Goal: Task Accomplishment & Management: Use online tool/utility

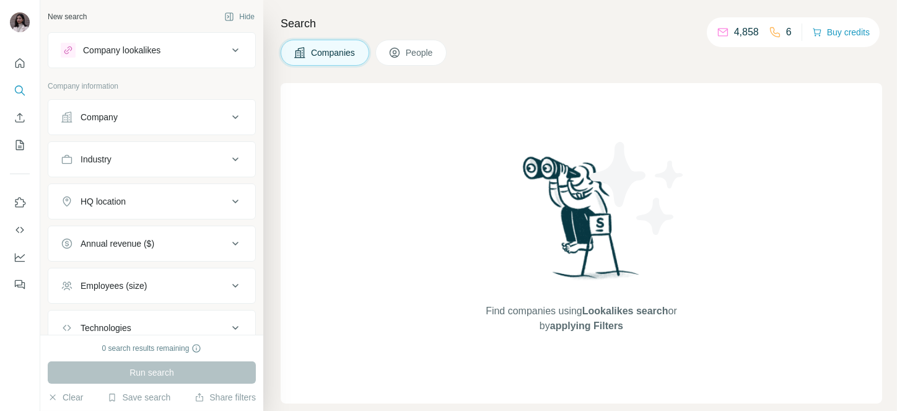
click at [158, 126] on button "Company" at bounding box center [151, 117] width 207 height 30
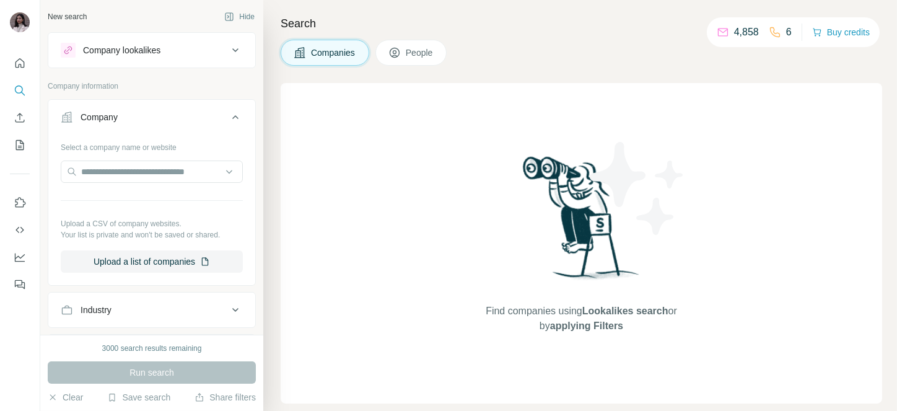
click at [423, 61] on button "People" at bounding box center [412, 53] width 72 height 26
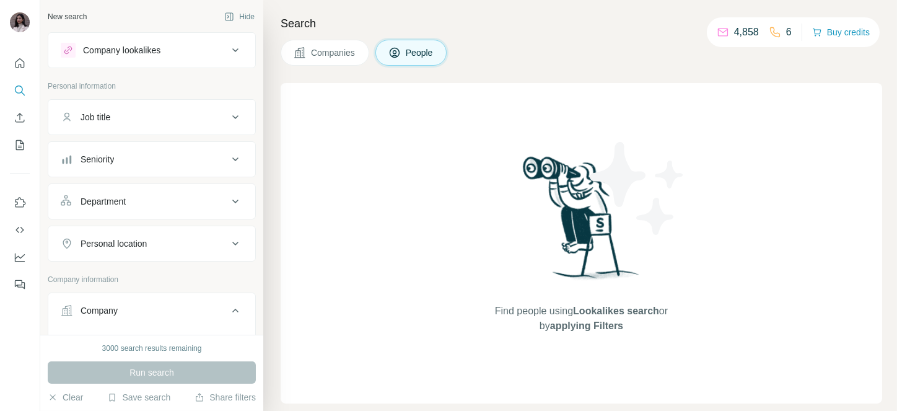
click at [125, 113] on div "Job title" at bounding box center [144, 117] width 167 height 12
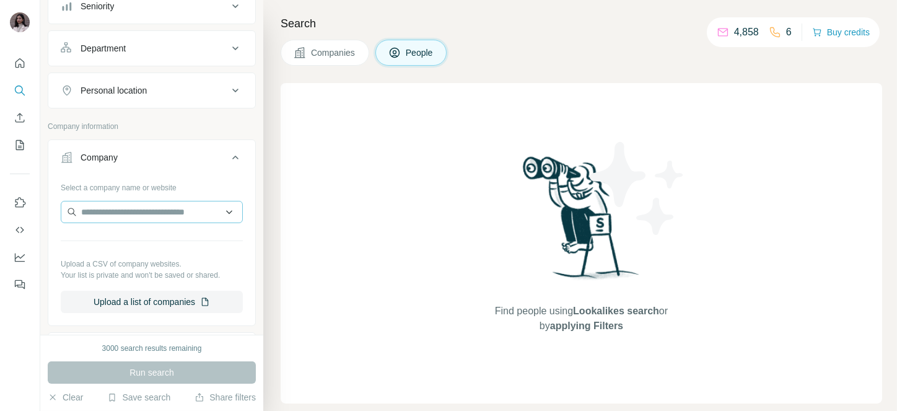
scroll to position [201, 0]
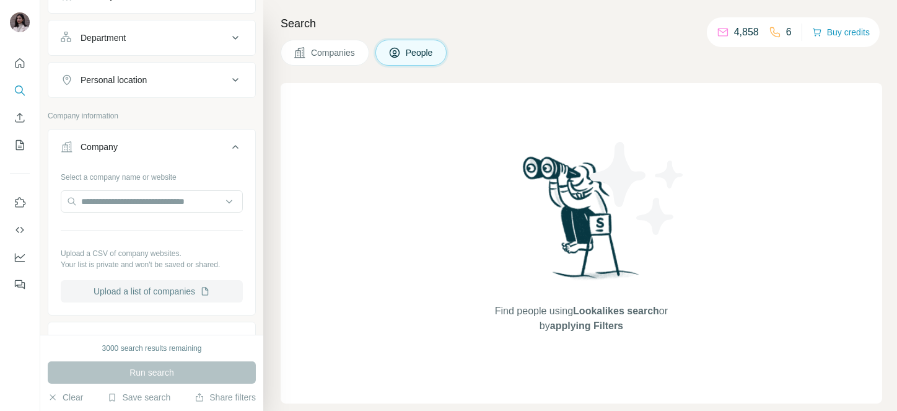
click at [133, 288] on button "Upload a list of companies" at bounding box center [152, 291] width 182 height 22
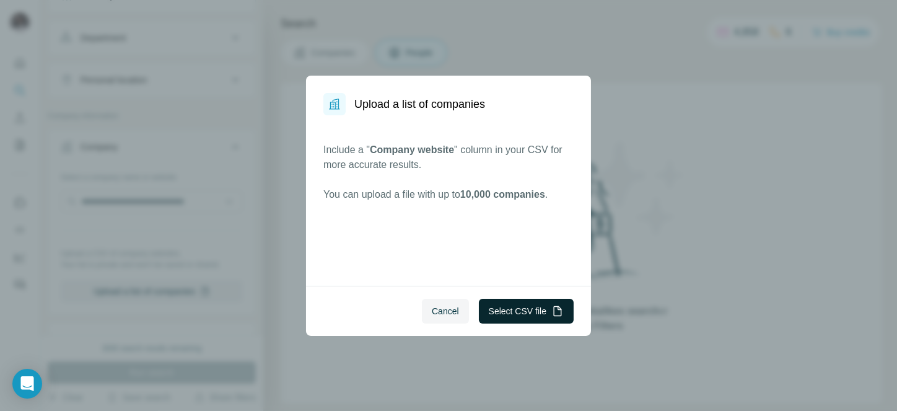
click at [533, 300] on button "Select CSV file" at bounding box center [526, 311] width 95 height 25
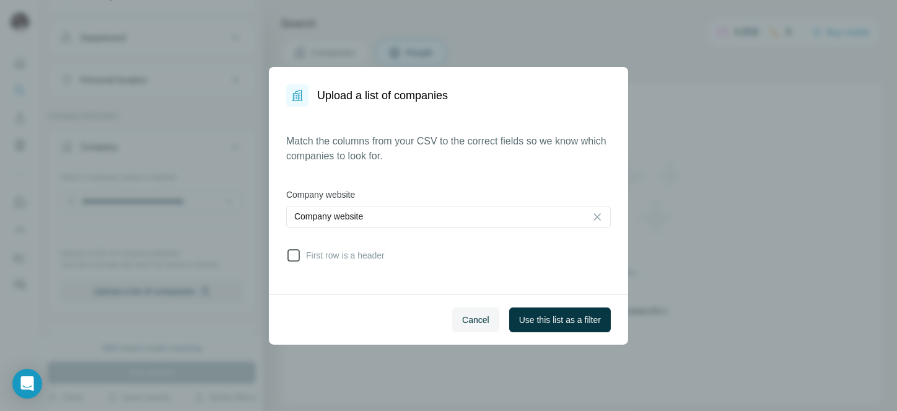
click at [292, 252] on icon at bounding box center [293, 255] width 15 height 15
click at [552, 315] on span "Use this list as a filter" at bounding box center [560, 320] width 82 height 12
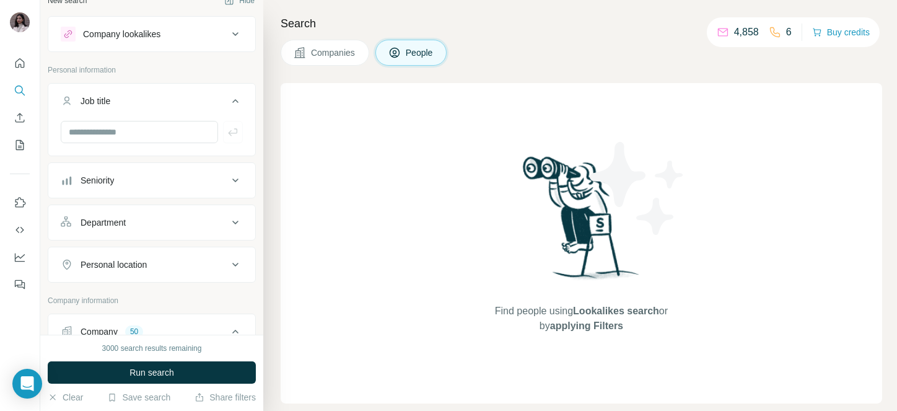
scroll to position [0, 0]
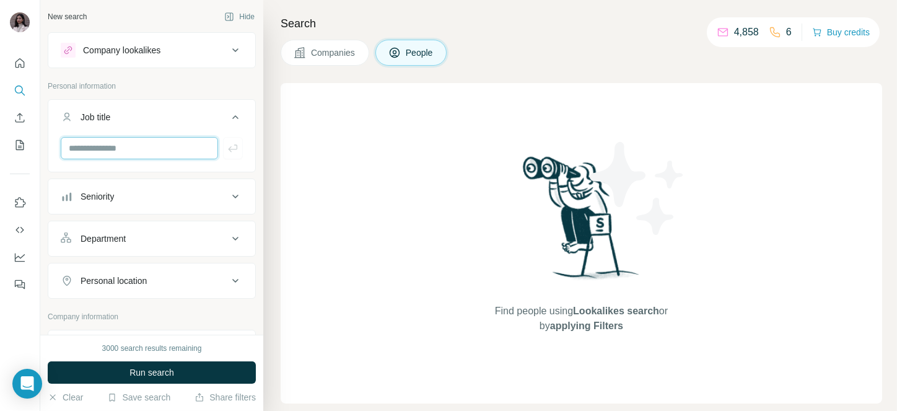
click at [126, 151] on input "text" at bounding box center [139, 148] width 157 height 22
paste input "**********"
type input "**********"
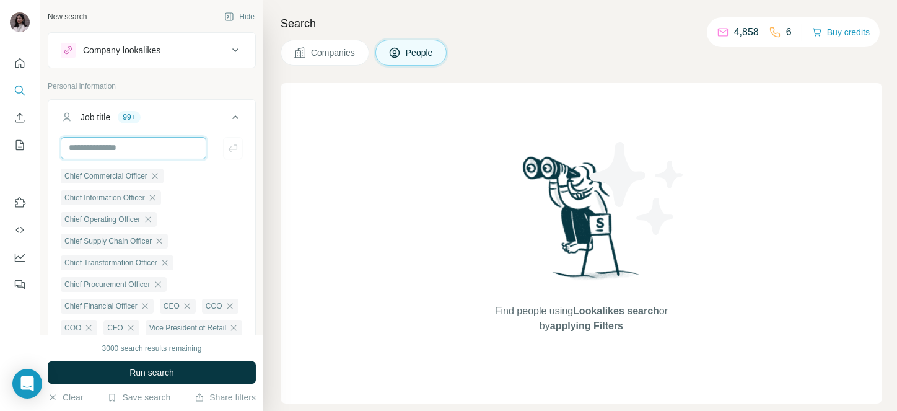
scroll to position [0, 0]
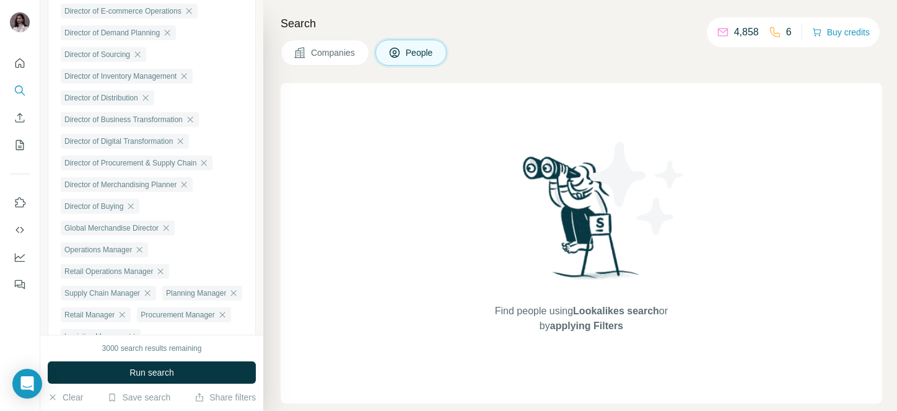
scroll to position [1962, 0]
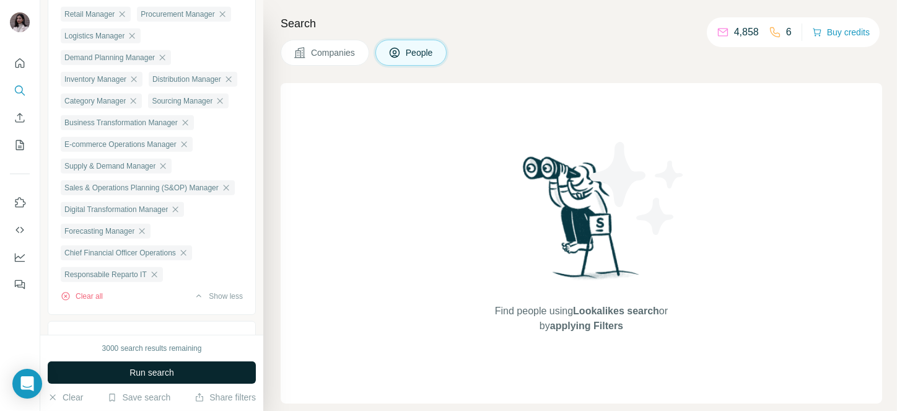
click at [130, 371] on span "Run search" at bounding box center [152, 372] width 45 height 12
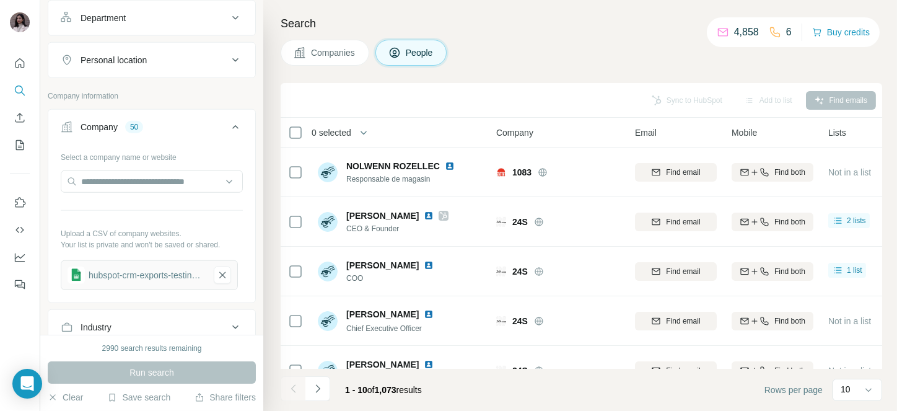
scroll to position [2325, 0]
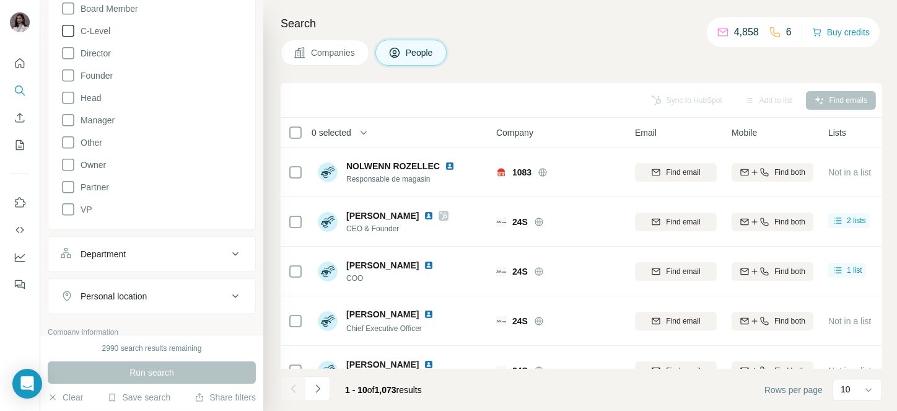
click at [77, 37] on span "C-Level" at bounding box center [93, 31] width 35 height 12
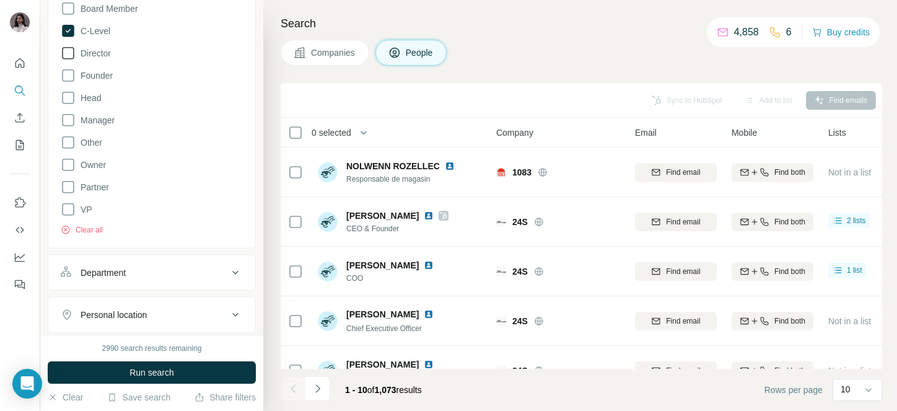
click at [79, 59] on span "Director" at bounding box center [93, 53] width 35 height 12
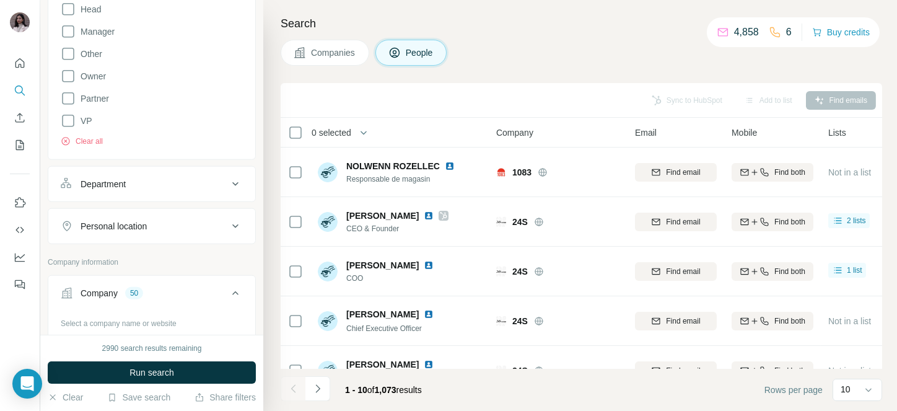
scroll to position [2440, 0]
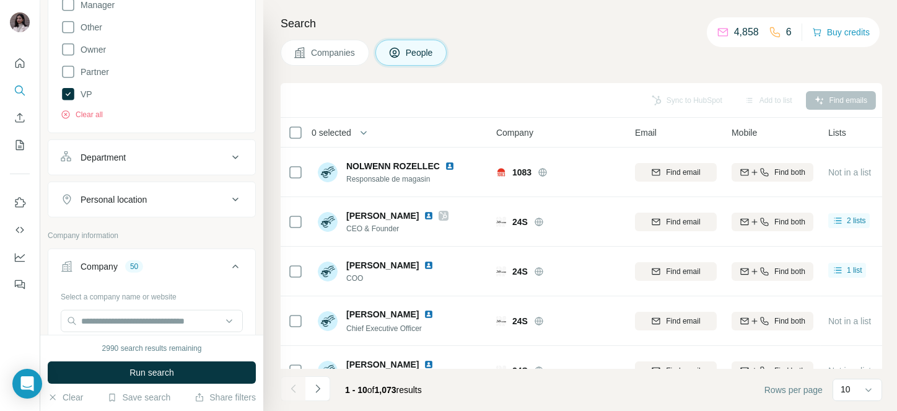
click at [139, 371] on span "Run search" at bounding box center [152, 372] width 45 height 12
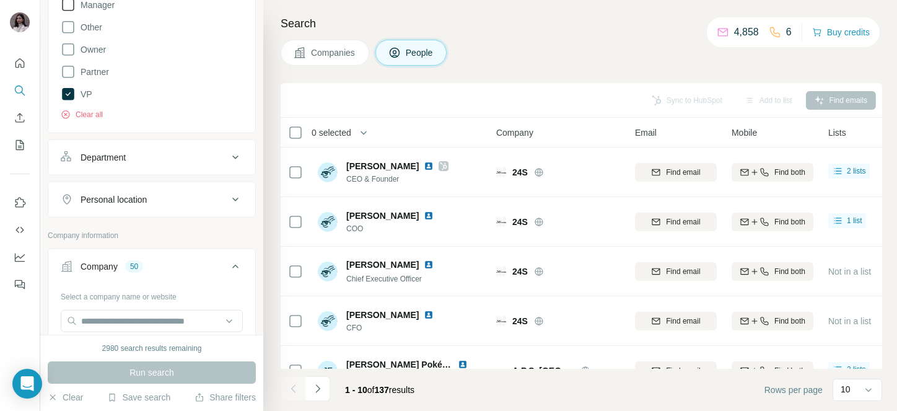
click at [81, 11] on span "Manager" at bounding box center [95, 5] width 39 height 12
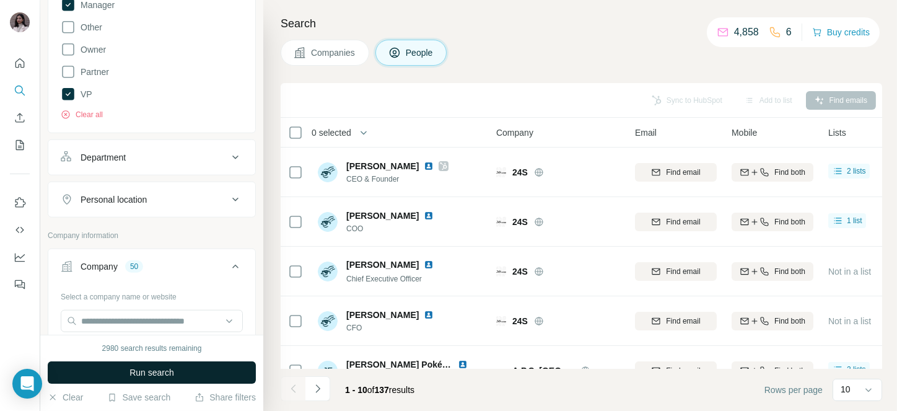
click at [130, 376] on span "Run search" at bounding box center [152, 372] width 45 height 12
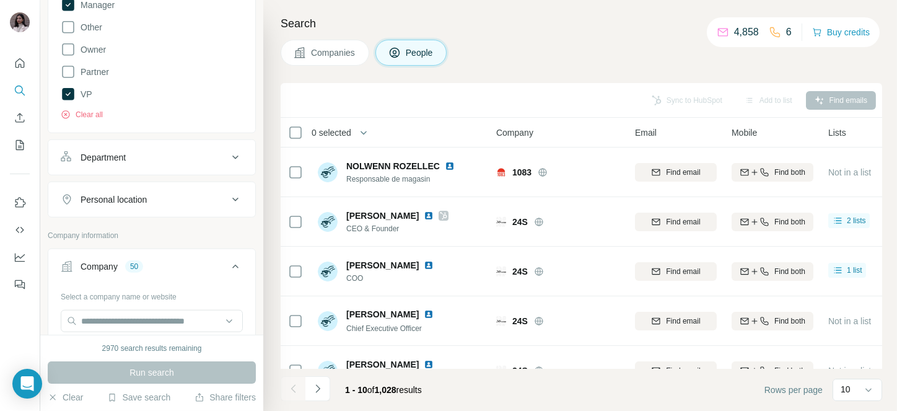
click at [346, 123] on th "0 selected" at bounding box center [380, 133] width 198 height 30
click at [348, 137] on span "0 selected" at bounding box center [332, 132] width 40 height 12
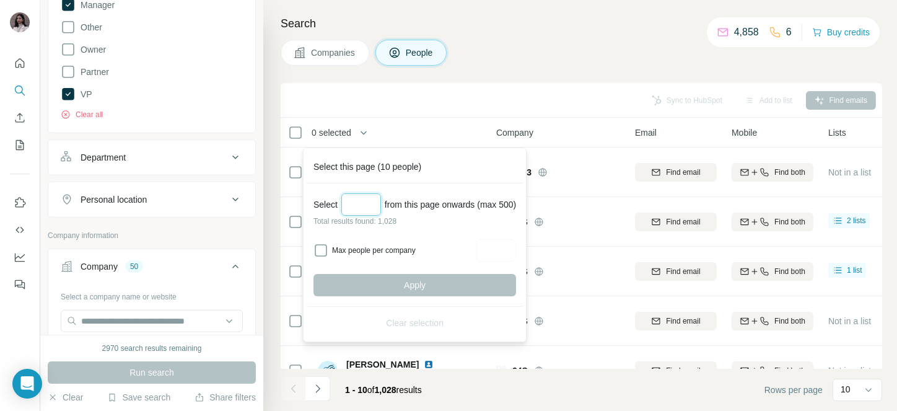
click at [364, 198] on input "Select a number (up to 500)" at bounding box center [361, 204] width 40 height 22
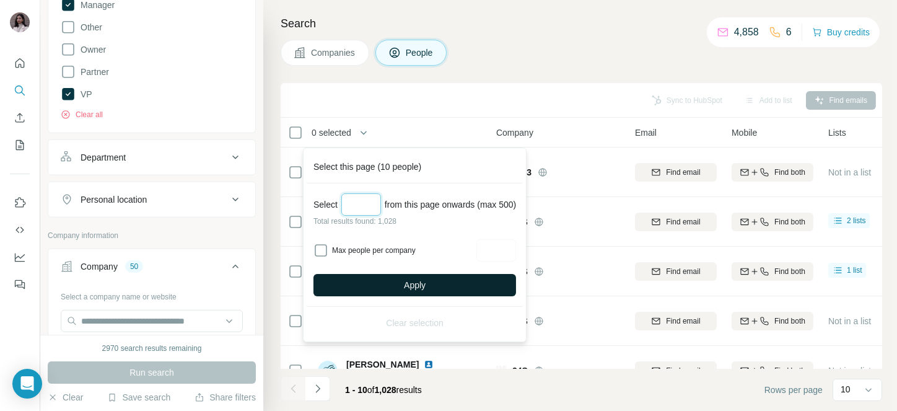
type input "***"
click at [397, 286] on button "Apply" at bounding box center [415, 285] width 203 height 22
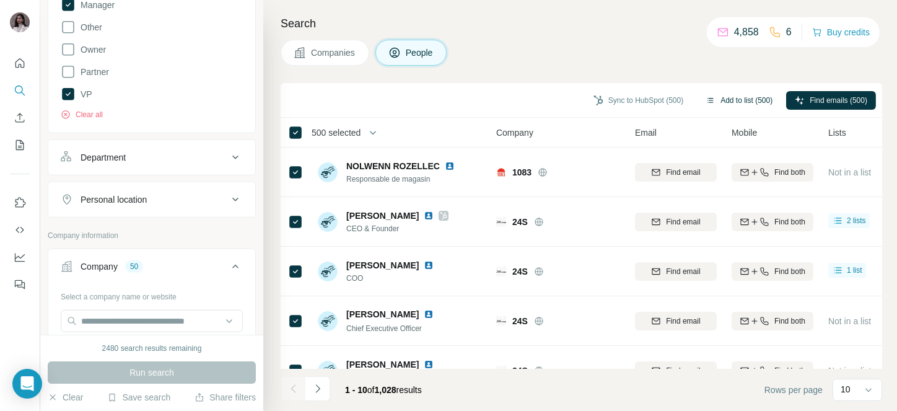
click at [739, 100] on button "Add to list (500)" at bounding box center [739, 100] width 84 height 19
click at [731, 94] on button "Add to list (500)" at bounding box center [739, 100] width 84 height 19
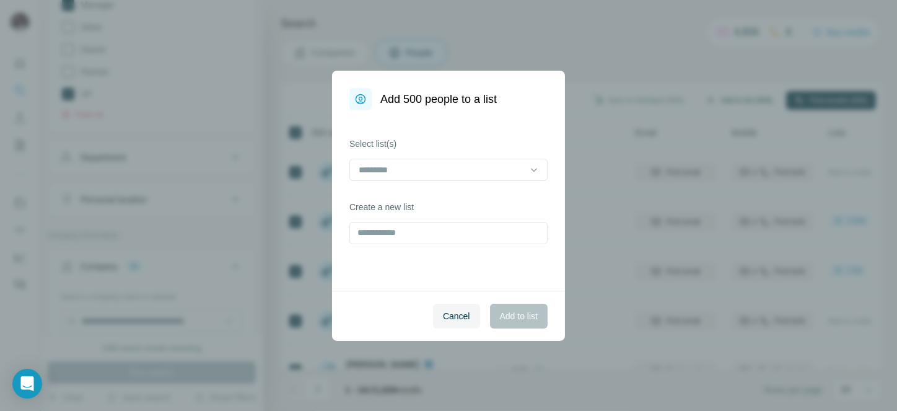
click at [726, 103] on div "Add 500 people to a list Select list(s) Create a new list Cancel Add to list" at bounding box center [448, 205] width 897 height 411
click at [402, 222] on input "text" at bounding box center [449, 233] width 198 height 22
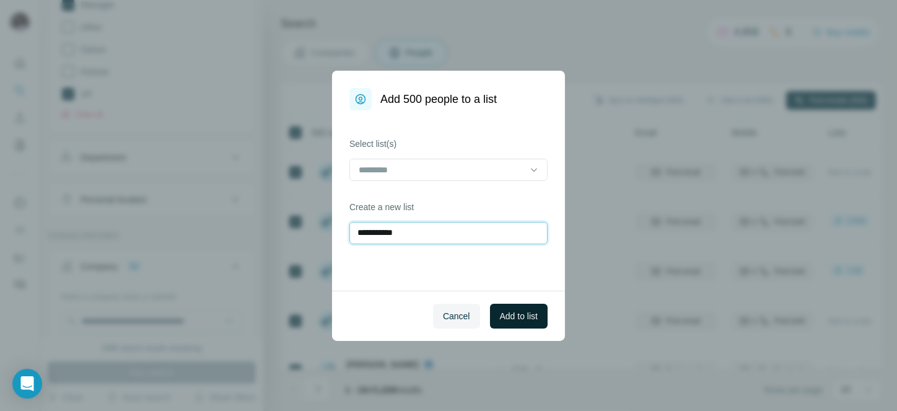
type input "**********"
click at [512, 319] on span "Add to list" at bounding box center [519, 316] width 38 height 12
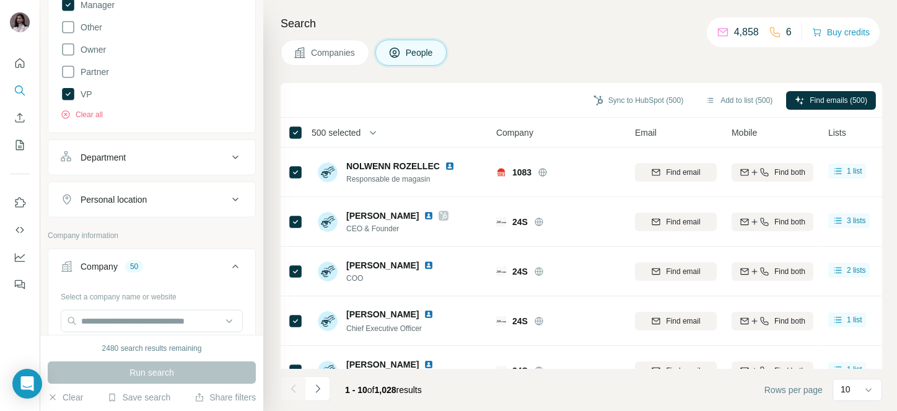
click at [340, 133] on span "500 selected" at bounding box center [336, 132] width 49 height 12
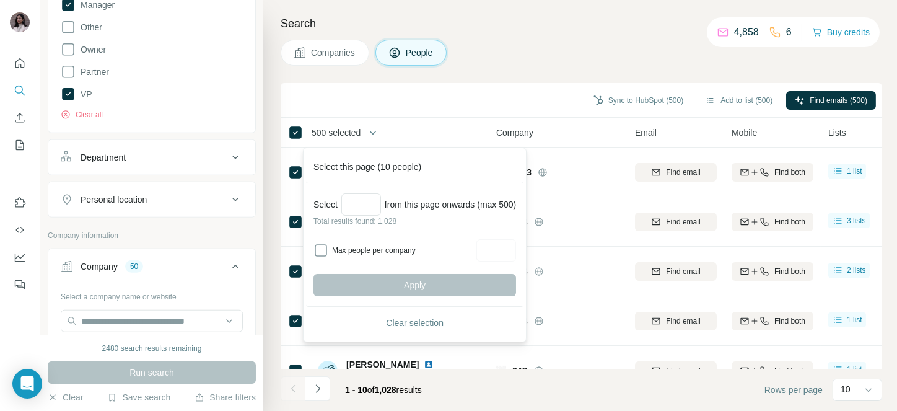
click at [415, 315] on button "Clear selection" at bounding box center [415, 323] width 203 height 22
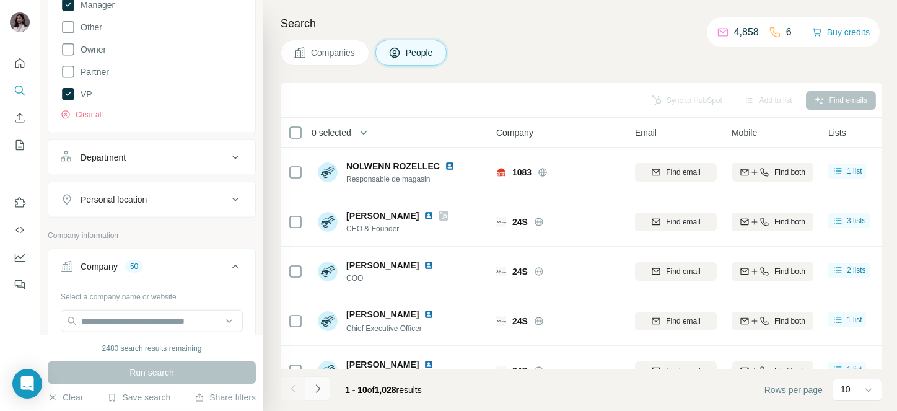
click at [315, 385] on icon "Navigate to next page" at bounding box center [318, 388] width 12 height 12
click at [315, 385] on div at bounding box center [318, 388] width 25 height 25
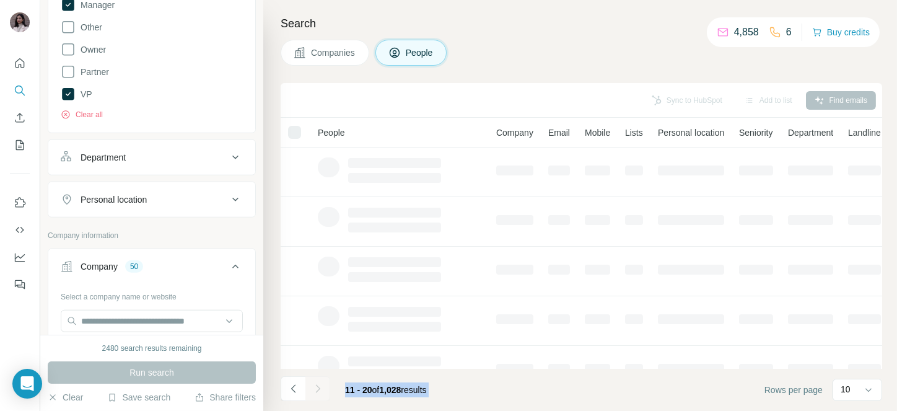
click at [315, 385] on div at bounding box center [318, 388] width 25 height 25
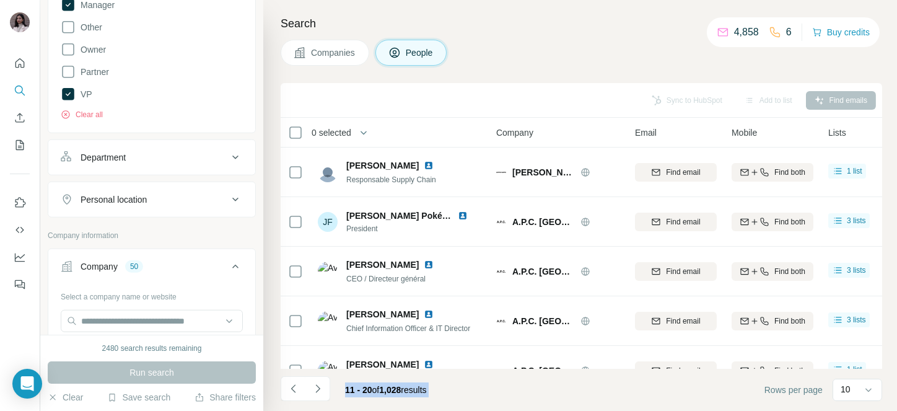
click at [575, 385] on footer "11 - 20 of 1,028 results Rows per page 10" at bounding box center [582, 390] width 602 height 42
click at [870, 385] on icon at bounding box center [869, 390] width 12 height 12
click at [848, 324] on div "40" at bounding box center [857, 317] width 43 height 22
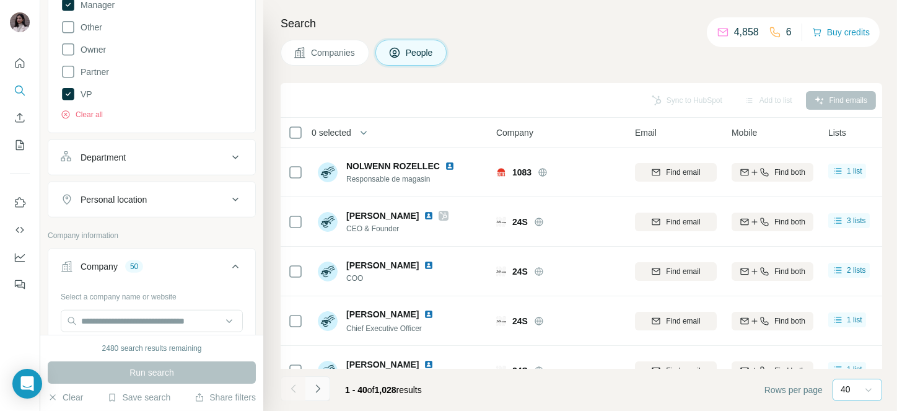
click at [319, 385] on icon "Navigate to next page" at bounding box center [318, 388] width 12 height 12
click at [319, 385] on div at bounding box center [318, 388] width 25 height 25
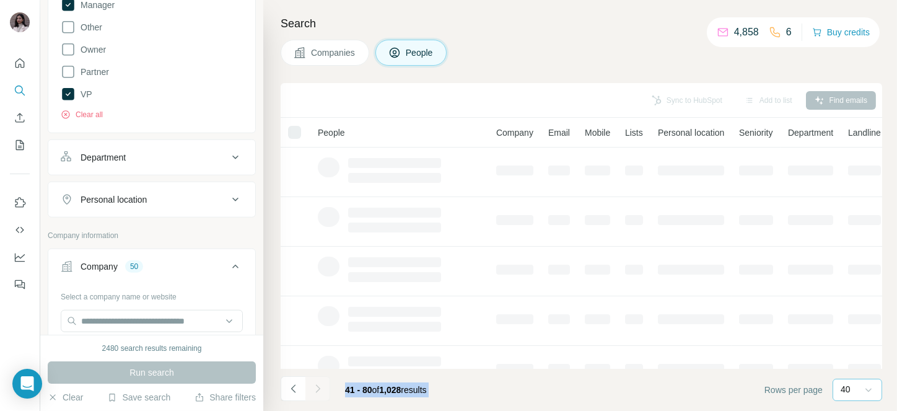
click at [319, 385] on div at bounding box center [318, 388] width 25 height 25
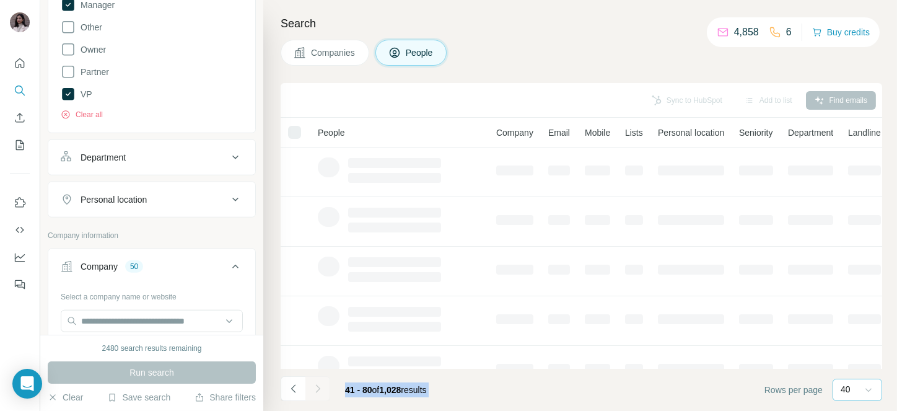
click at [319, 385] on div at bounding box center [318, 388] width 25 height 25
click at [319, 385] on icon "Navigate to next page" at bounding box center [318, 388] width 12 height 12
click at [319, 385] on div at bounding box center [318, 388] width 25 height 25
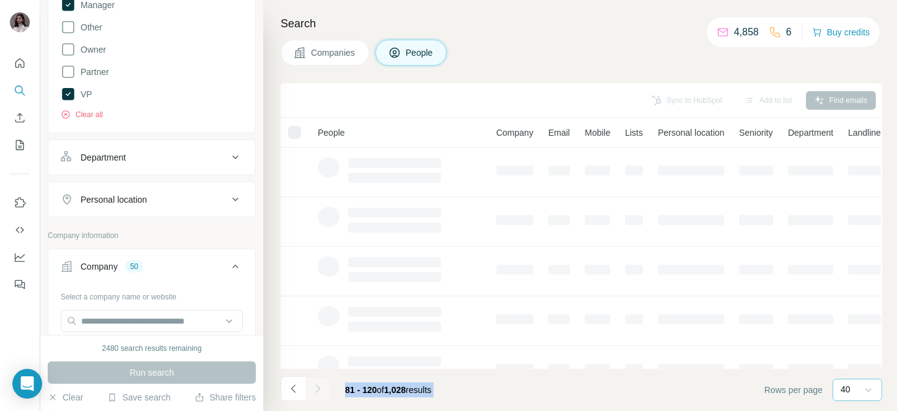
click at [319, 385] on div at bounding box center [318, 388] width 25 height 25
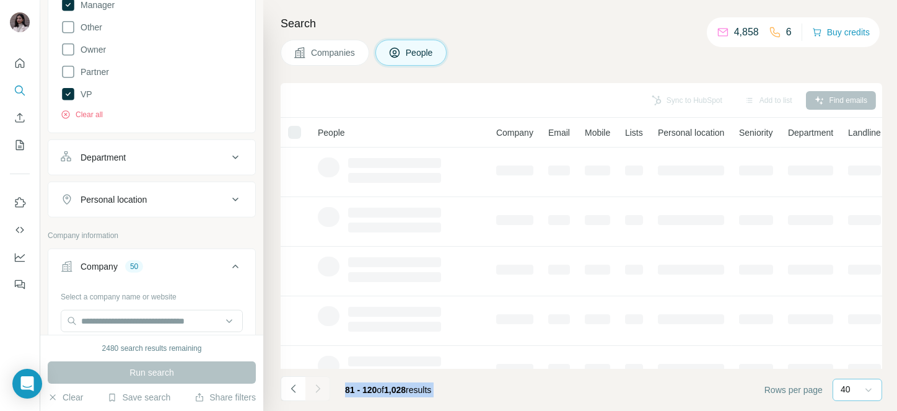
click at [319, 385] on div at bounding box center [318, 388] width 25 height 25
click at [319, 385] on icon "Navigate to next page" at bounding box center [318, 388] width 12 height 12
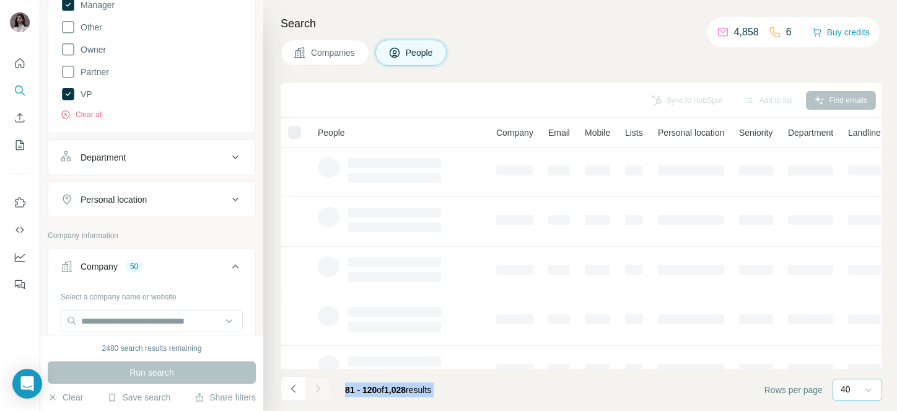
click at [319, 385] on div at bounding box center [318, 388] width 25 height 25
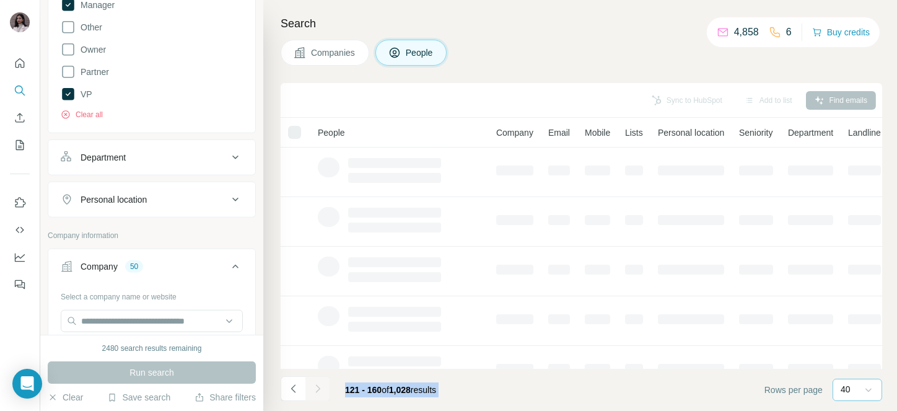
click at [319, 385] on div at bounding box center [318, 388] width 25 height 25
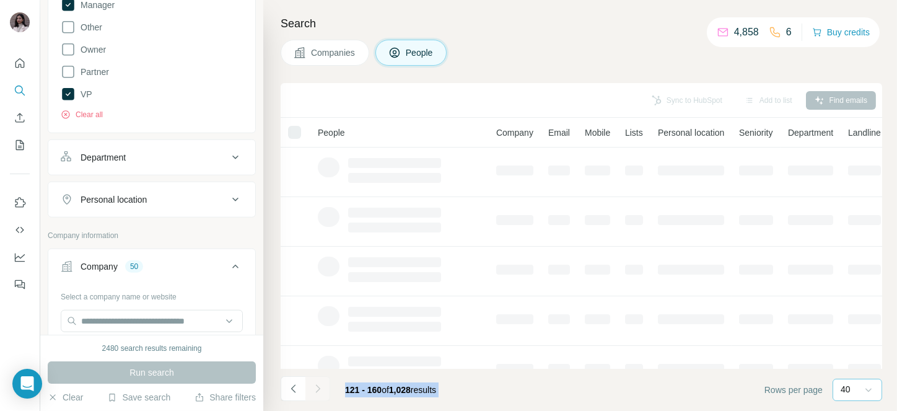
click at [319, 385] on icon "Navigate to next page" at bounding box center [318, 388] width 12 height 12
click at [319, 385] on div at bounding box center [318, 388] width 25 height 25
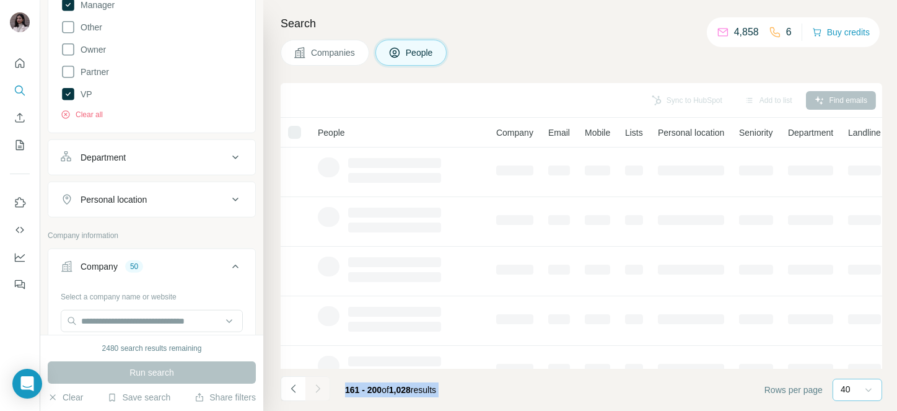
click at [319, 385] on div at bounding box center [318, 388] width 25 height 25
click at [319, 385] on icon "Navigate to next page" at bounding box center [318, 388] width 12 height 12
click at [319, 385] on div at bounding box center [318, 388] width 25 height 25
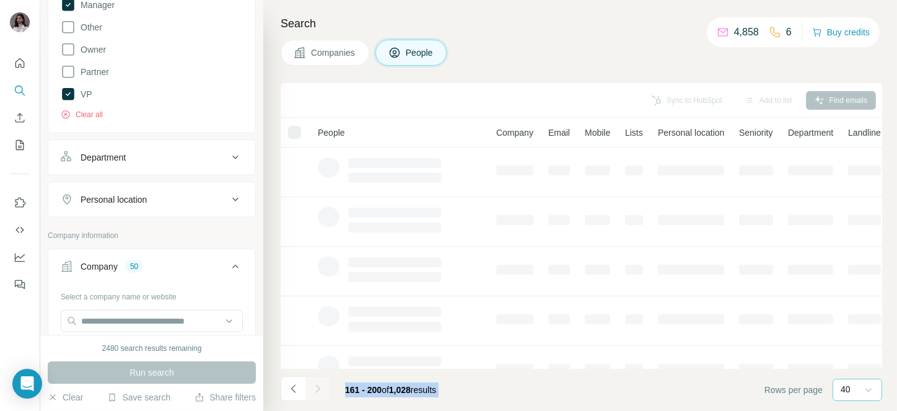
click at [319, 385] on div at bounding box center [318, 388] width 25 height 25
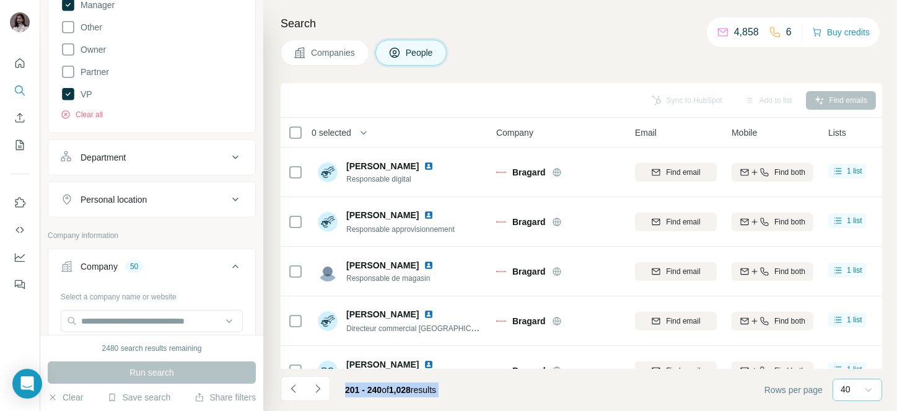
click at [319, 385] on icon "Navigate to next page" at bounding box center [318, 388] width 12 height 12
click at [319, 385] on div at bounding box center [318, 388] width 25 height 25
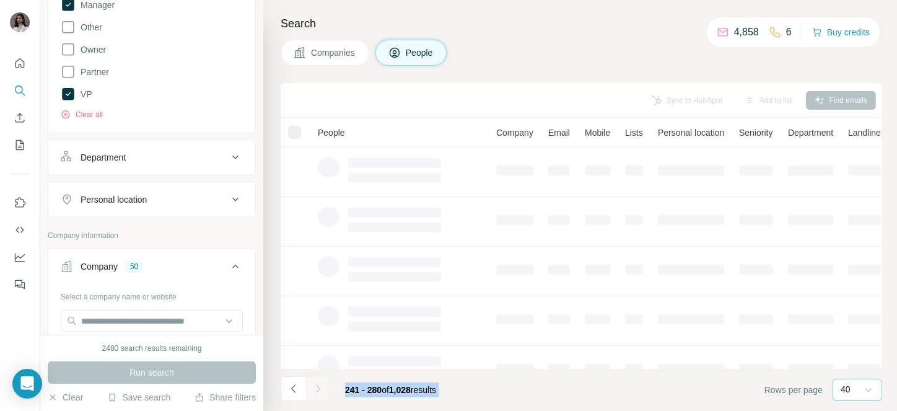
click at [319, 385] on div at bounding box center [318, 388] width 25 height 25
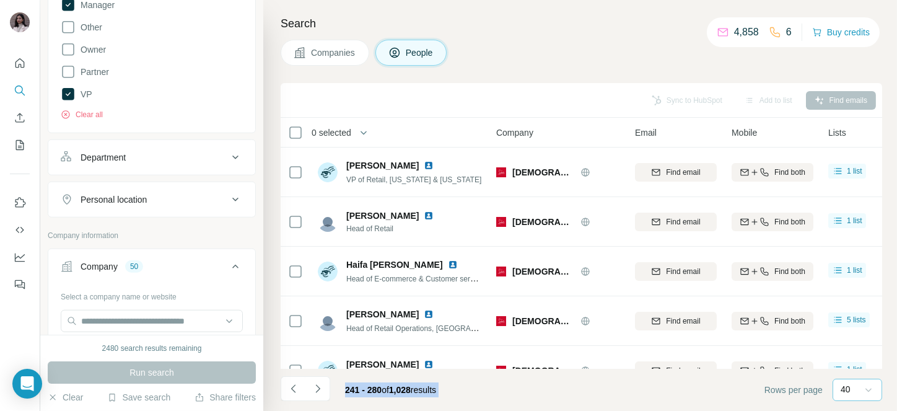
click at [319, 385] on icon "Navigate to next page" at bounding box center [318, 388] width 12 height 12
click at [319, 385] on div at bounding box center [318, 388] width 25 height 25
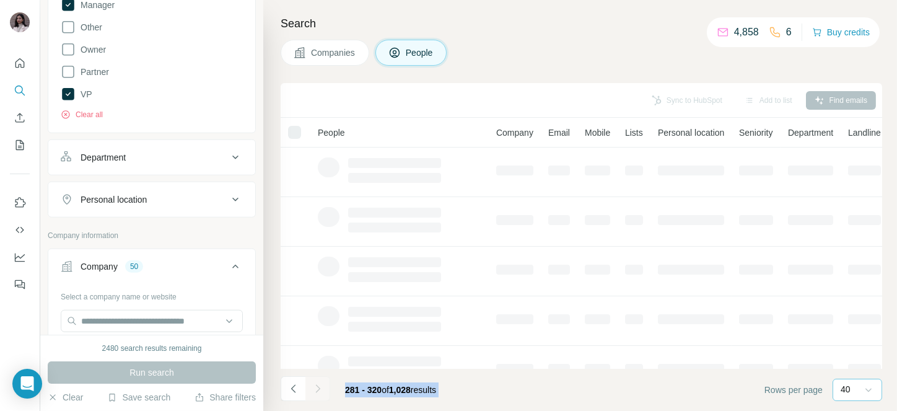
click at [319, 385] on div at bounding box center [318, 388] width 25 height 25
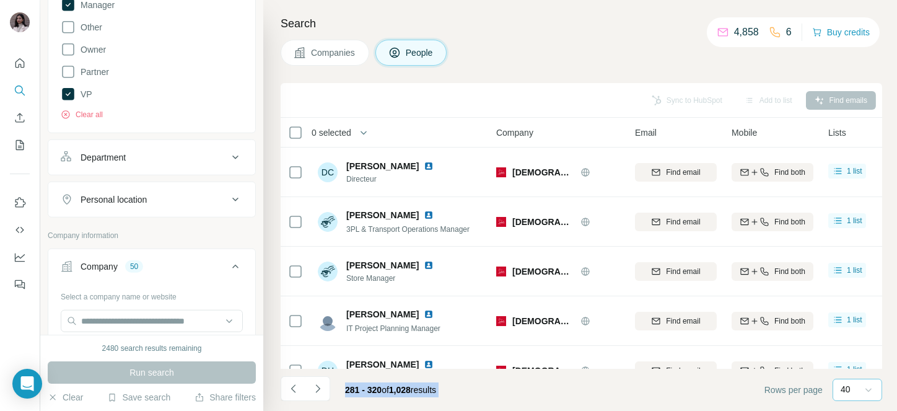
click at [319, 385] on icon "Navigate to next page" at bounding box center [318, 388] width 12 height 12
click at [319, 385] on div at bounding box center [318, 388] width 25 height 25
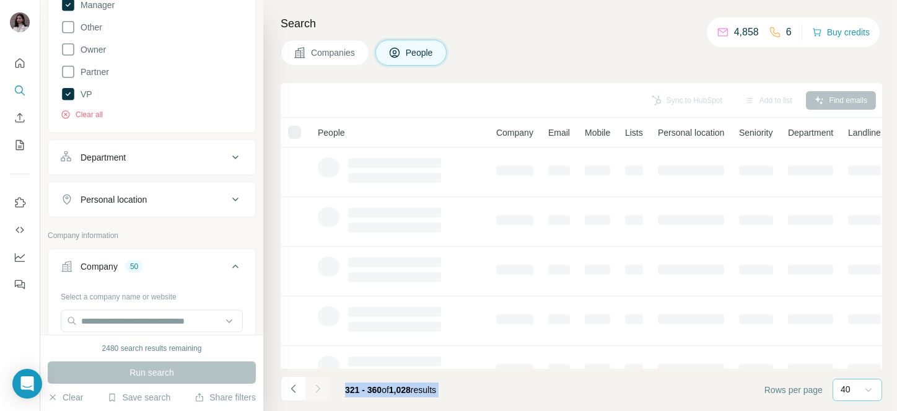
click at [319, 385] on div at bounding box center [318, 388] width 25 height 25
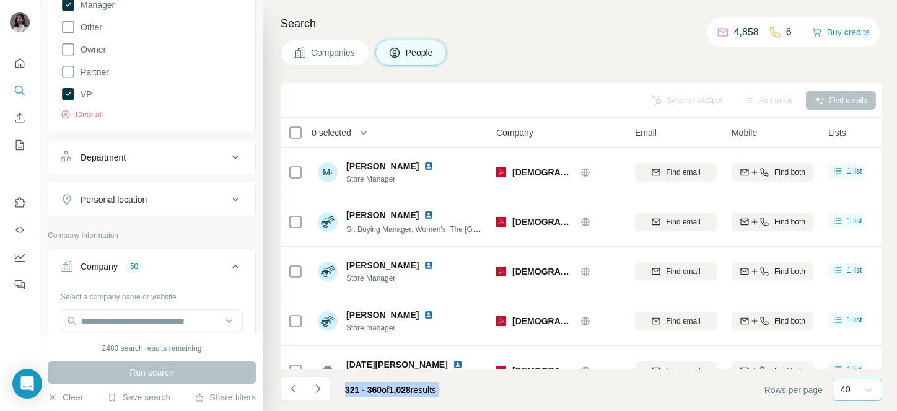
click at [319, 385] on icon "Navigate to next page" at bounding box center [318, 388] width 12 height 12
click at [319, 385] on div at bounding box center [318, 388] width 25 height 25
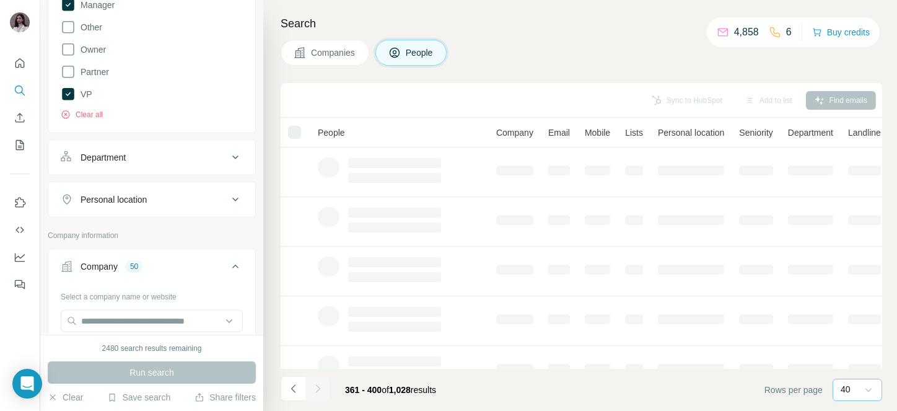
click at [319, 385] on div at bounding box center [318, 388] width 25 height 25
click at [319, 385] on icon "Navigate to next page" at bounding box center [318, 388] width 12 height 12
click at [319, 385] on div at bounding box center [318, 388] width 25 height 25
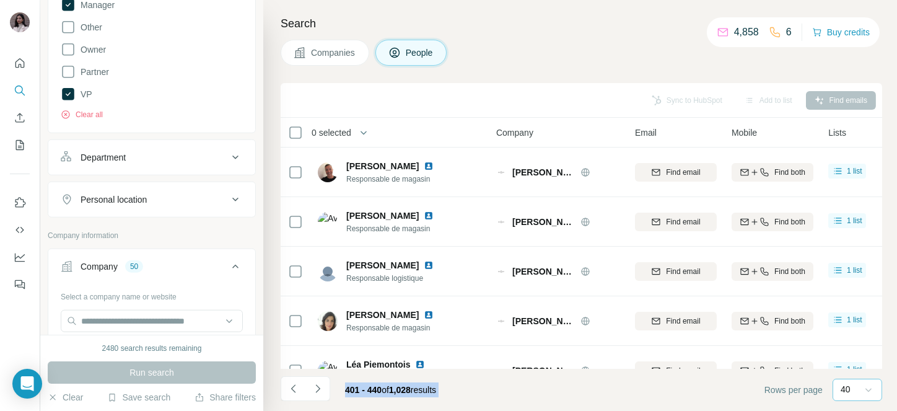
click at [319, 385] on icon "Navigate to next page" at bounding box center [318, 388] width 12 height 12
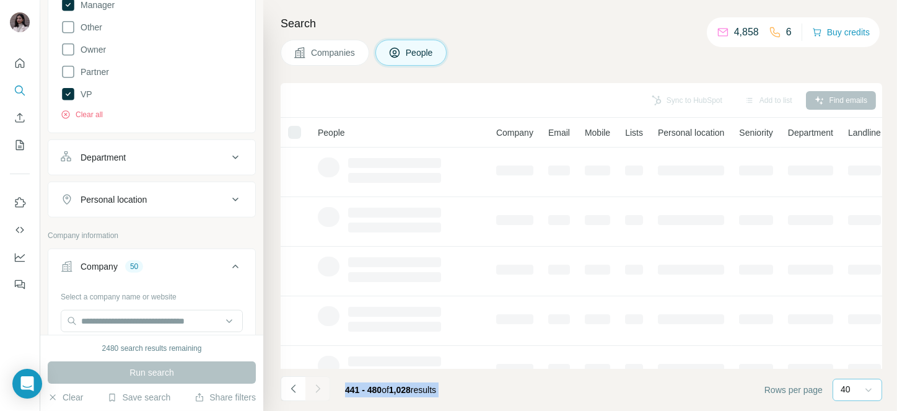
click at [319, 385] on icon "Navigate to next page" at bounding box center [318, 388] width 12 height 12
click at [287, 381] on button "Navigate to previous page" at bounding box center [293, 388] width 25 height 25
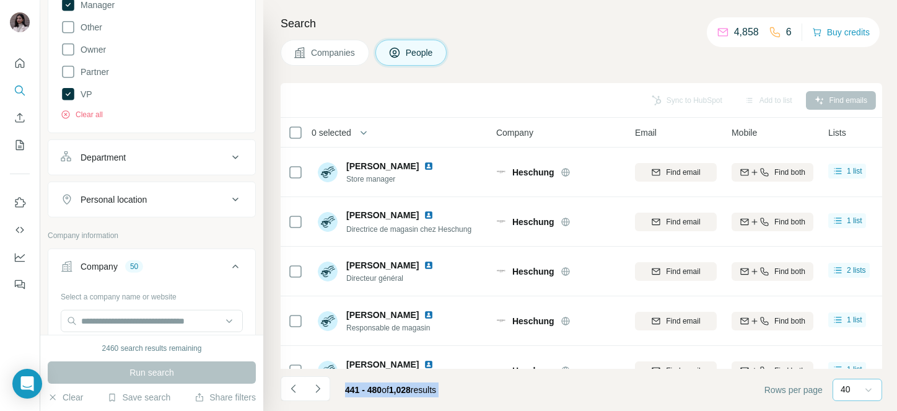
click at [506, 386] on footer "441 - 480 of 1,028 results Rows per page 40" at bounding box center [582, 390] width 602 height 42
click at [868, 392] on icon at bounding box center [869, 390] width 12 height 12
click at [865, 345] on div "20" at bounding box center [858, 339] width 29 height 12
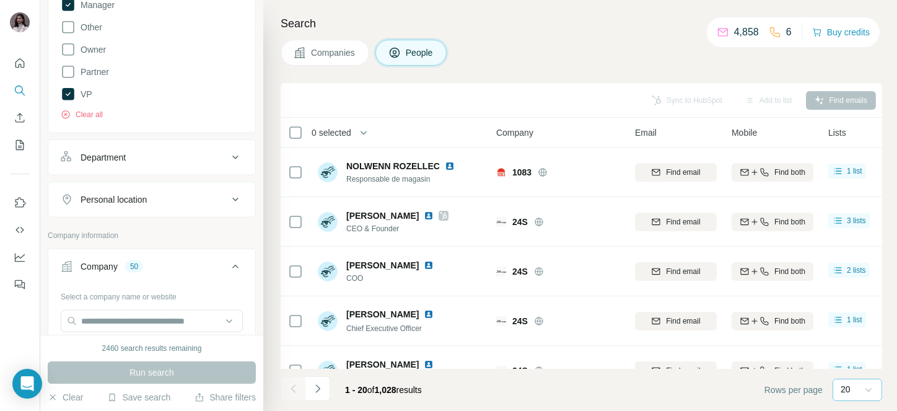
click at [870, 391] on icon at bounding box center [869, 390] width 12 height 12
click at [860, 314] on div "40" at bounding box center [858, 317] width 29 height 12
click at [324, 382] on icon "Navigate to next page" at bounding box center [318, 388] width 12 height 12
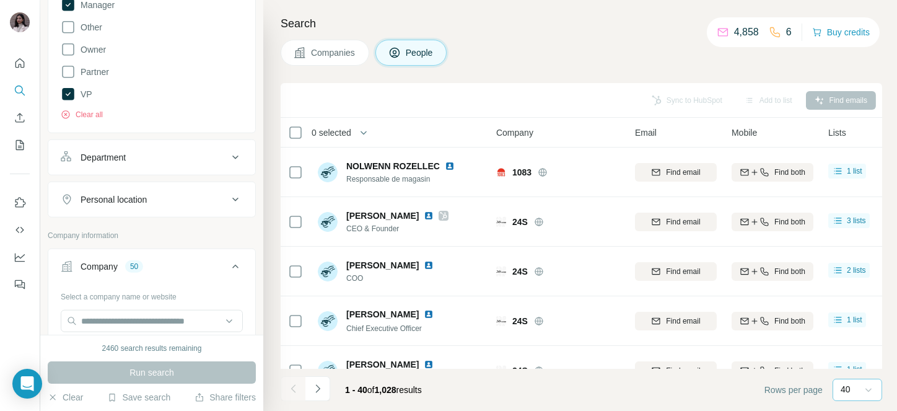
click at [324, 382] on icon "Navigate to next page" at bounding box center [318, 388] width 12 height 12
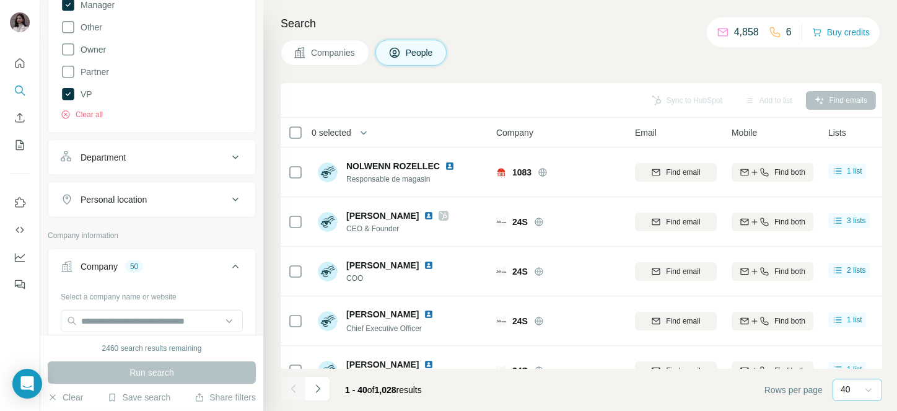
click at [324, 382] on icon "Navigate to next page" at bounding box center [318, 388] width 12 height 12
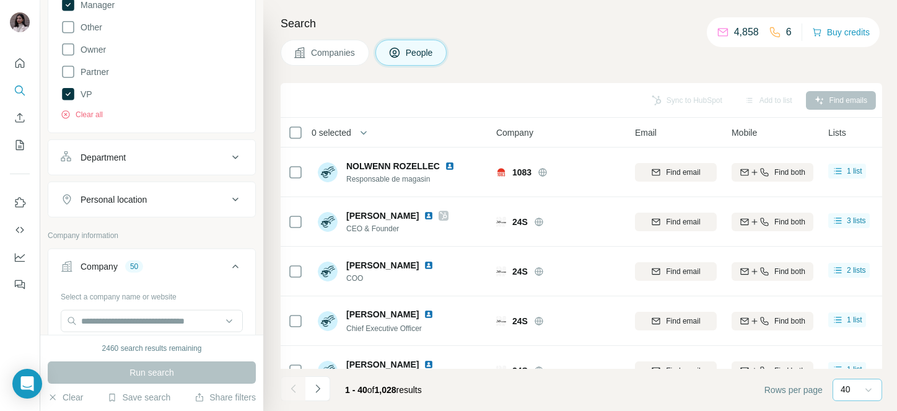
click at [324, 382] on div at bounding box center [318, 388] width 25 height 25
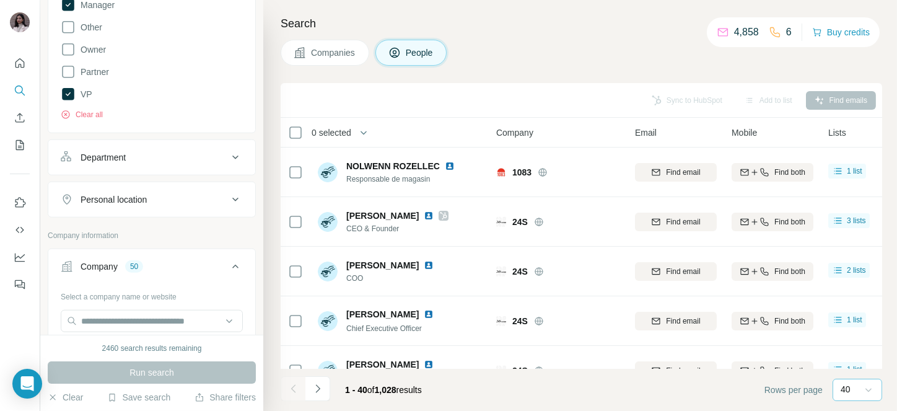
click at [324, 382] on div at bounding box center [318, 388] width 25 height 25
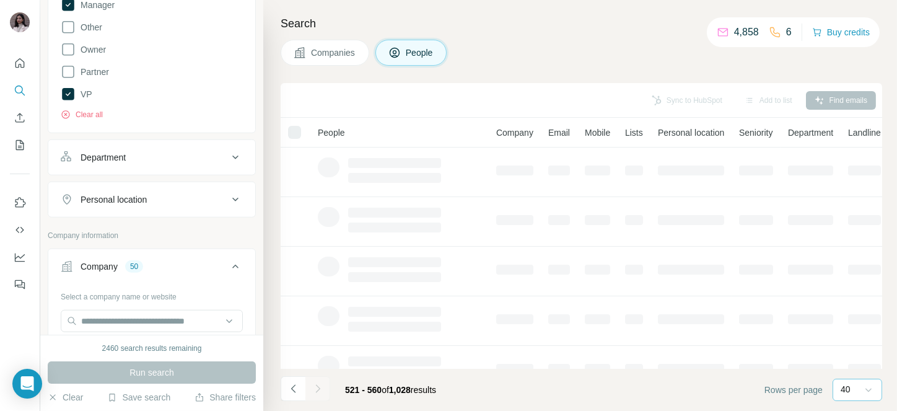
click at [324, 382] on div at bounding box center [318, 388] width 25 height 25
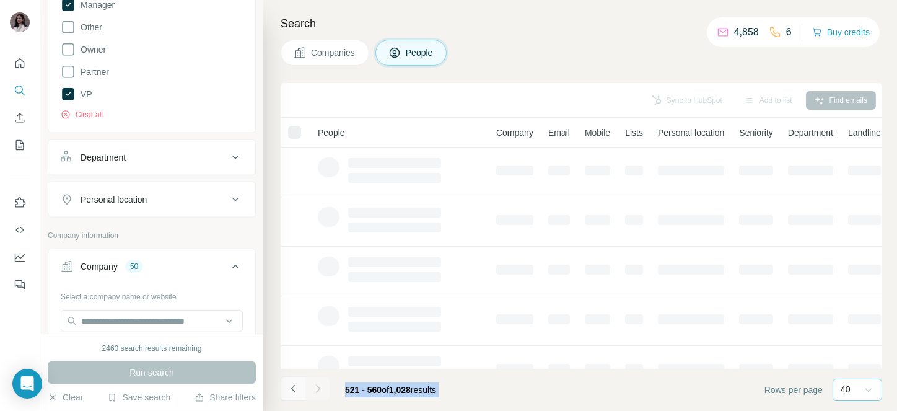
click at [292, 384] on icon "Navigate to previous page" at bounding box center [294, 388] width 12 height 12
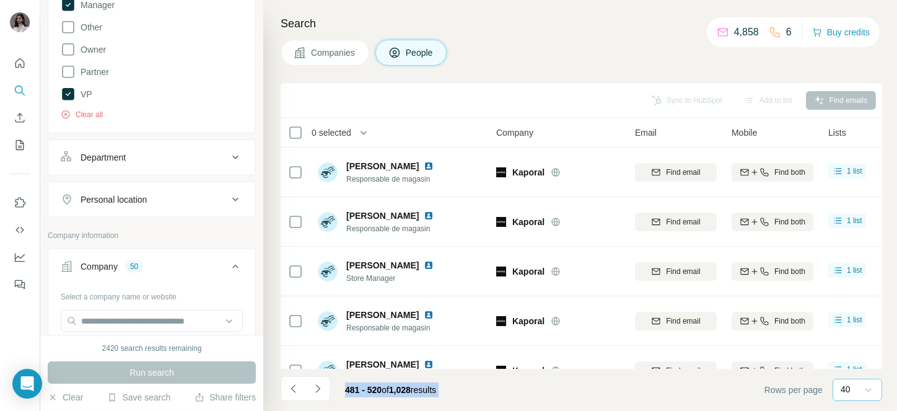
click at [495, 390] on footer "481 - 520 of 1,028 results Rows per page 40" at bounding box center [582, 390] width 602 height 42
click at [320, 397] on button "Navigate to next page" at bounding box center [318, 388] width 25 height 25
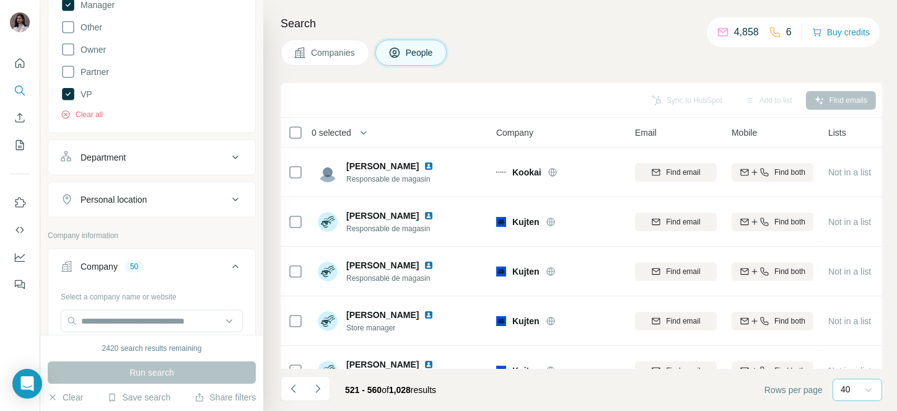
click at [330, 136] on span "0 selected" at bounding box center [332, 132] width 40 height 12
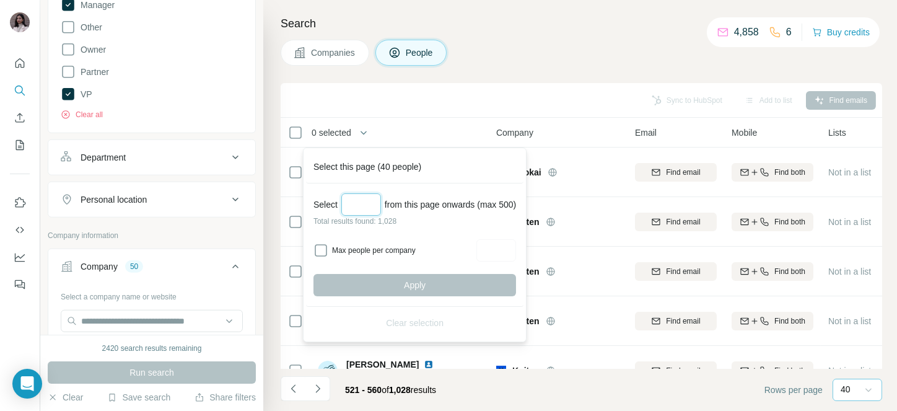
click at [371, 195] on input "Select a number (up to 500)" at bounding box center [361, 204] width 40 height 22
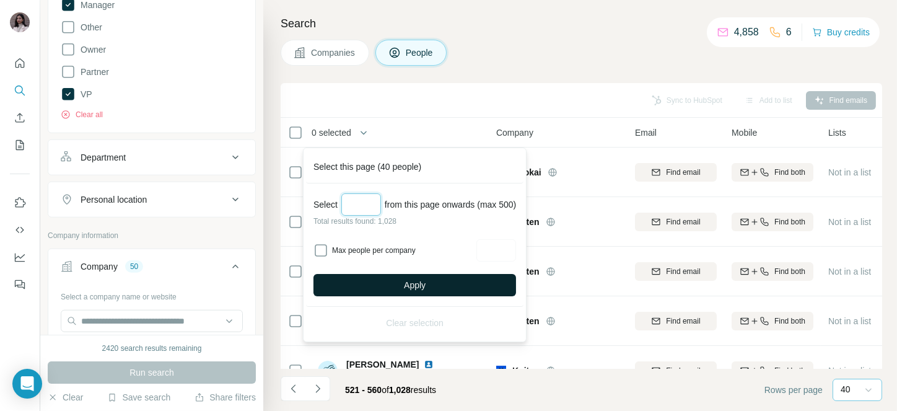
type input "***"
click at [399, 288] on button "Apply" at bounding box center [415, 285] width 203 height 22
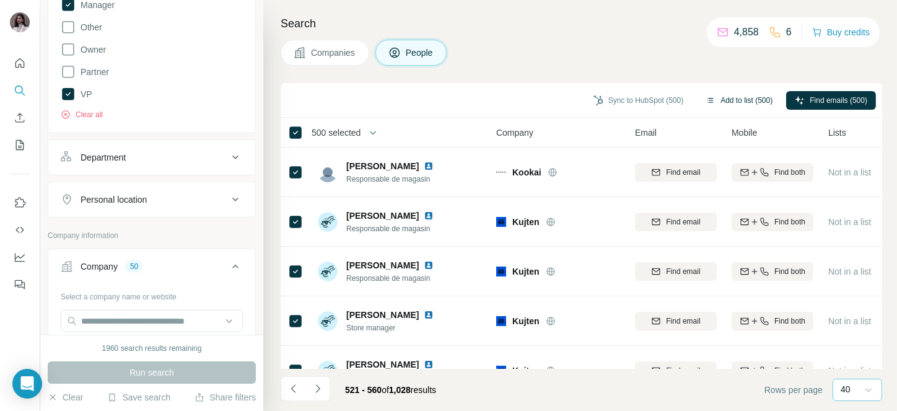
click at [744, 99] on button "Add to list (500)" at bounding box center [739, 100] width 84 height 19
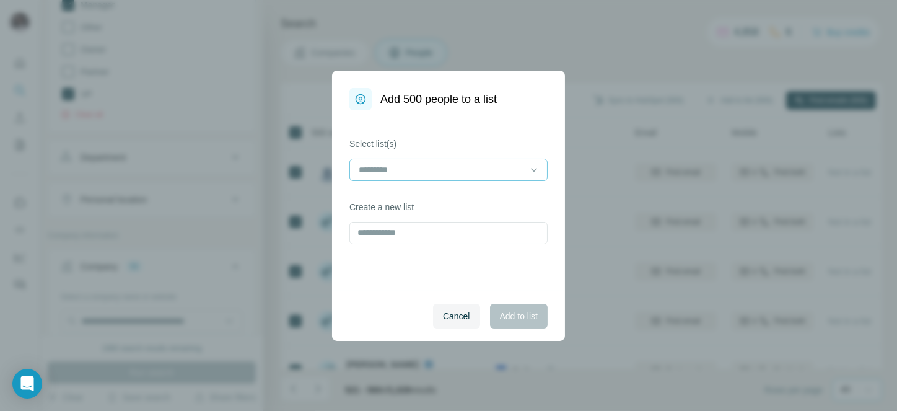
click at [400, 172] on input at bounding box center [441, 170] width 167 height 14
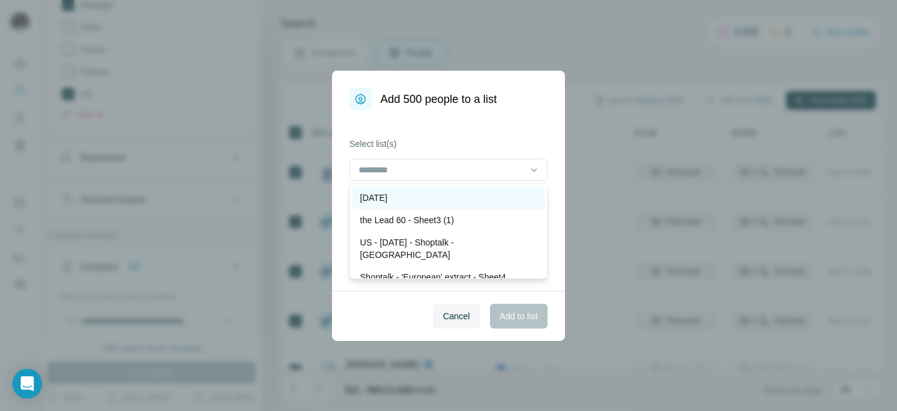
click at [411, 190] on div "04/sep/2025" at bounding box center [449, 198] width 192 height 22
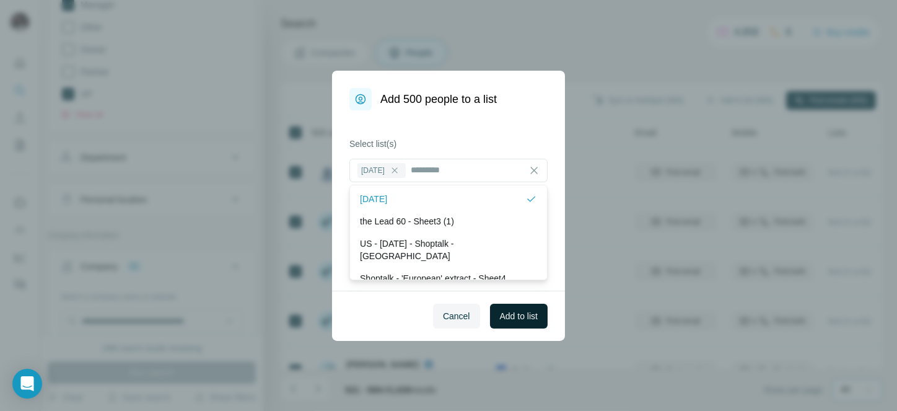
click at [501, 311] on span "Add to list" at bounding box center [519, 316] width 38 height 12
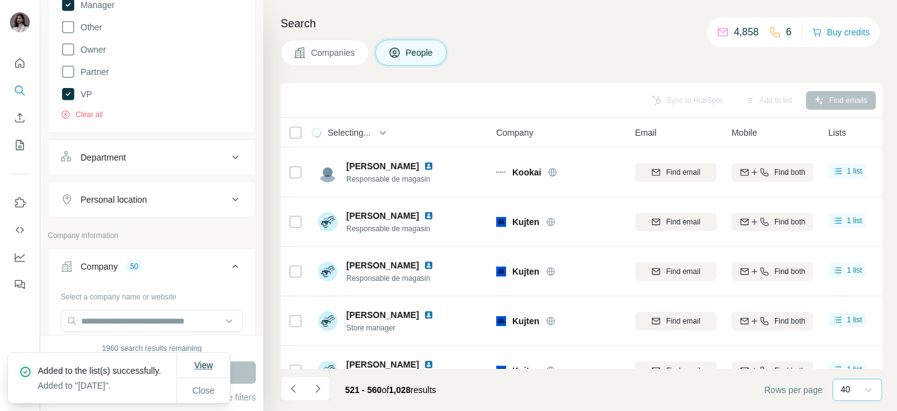
click at [205, 360] on span "View" at bounding box center [203, 365] width 19 height 10
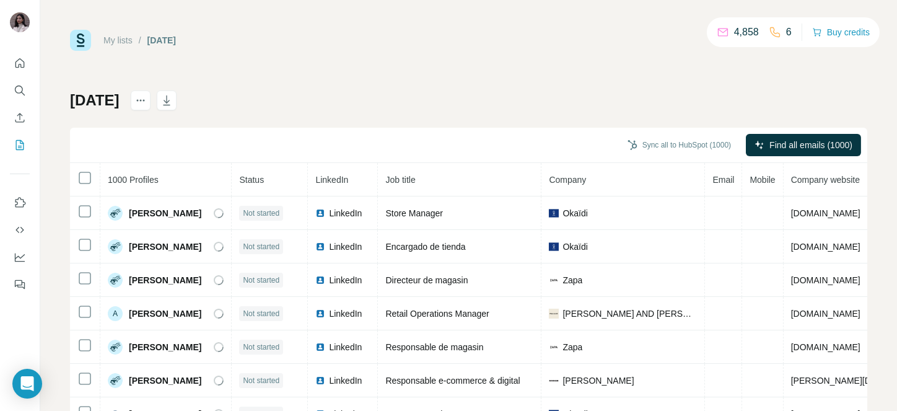
click at [573, 72] on div "My lists / 04/sep/2025 4,858 6 Buy credits 04/sep/2025 Sync all to HubSpot (100…" at bounding box center [469, 260] width 798 height 460
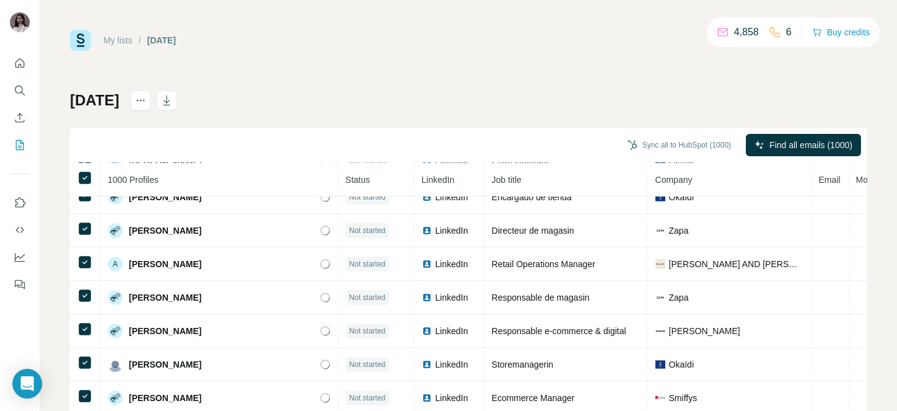
scroll to position [1, 0]
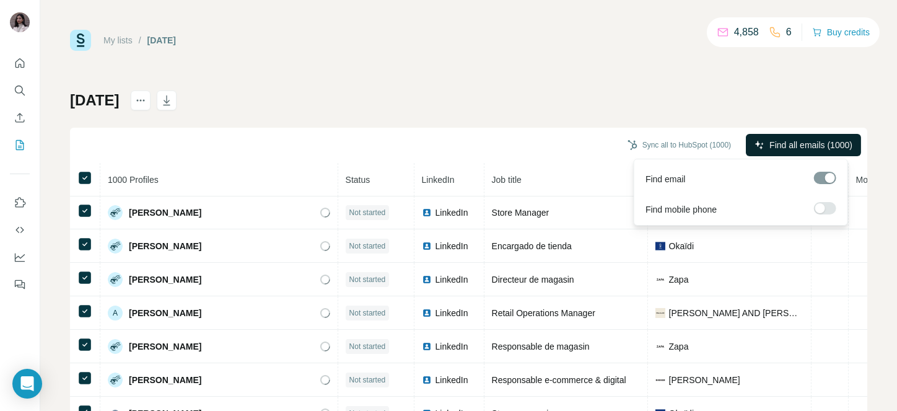
click at [770, 139] on span "Find all emails (1000)" at bounding box center [811, 145] width 83 height 12
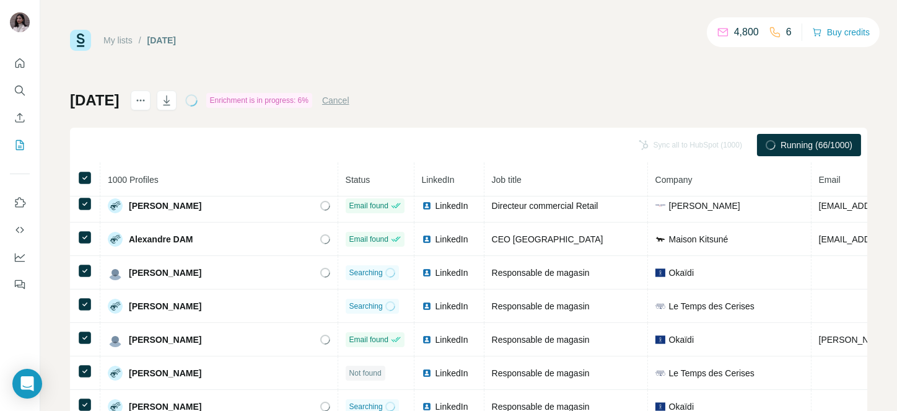
scroll to position [0, 0]
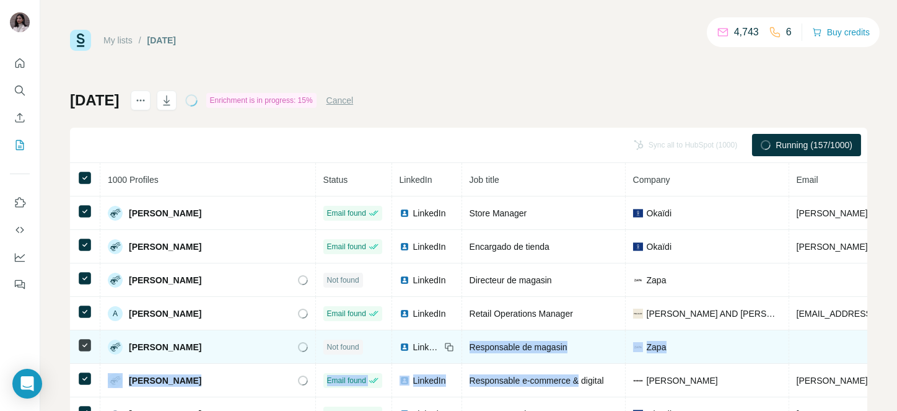
drag, startPoint x: 381, startPoint y: 346, endPoint x: 495, endPoint y: 361, distance: 115.0
click at [495, 362] on td "Responsable de magasin" at bounding box center [544, 346] width 164 height 33
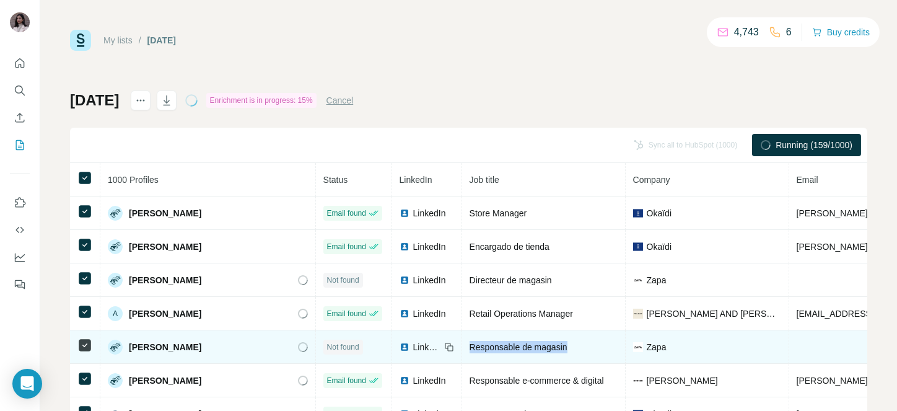
copy span "Responsable de magasin"
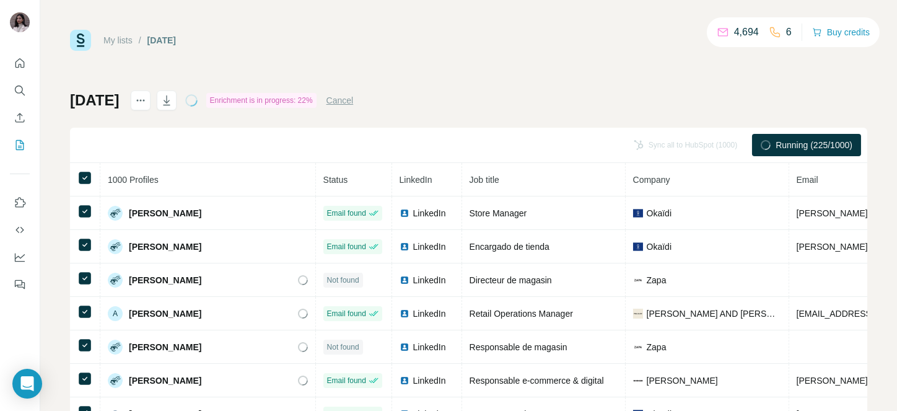
click at [467, 117] on div "04/sep/2025 Enrichment is in progress: 22% Cancel Sync all to HubSpot (1000) Ru…" at bounding box center [469, 290] width 798 height 400
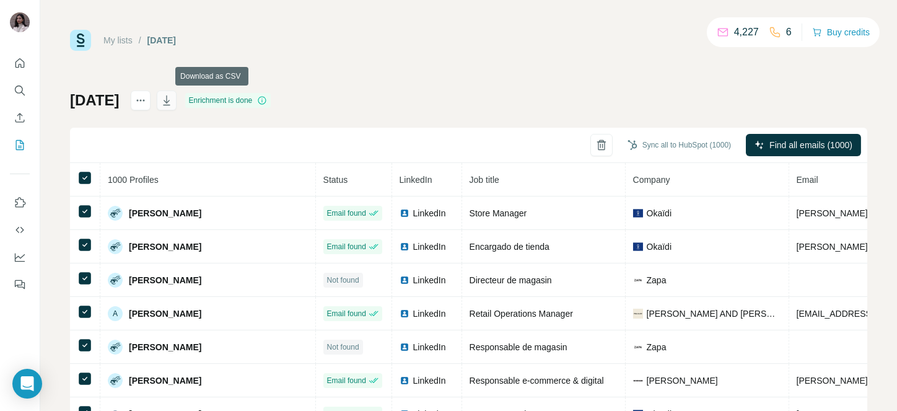
click at [177, 99] on button "button" at bounding box center [167, 100] width 20 height 20
click at [21, 80] on button "Search" at bounding box center [20, 90] width 20 height 22
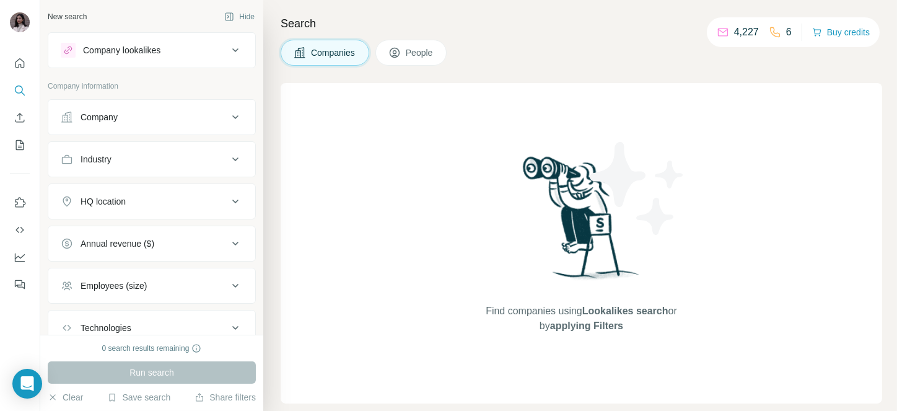
click at [146, 113] on div "Company" at bounding box center [144, 117] width 167 height 12
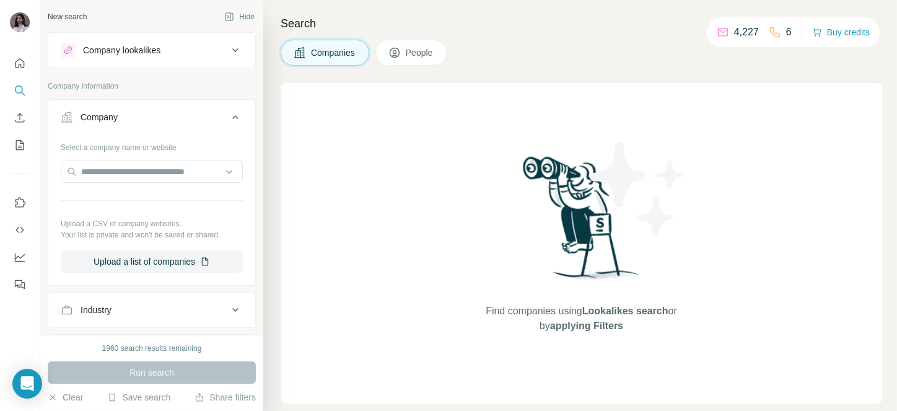
click at [433, 58] on span "People" at bounding box center [420, 52] width 29 height 12
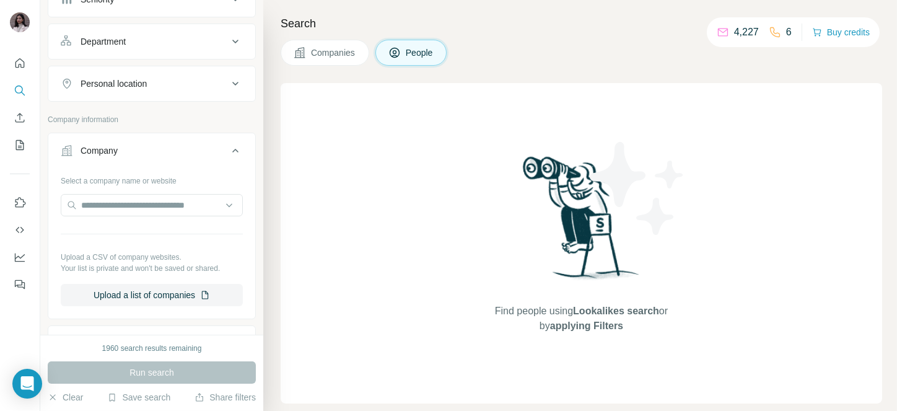
scroll to position [163, 0]
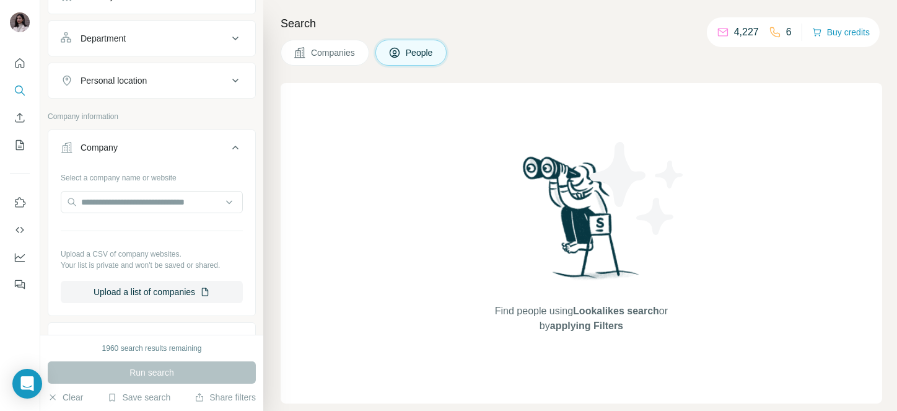
click at [160, 141] on div "Company" at bounding box center [144, 147] width 167 height 12
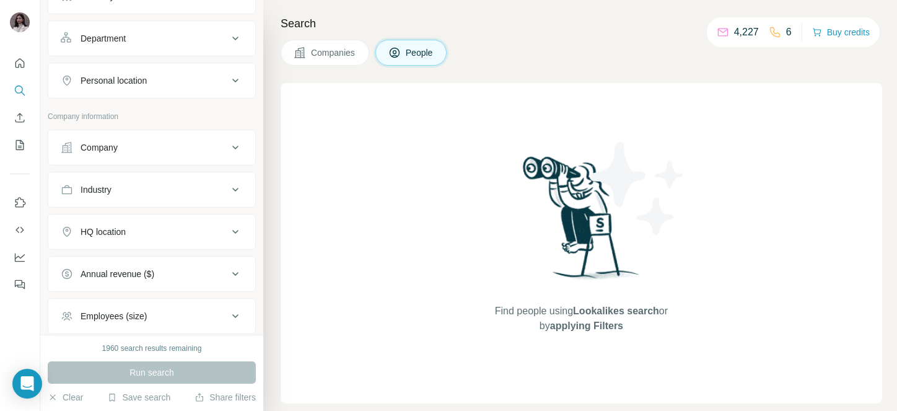
click at [132, 192] on div "Industry" at bounding box center [144, 189] width 167 height 12
click at [108, 222] on input at bounding box center [145, 221] width 153 height 14
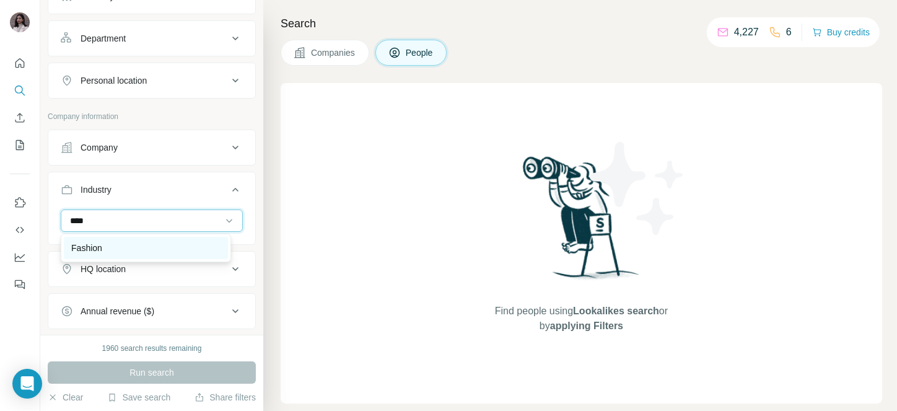
type input "****"
click at [90, 247] on p "Fashion" at bounding box center [86, 248] width 31 height 12
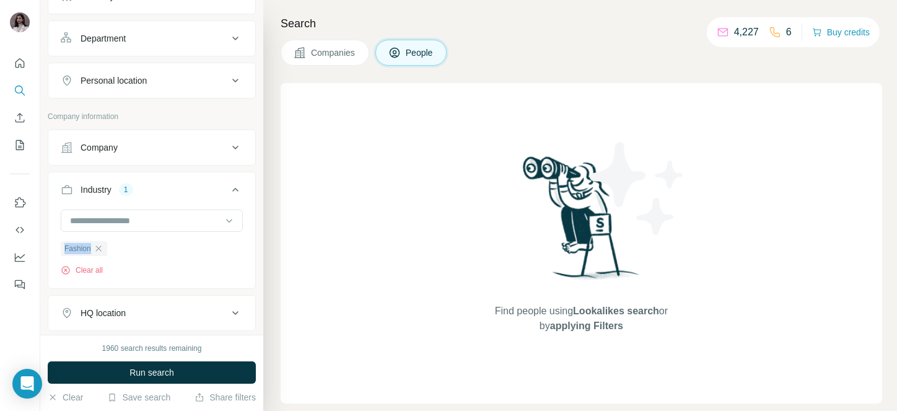
click at [90, 247] on span "Fashion" at bounding box center [77, 248] width 27 height 11
click at [514, 45] on div "Companies People" at bounding box center [582, 53] width 602 height 26
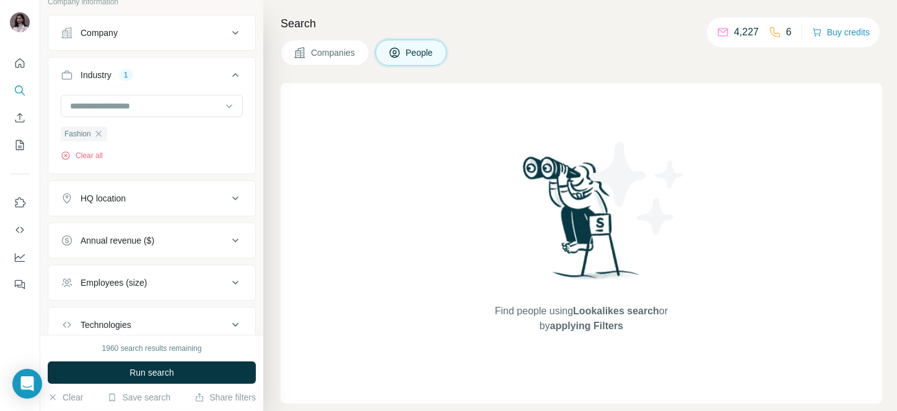
scroll to position [278, 0]
click at [102, 195] on div "HQ location" at bounding box center [103, 198] width 45 height 12
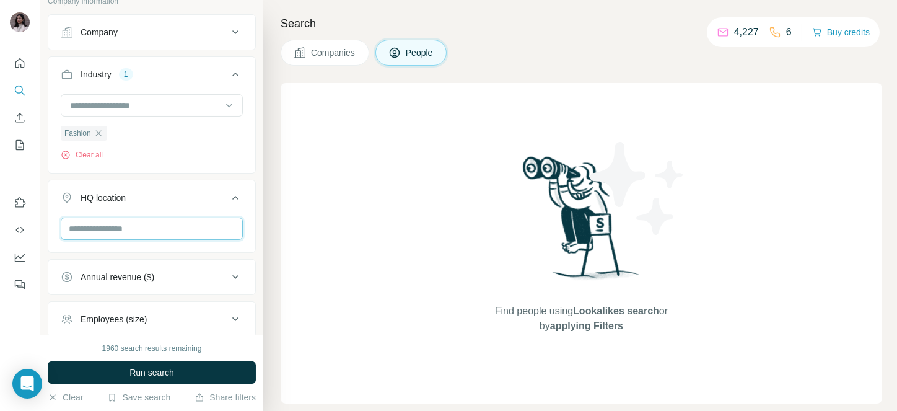
click at [102, 231] on input "text" at bounding box center [152, 229] width 182 height 22
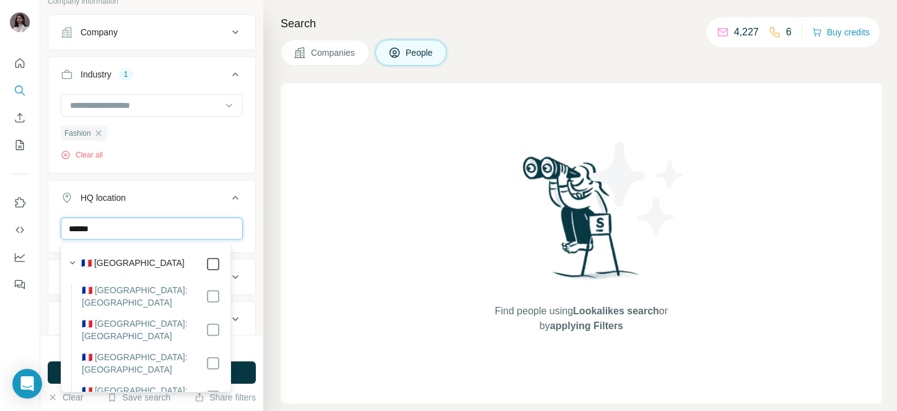
type input "******"
click at [228, 193] on icon at bounding box center [235, 197] width 15 height 15
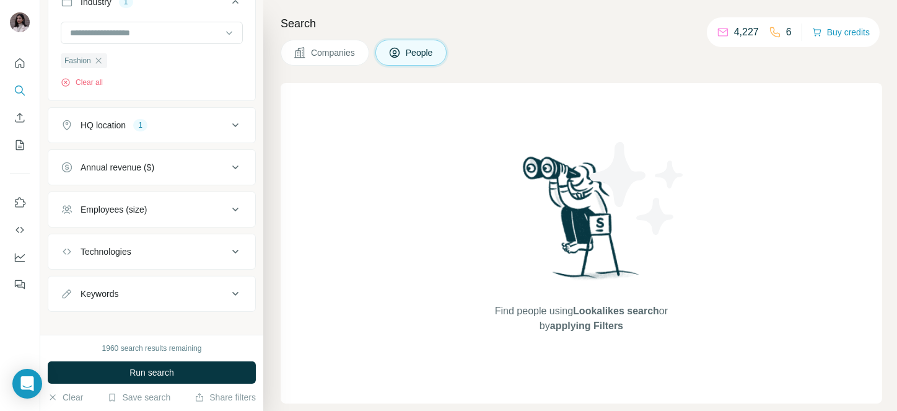
scroll to position [363, 0]
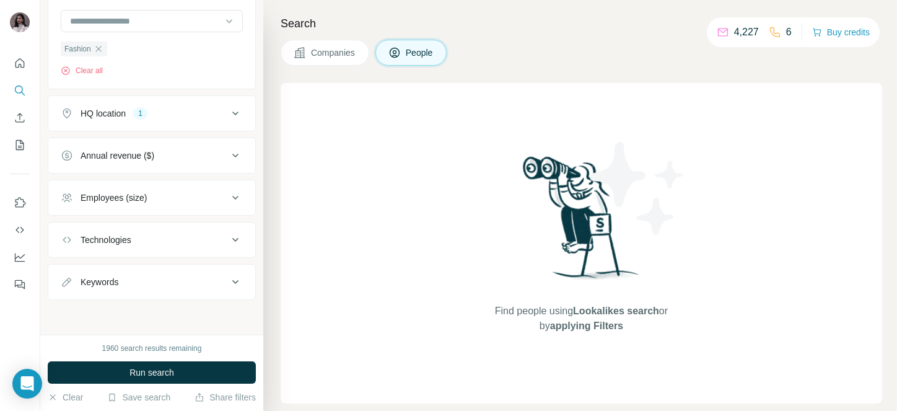
click at [149, 157] on div "Annual revenue ($)" at bounding box center [118, 155] width 74 height 12
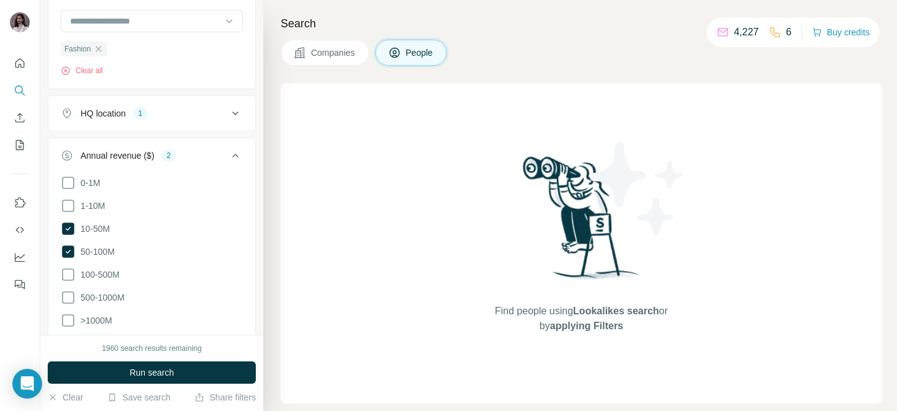
click at [228, 148] on icon at bounding box center [235, 155] width 15 height 15
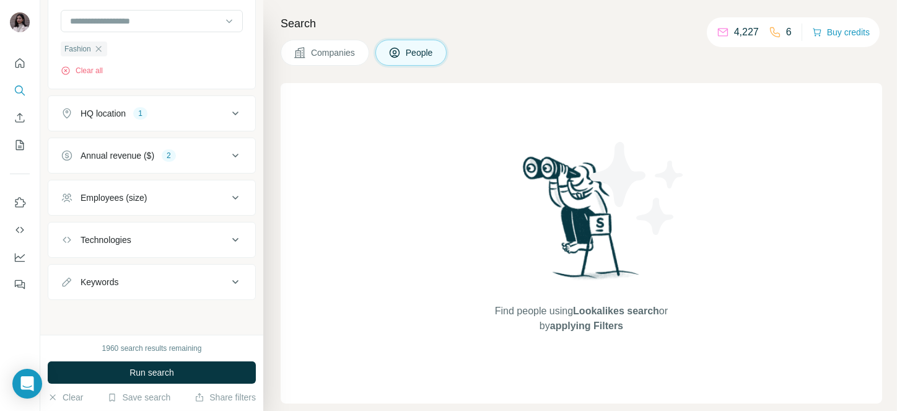
click at [157, 188] on button "Employees (size)" at bounding box center [151, 198] width 207 height 30
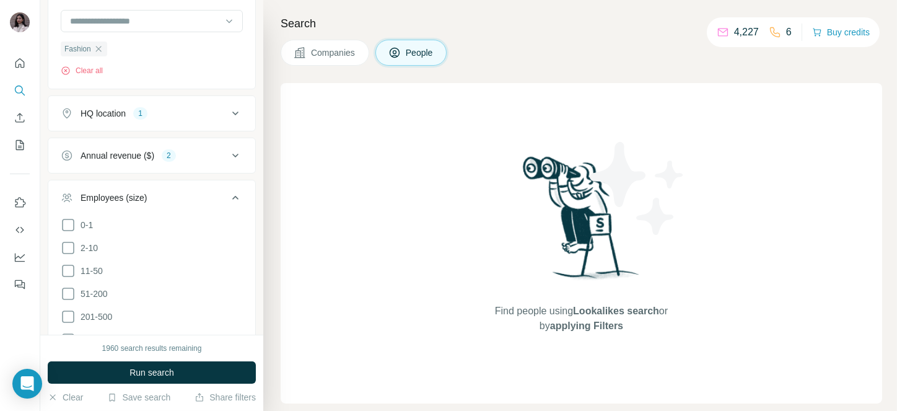
click at [157, 188] on button "Employees (size)" at bounding box center [151, 200] width 207 height 35
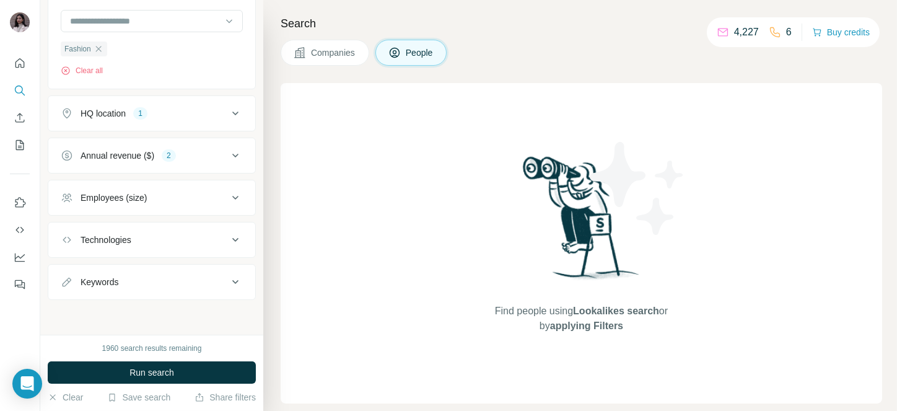
click at [110, 276] on div "Keywords" at bounding box center [100, 282] width 38 height 12
click at [141, 309] on input "text" at bounding box center [139, 313] width 157 height 22
paste input "*********"
type input "*********"
paste input "********"
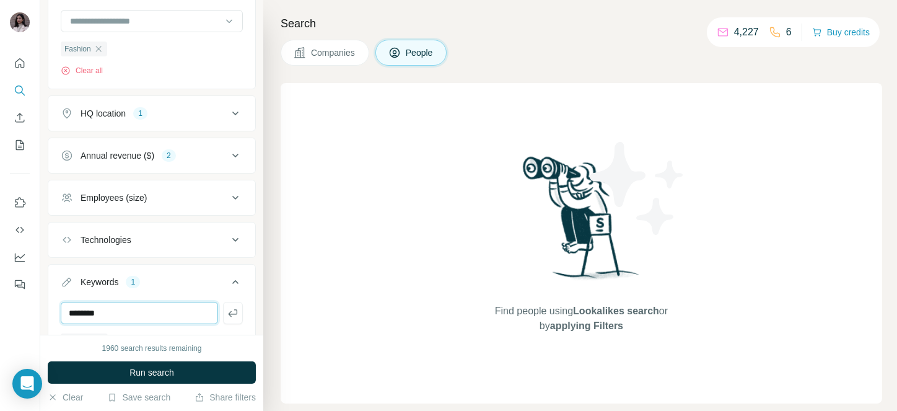
type input "********"
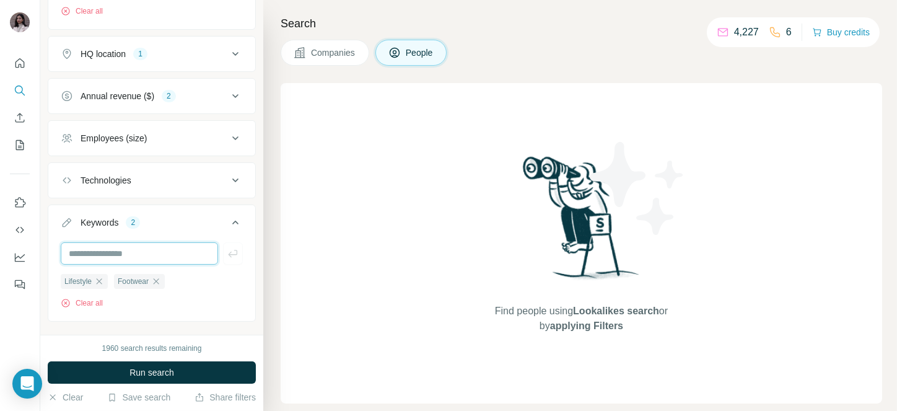
scroll to position [427, 0]
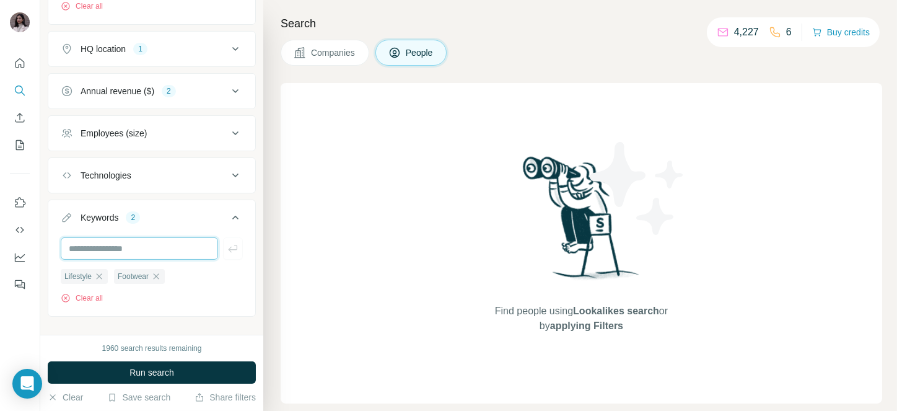
paste input "*****"
type input "*****"
paste input "**********"
type input "**********"
paste input "**********"
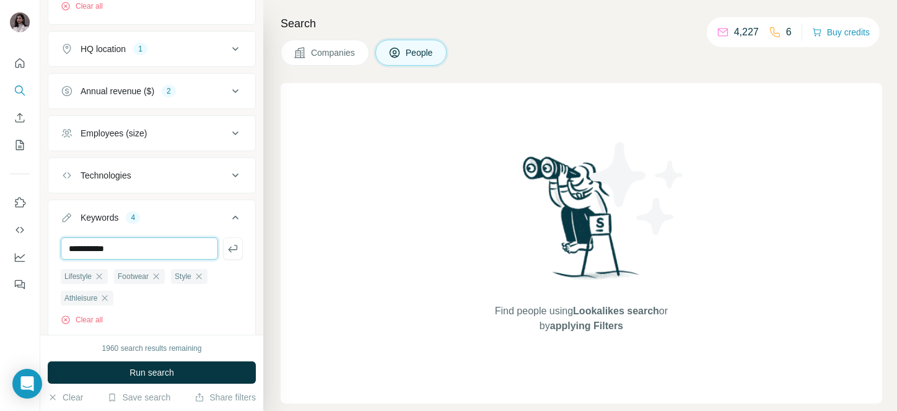
type input "**********"
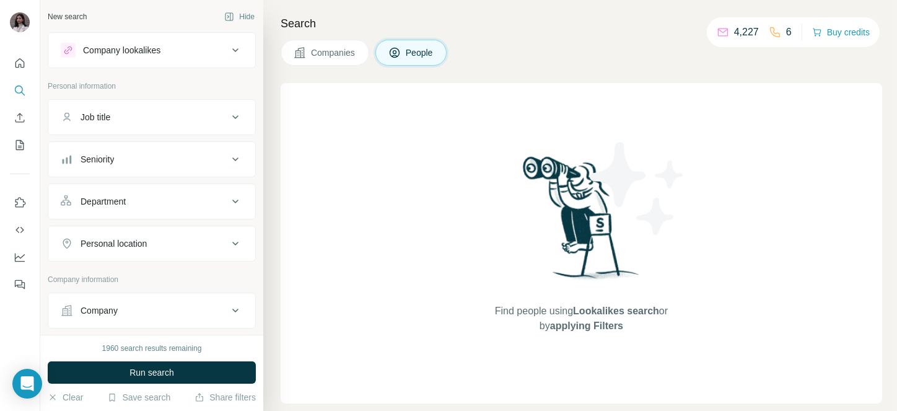
scroll to position [1, 0]
click at [159, 131] on button "Job title" at bounding box center [151, 117] width 207 height 30
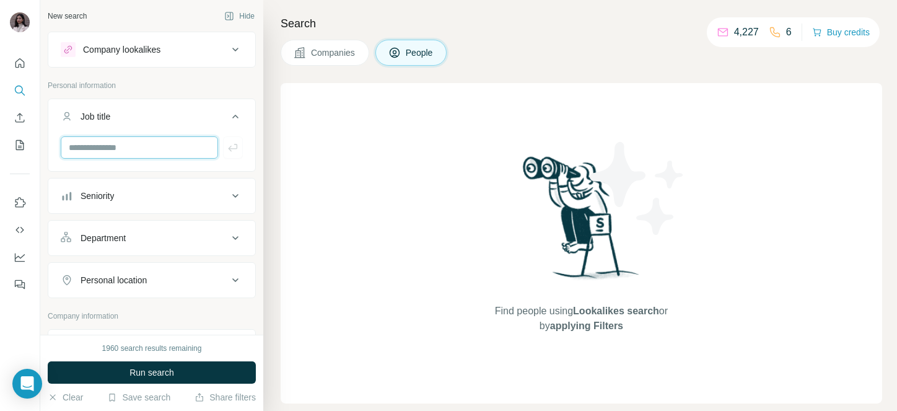
click at [104, 149] on input "text" at bounding box center [139, 147] width 157 height 22
paste input "**********"
type input "**********"
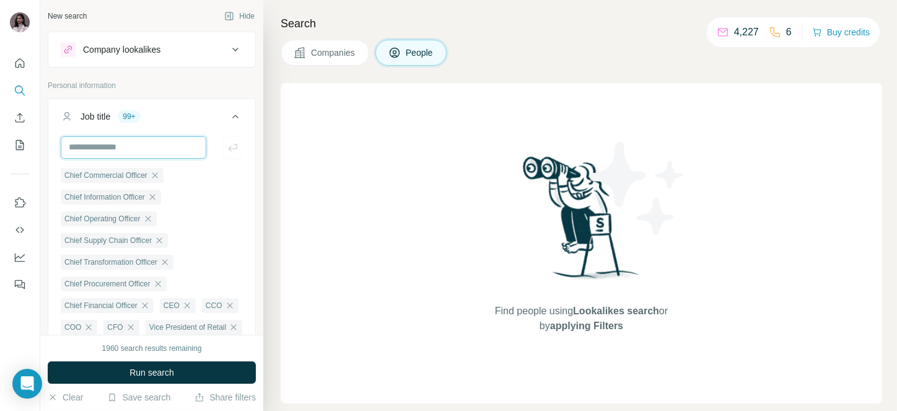
scroll to position [0, 0]
click at [159, 368] on span "Run search" at bounding box center [152, 372] width 45 height 12
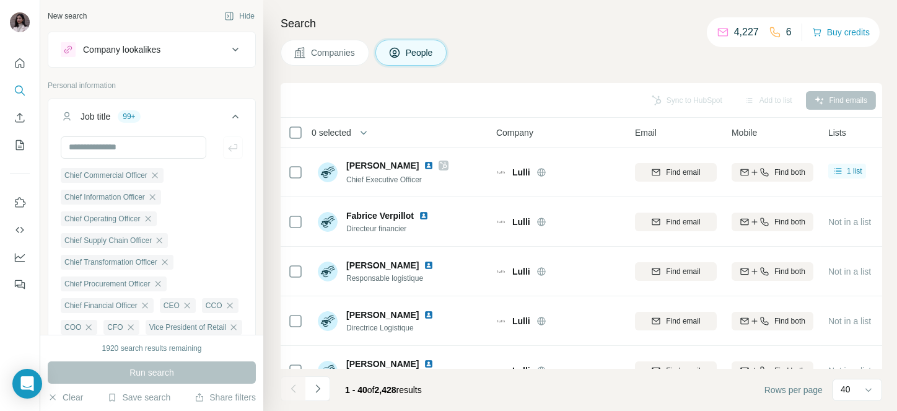
click at [228, 115] on icon at bounding box center [235, 116] width 15 height 15
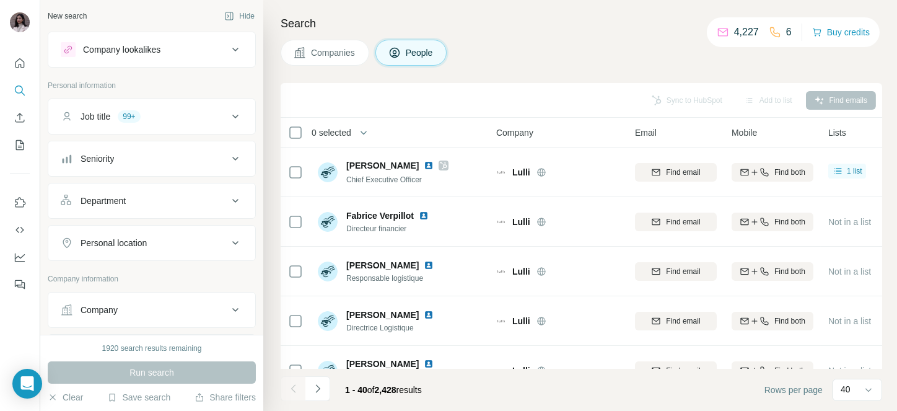
click at [129, 152] on div "Seniority" at bounding box center [144, 158] width 167 height 12
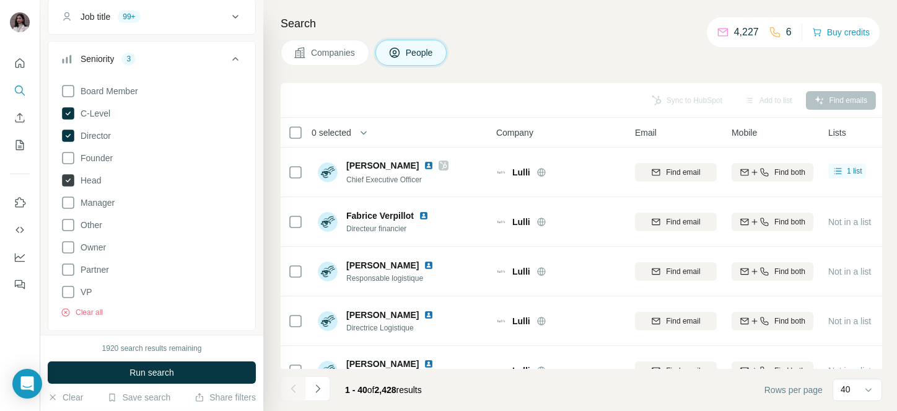
scroll to position [104, 0]
click at [68, 289] on icon at bounding box center [68, 288] width 15 height 15
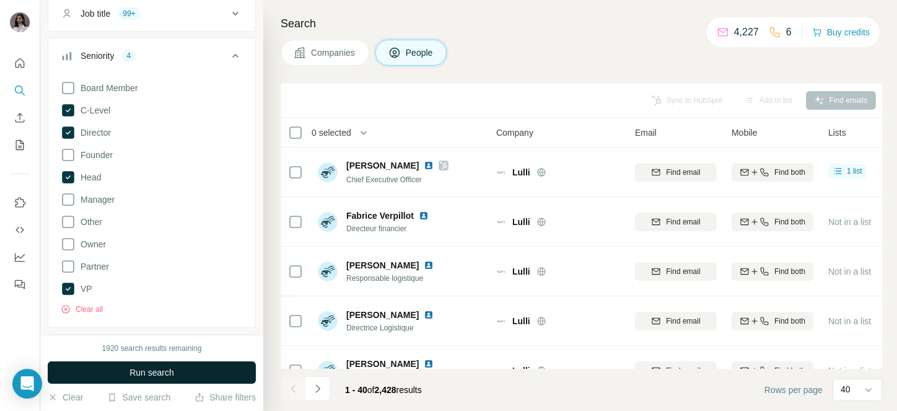
click at [107, 369] on button "Run search" at bounding box center [152, 372] width 208 height 22
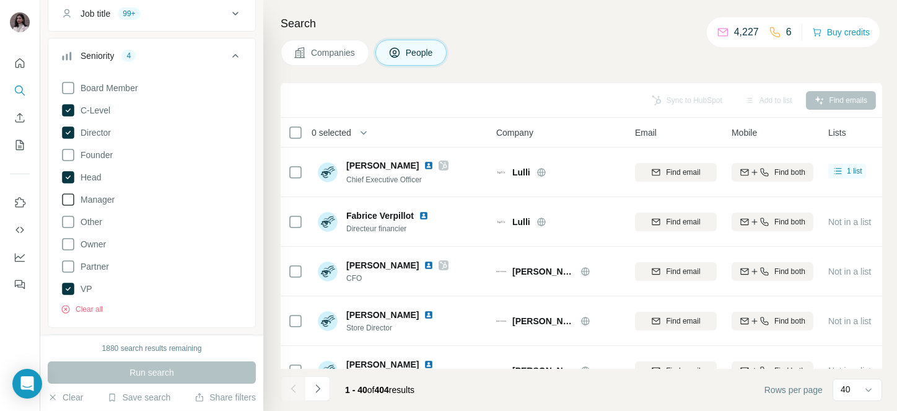
click at [95, 195] on span "Manager" at bounding box center [95, 199] width 39 height 12
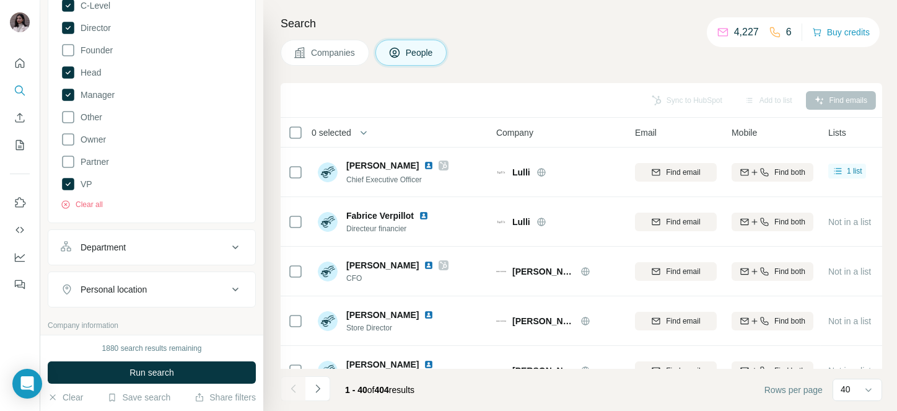
scroll to position [362, 0]
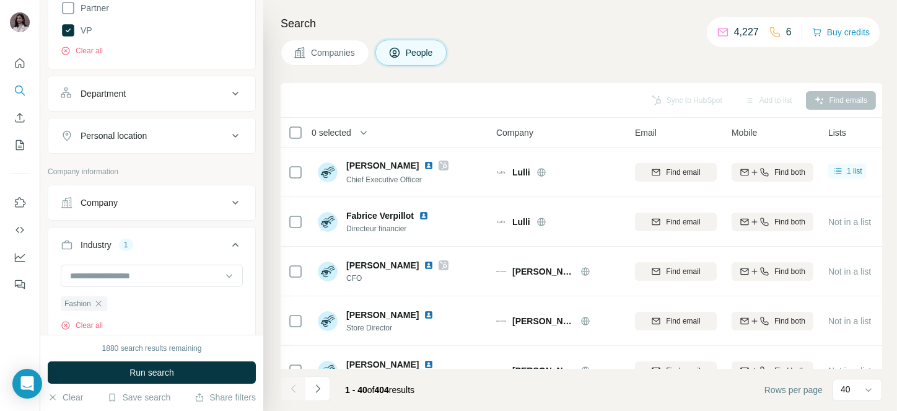
click at [115, 242] on div "Industry 1" at bounding box center [144, 245] width 167 height 12
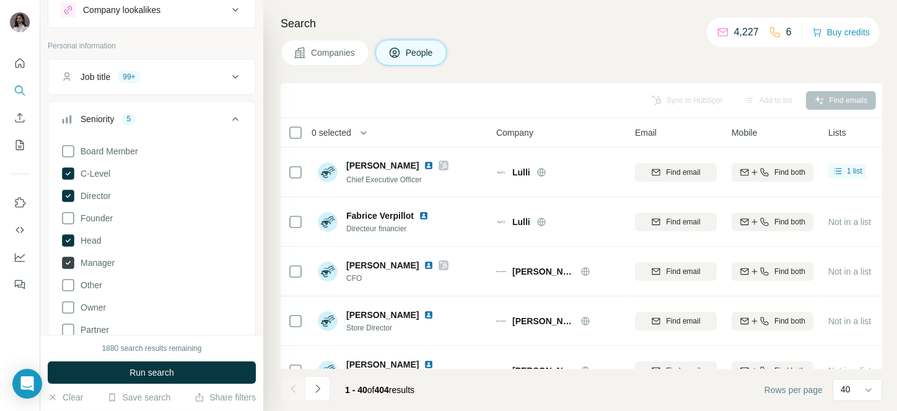
click at [67, 259] on icon at bounding box center [68, 263] width 12 height 12
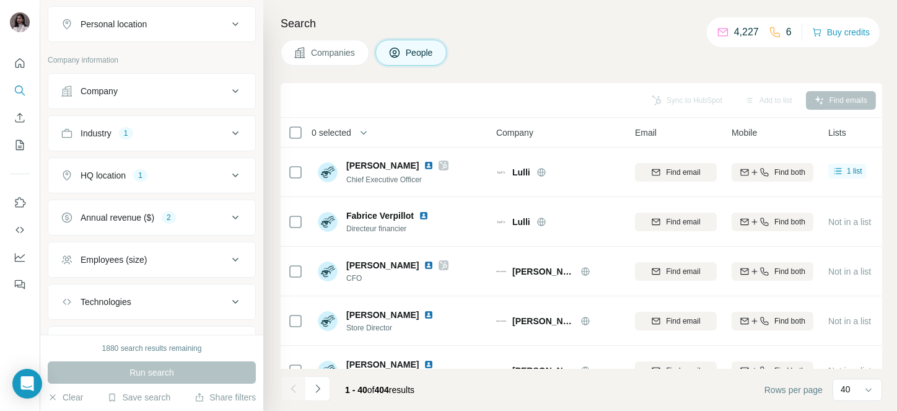
scroll to position [473, 0]
click at [104, 213] on div "Annual revenue ($)" at bounding box center [118, 218] width 74 height 12
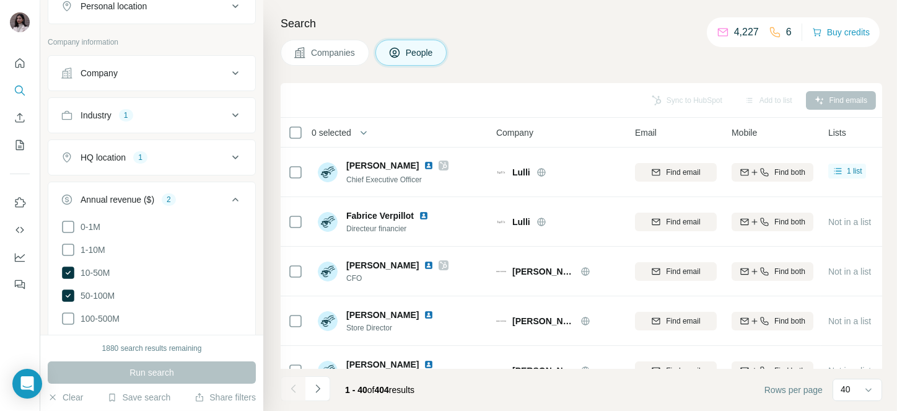
scroll to position [506, 0]
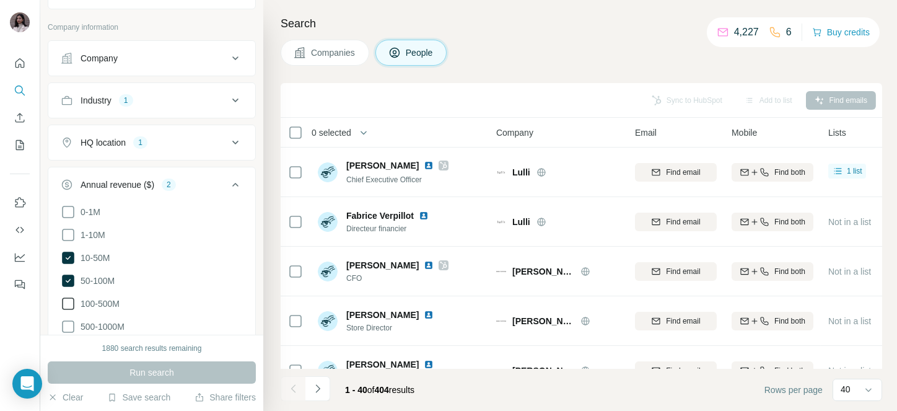
click at [74, 306] on icon at bounding box center [68, 303] width 15 height 15
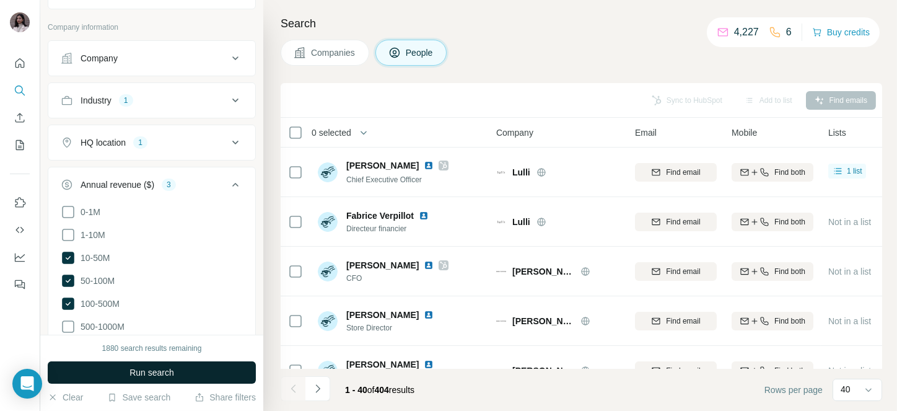
click at [122, 363] on button "Run search" at bounding box center [152, 372] width 208 height 22
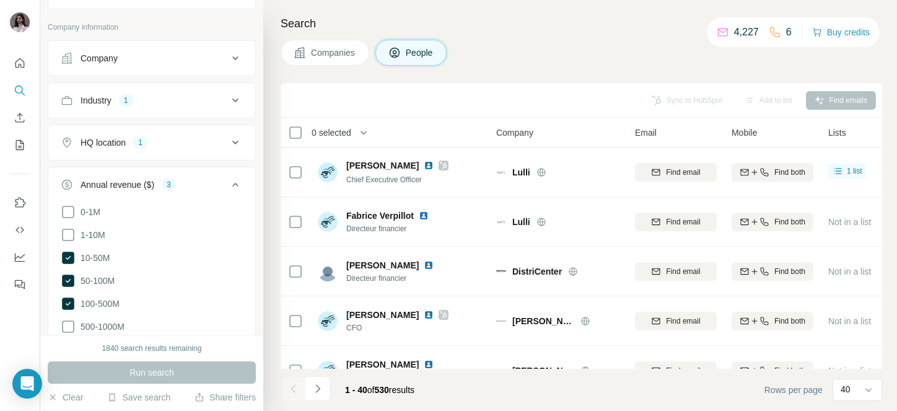
click at [340, 133] on span "0 selected" at bounding box center [332, 132] width 40 height 12
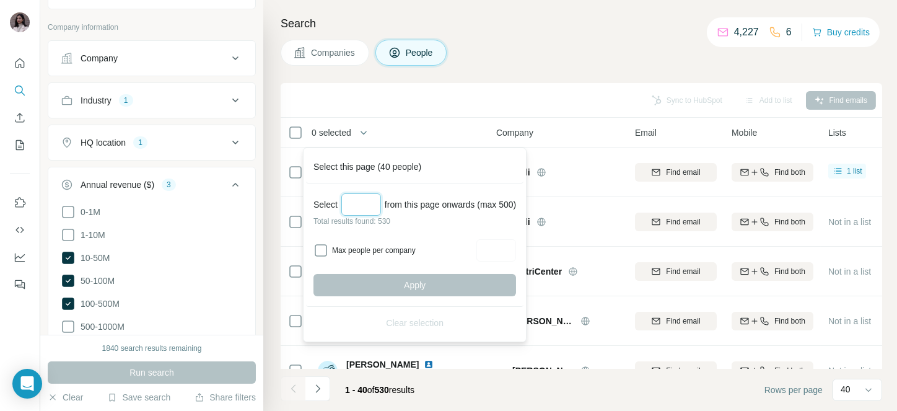
click at [362, 200] on input "Select a number (up to 500)" at bounding box center [361, 204] width 40 height 22
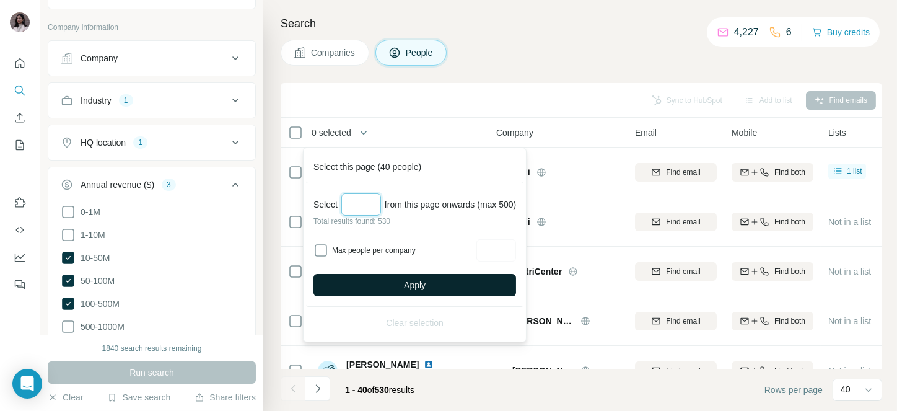
type input "***"
click at [413, 275] on button "Apply" at bounding box center [415, 285] width 203 height 22
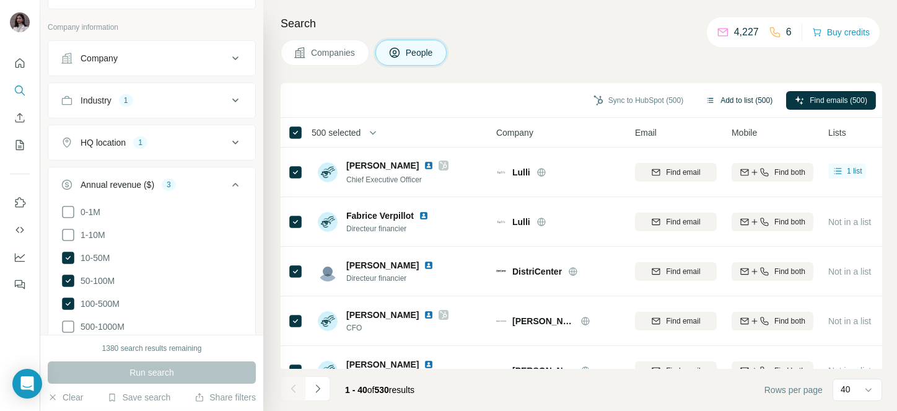
click at [736, 103] on button "Add to list (500)" at bounding box center [739, 100] width 84 height 19
click at [729, 94] on button "Add to list (500)" at bounding box center [739, 100] width 84 height 19
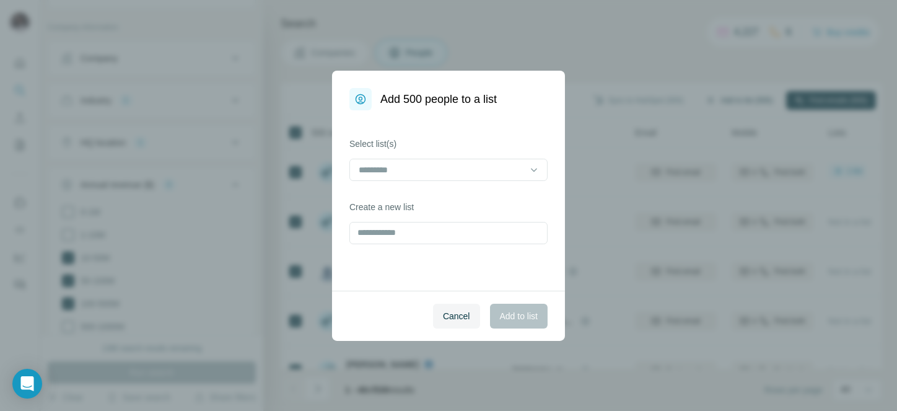
click at [733, 101] on div "Add 500 people to a list Select list(s) Create a new list Cancel Add to list" at bounding box center [448, 205] width 897 height 411
click at [412, 236] on input "text" at bounding box center [449, 233] width 198 height 22
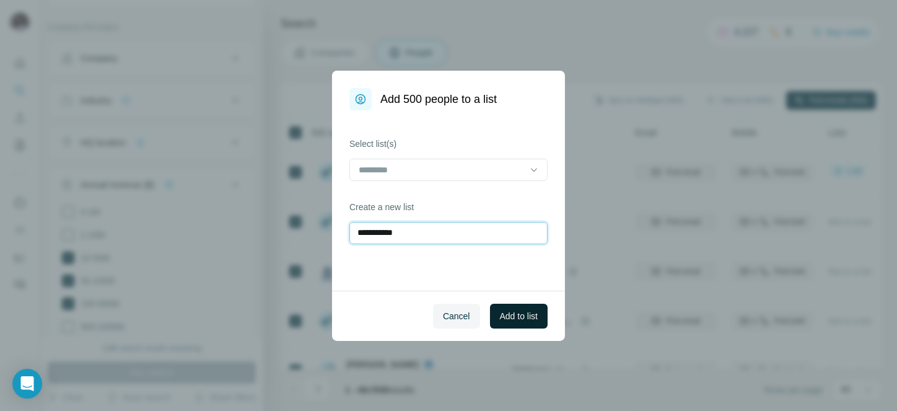
type input "**********"
click at [527, 307] on button "Add to list" at bounding box center [519, 316] width 58 height 25
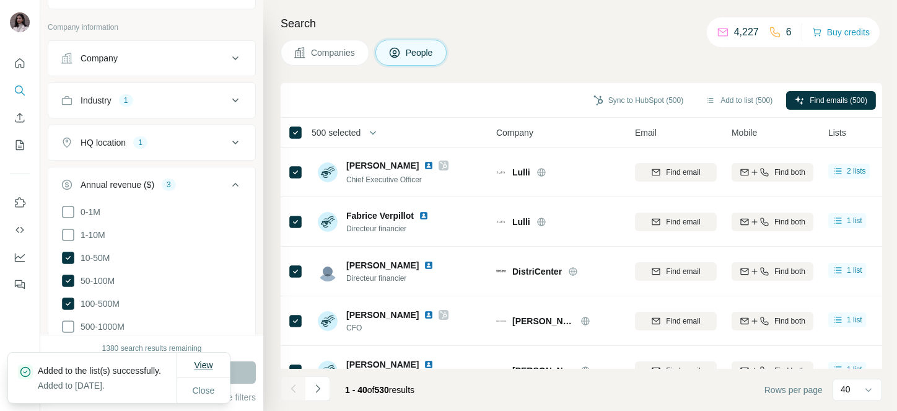
click at [202, 360] on span "View" at bounding box center [203, 365] width 19 height 10
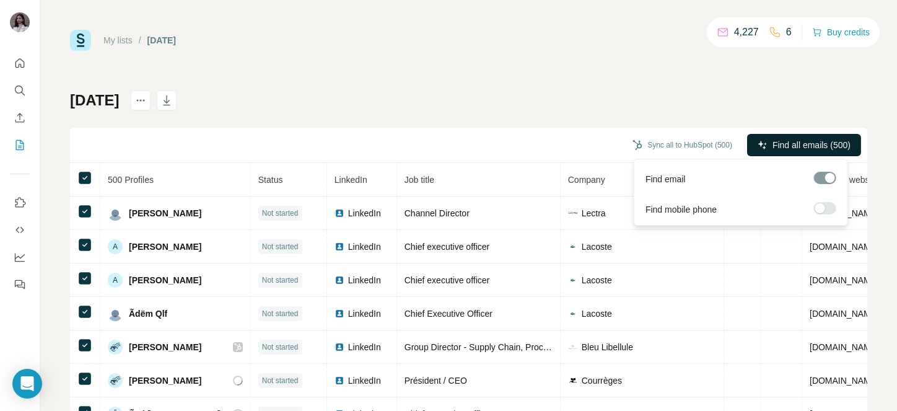
click at [773, 142] on span "Find all emails (500)" at bounding box center [812, 145] width 78 height 12
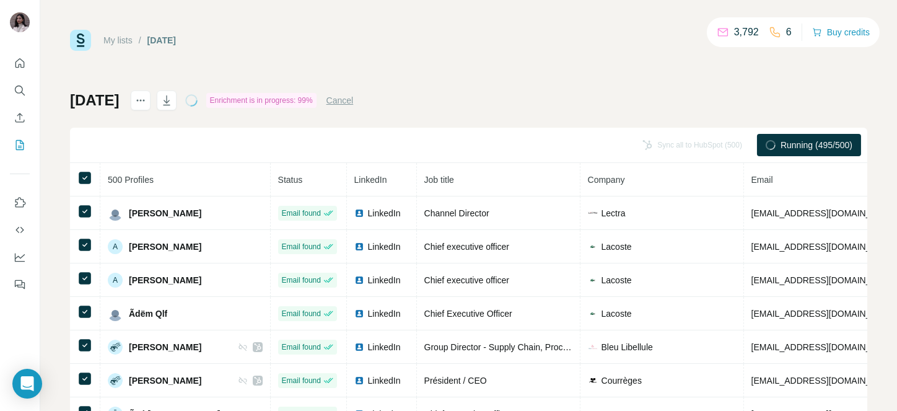
click at [354, 99] on button "Cancel" at bounding box center [340, 100] width 27 height 12
click at [170, 104] on icon "button" at bounding box center [166, 100] width 7 height 10
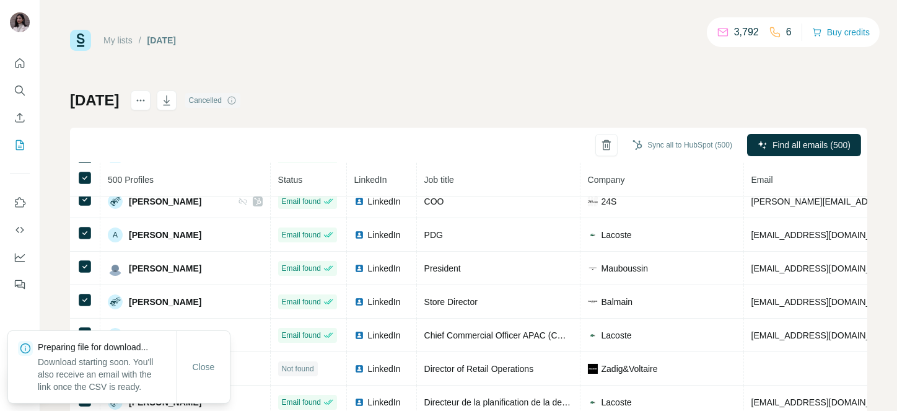
scroll to position [127, 0]
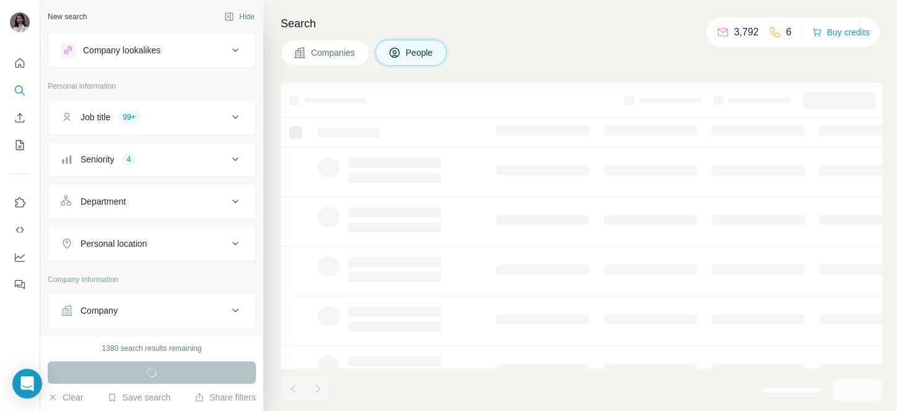
click at [315, 53] on span "Companies" at bounding box center [333, 52] width 45 height 12
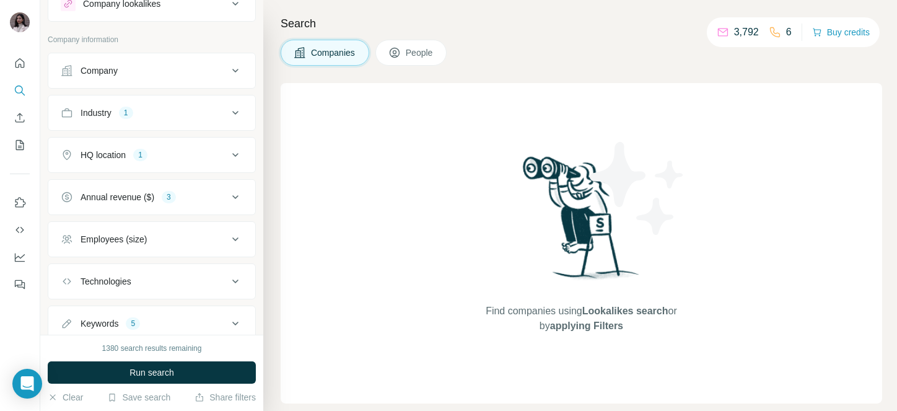
scroll to position [54, 0]
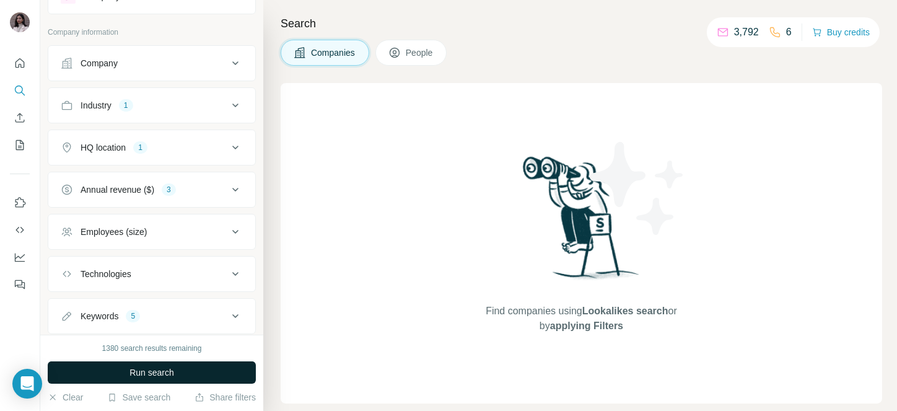
click at [138, 371] on span "Run search" at bounding box center [152, 372] width 45 height 12
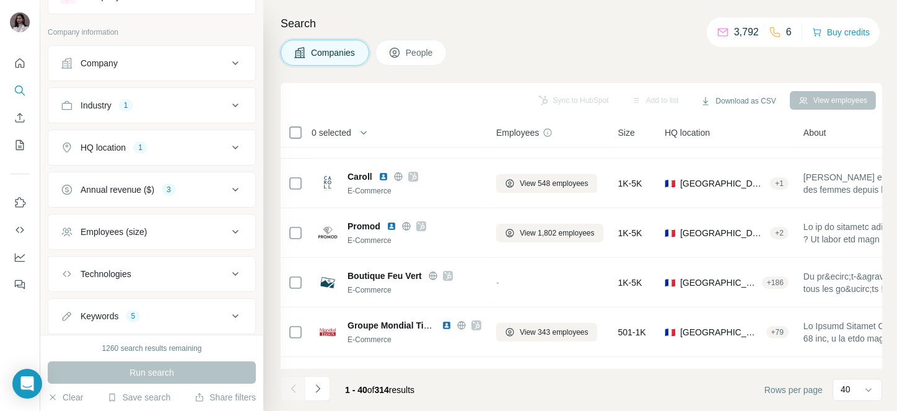
scroll to position [0, 0]
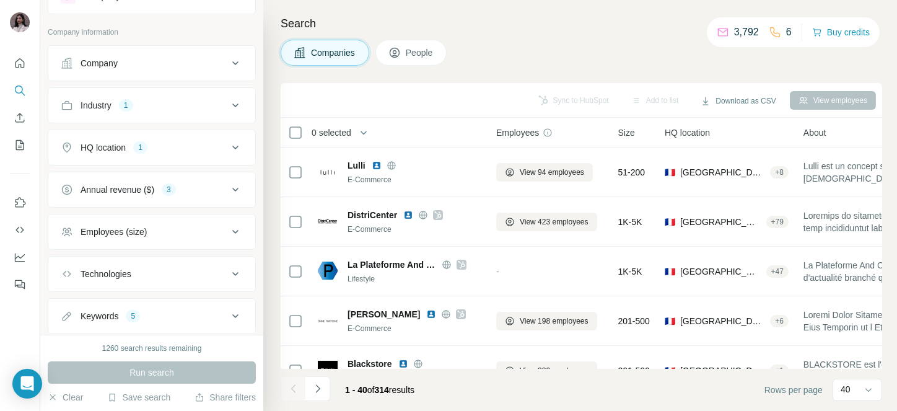
click at [175, 192] on div "3" at bounding box center [169, 189] width 14 height 11
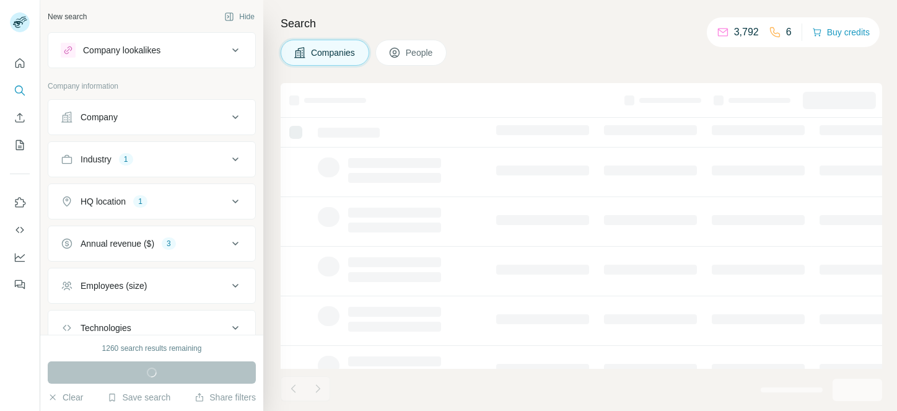
click at [105, 149] on button "Industry 1" at bounding box center [151, 159] width 207 height 30
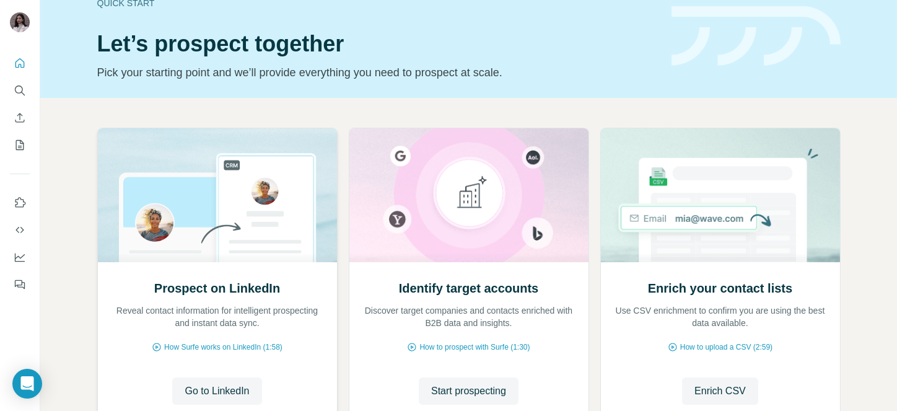
scroll to position [27, 0]
click at [20, 88] on icon "Search" at bounding box center [20, 90] width 12 height 12
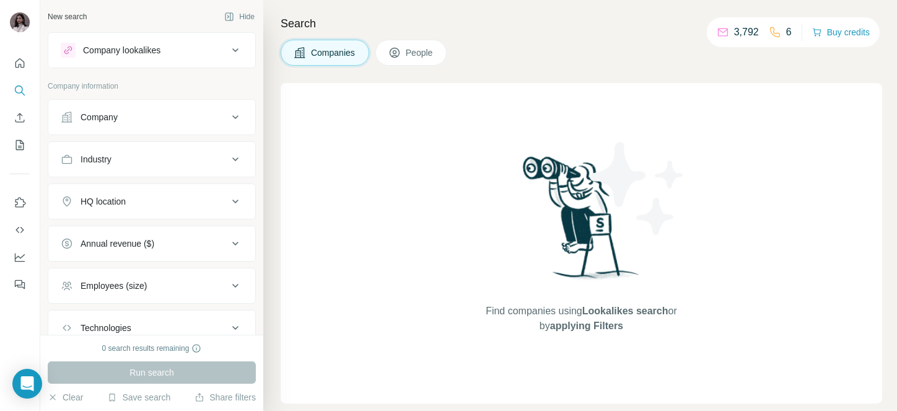
click at [161, 104] on button "Company" at bounding box center [151, 117] width 207 height 30
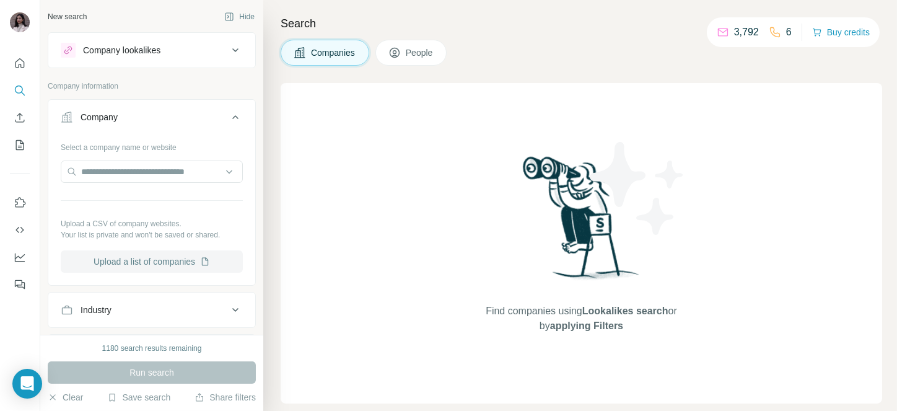
click at [145, 263] on button "Upload a list of companies" at bounding box center [152, 261] width 182 height 22
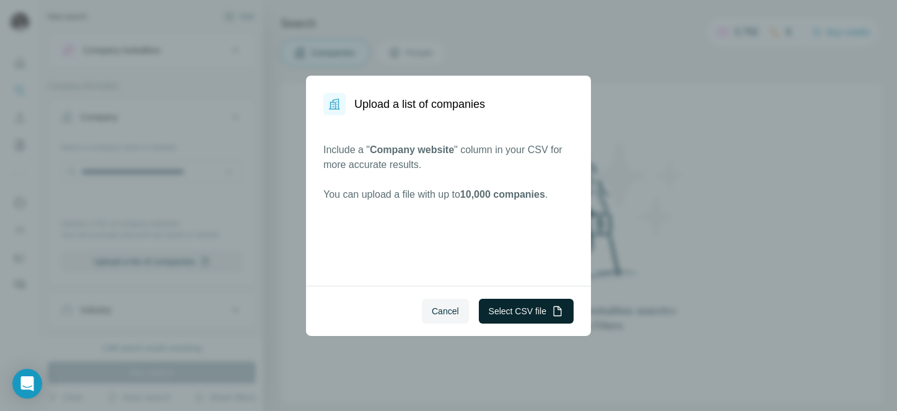
click at [504, 299] on button "Select CSV file" at bounding box center [526, 311] width 95 height 25
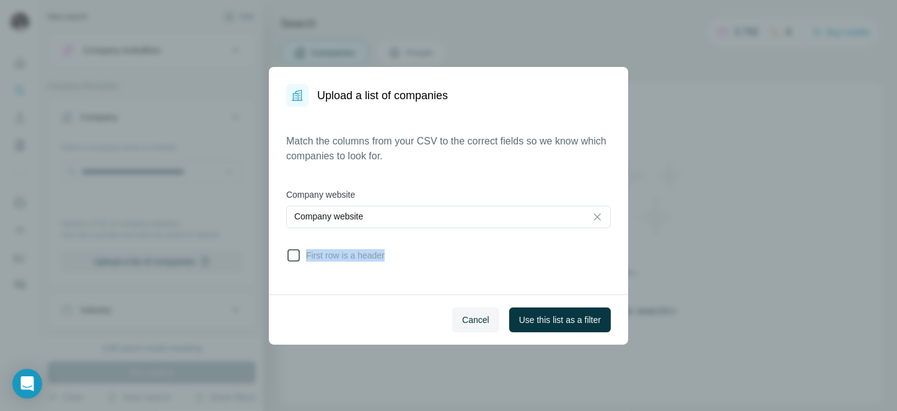
drag, startPoint x: 314, startPoint y: 263, endPoint x: 292, endPoint y: 251, distance: 25.2
click at [292, 251] on div "Match the columns from your CSV to the correct fields so we know which companie…" at bounding box center [448, 200] width 325 height 133
click at [292, 251] on icon at bounding box center [293, 255] width 15 height 15
click at [519, 307] on span "Use this list as a filter" at bounding box center [560, 320] width 82 height 12
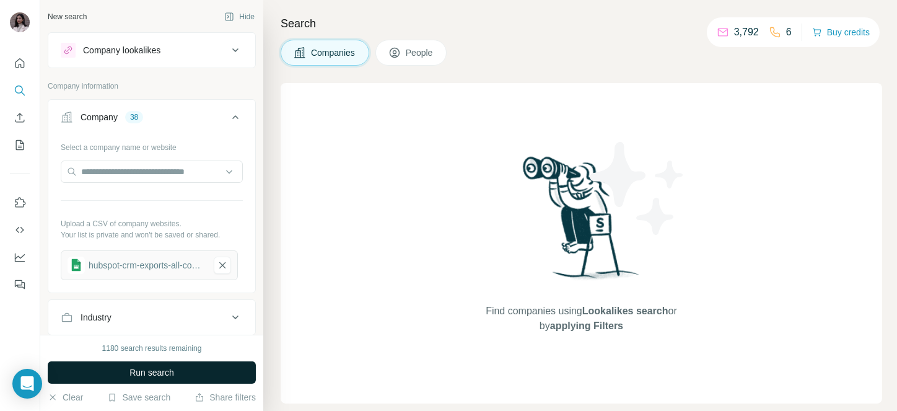
click at [192, 307] on button "Run search" at bounding box center [152, 372] width 208 height 22
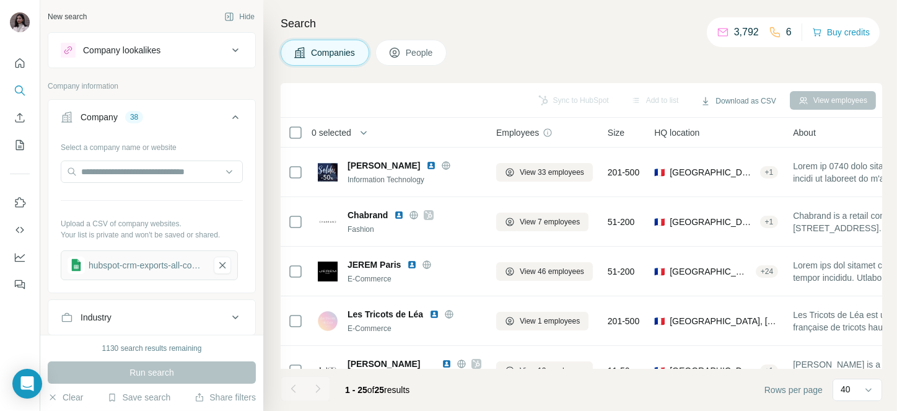
click at [336, 131] on span "0 selected" at bounding box center [332, 132] width 40 height 12
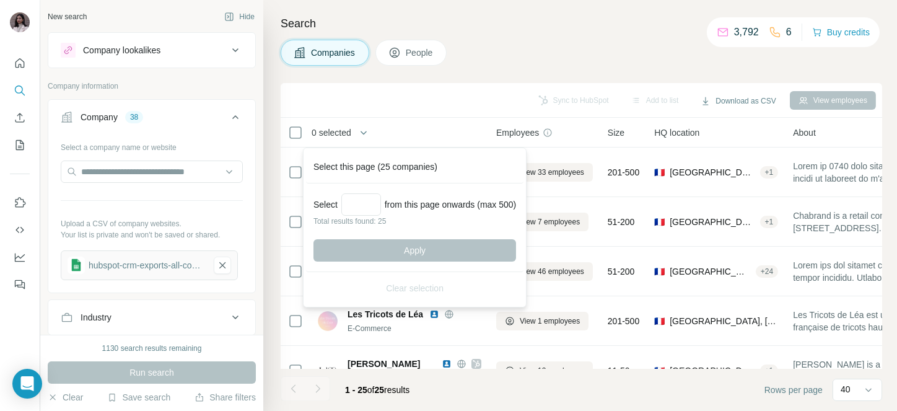
click at [419, 83] on div "Sync to HubSpot Add to list Download as CSV View employees" at bounding box center [582, 100] width 602 height 35
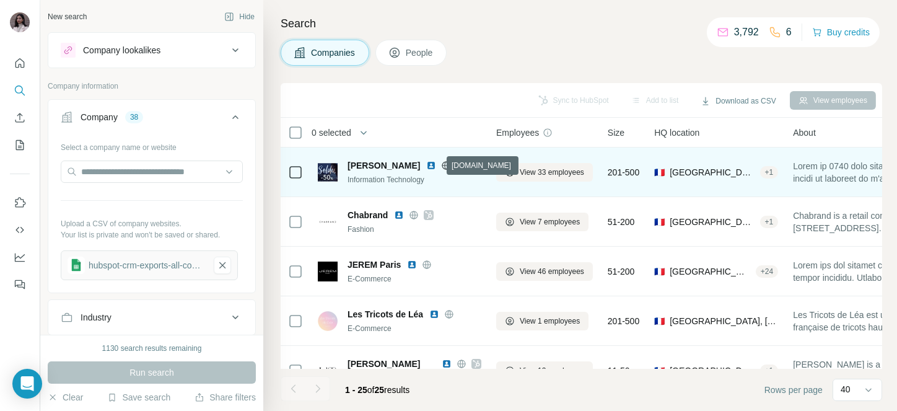
click at [443, 165] on icon at bounding box center [447, 165] width 8 height 1
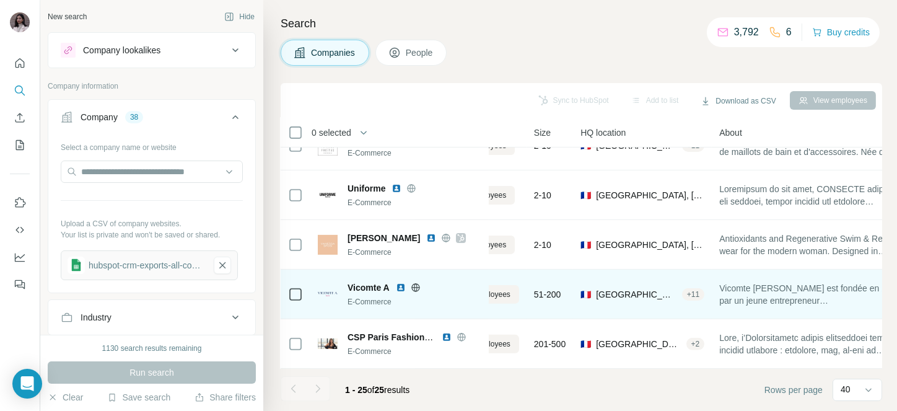
scroll to position [1026, 0]
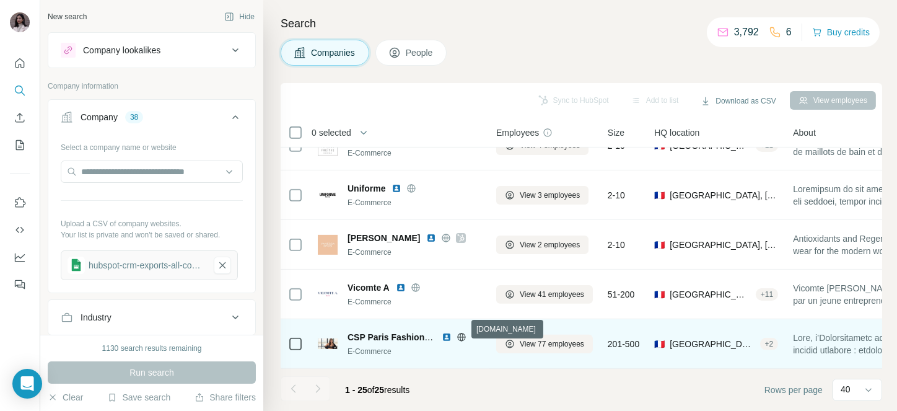
click at [460, 307] on icon at bounding box center [462, 337] width 10 height 10
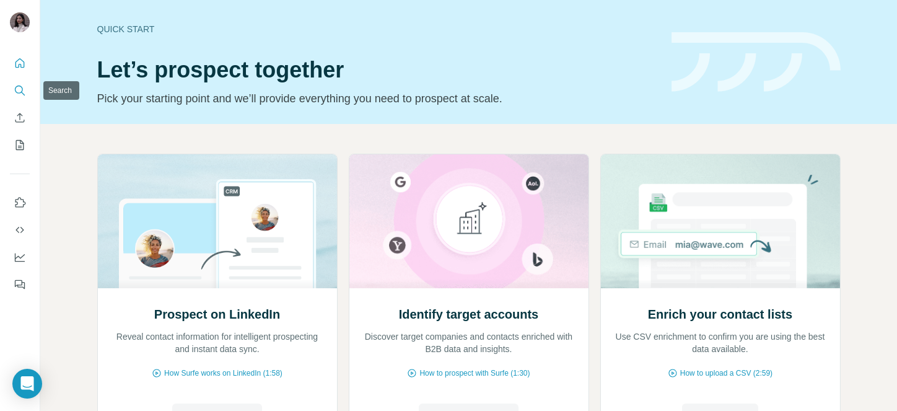
click at [20, 91] on icon "Search" at bounding box center [20, 90] width 12 height 12
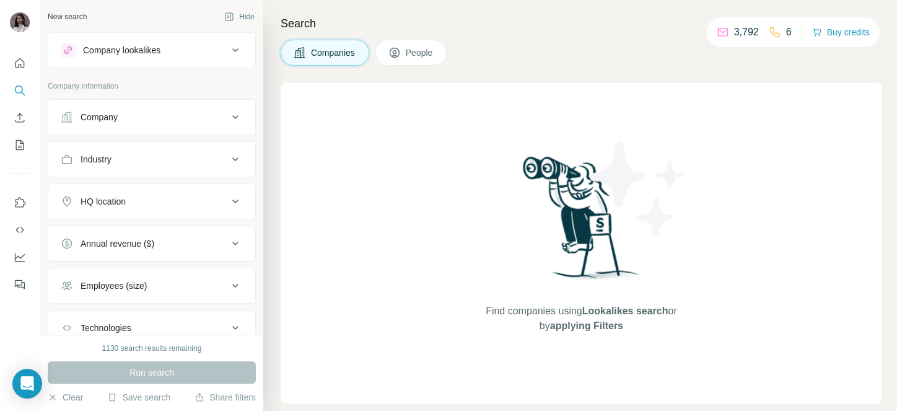
click at [194, 123] on div "Company" at bounding box center [144, 117] width 167 height 12
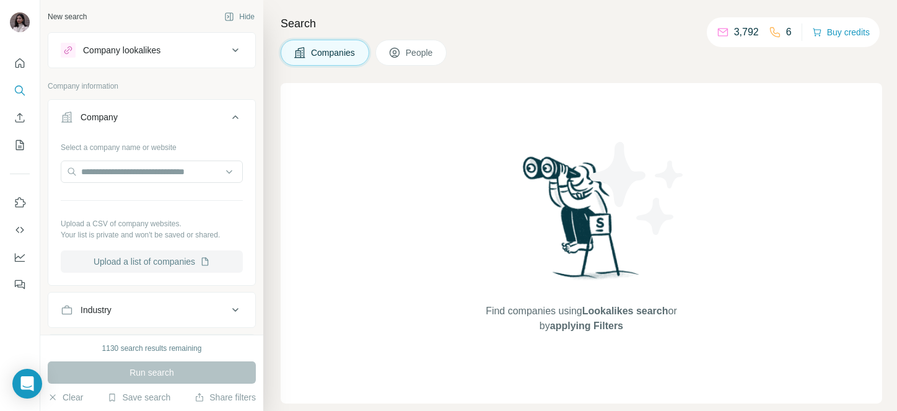
click at [143, 264] on button "Upload a list of companies" at bounding box center [152, 261] width 182 height 22
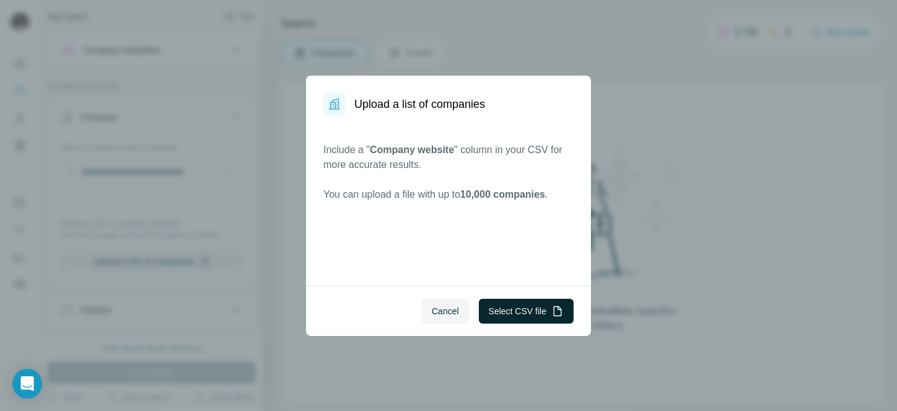
click at [512, 309] on button "Select CSV file" at bounding box center [526, 311] width 95 height 25
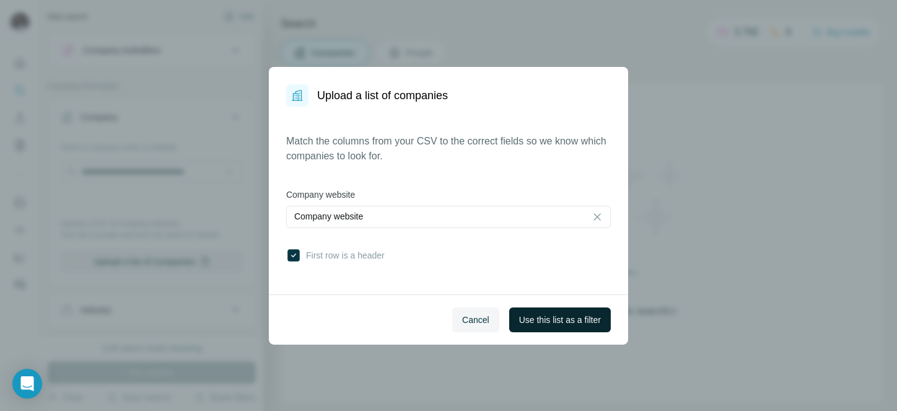
click at [550, 315] on span "Use this list as a filter" at bounding box center [560, 320] width 82 height 12
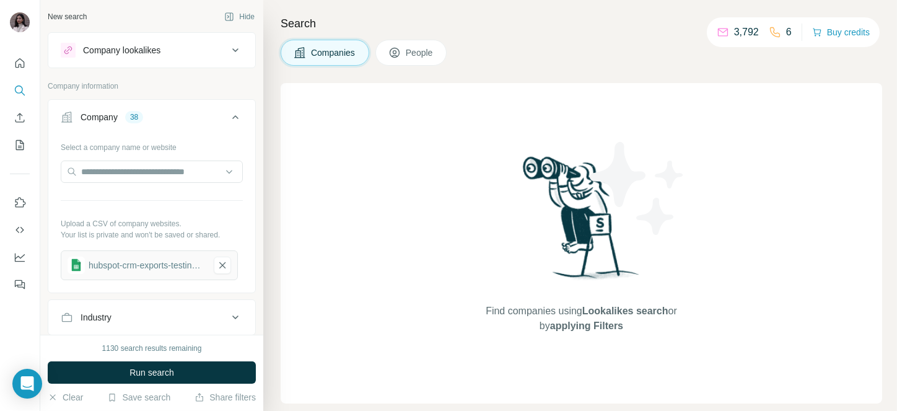
click at [407, 53] on button "People" at bounding box center [412, 53] width 72 height 26
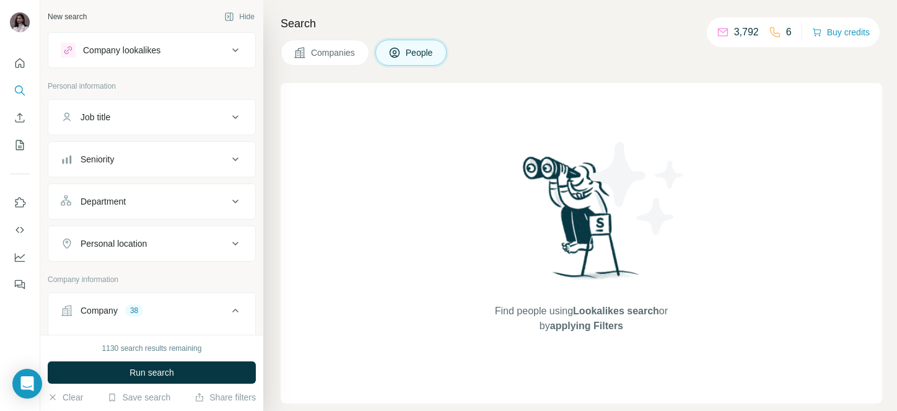
click at [81, 126] on button "Job title" at bounding box center [151, 117] width 207 height 30
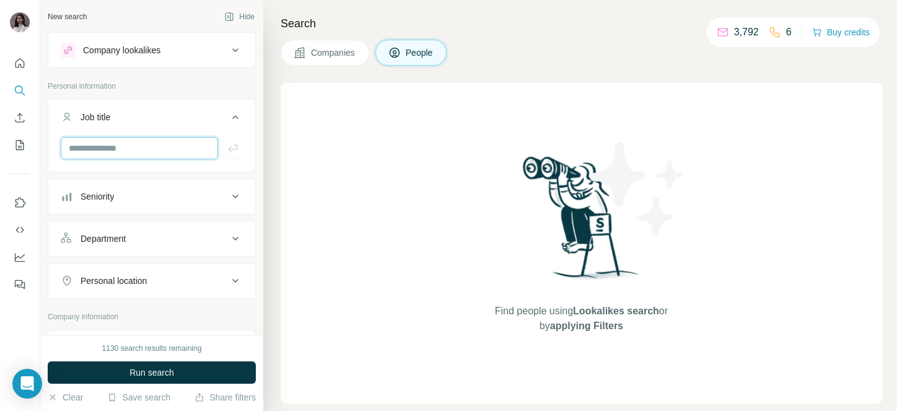
click at [102, 146] on input "text" at bounding box center [139, 148] width 157 height 22
paste input "**********"
type input "**********"
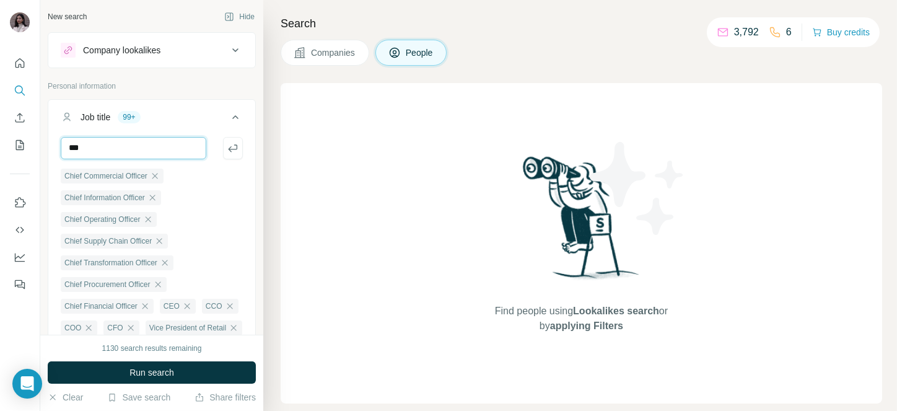
type input "***"
type input "*****"
click at [102, 146] on input "*****" at bounding box center [134, 148] width 146 height 22
type input "**********"
click at [228, 119] on icon at bounding box center [235, 117] width 15 height 15
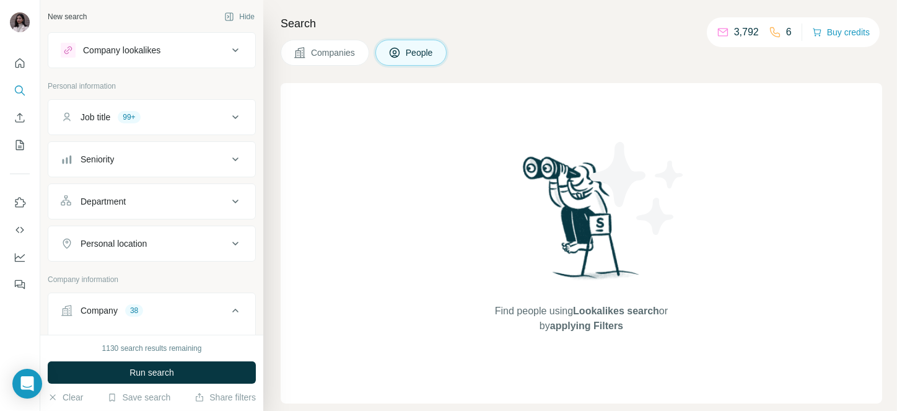
click at [147, 158] on div "Seniority" at bounding box center [144, 159] width 167 height 12
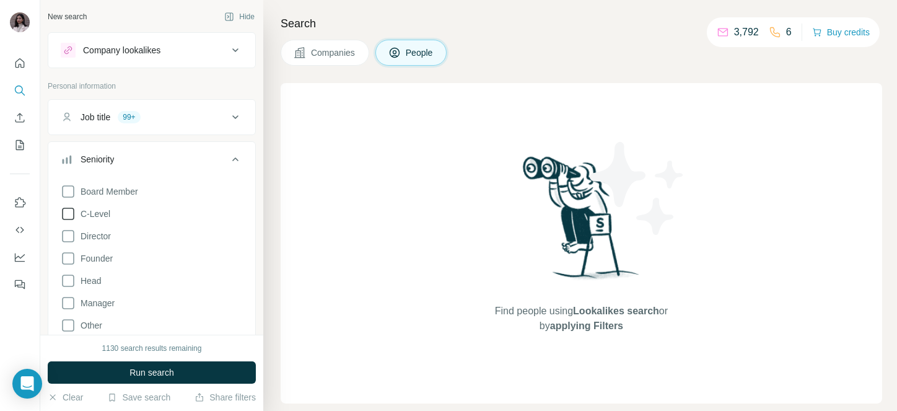
click at [93, 214] on span "C-Level" at bounding box center [93, 214] width 35 height 12
click at [87, 276] on span "Head" at bounding box center [88, 281] width 25 height 12
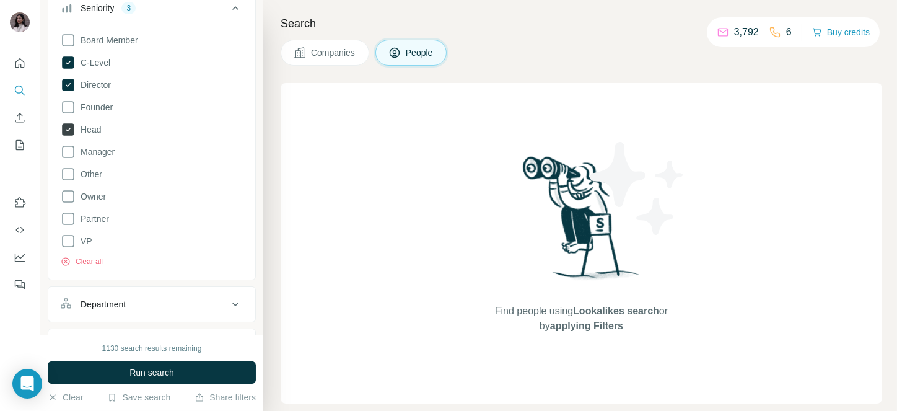
scroll to position [157, 0]
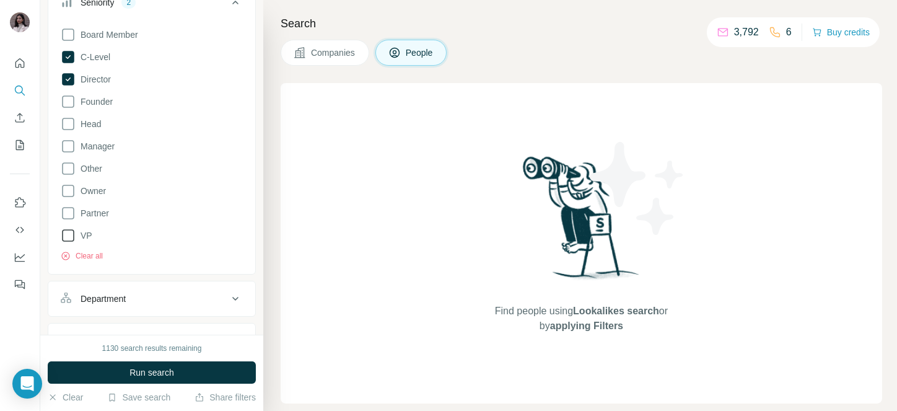
click at [69, 235] on icon at bounding box center [68, 235] width 15 height 15
click at [112, 373] on button "Run search" at bounding box center [152, 372] width 208 height 22
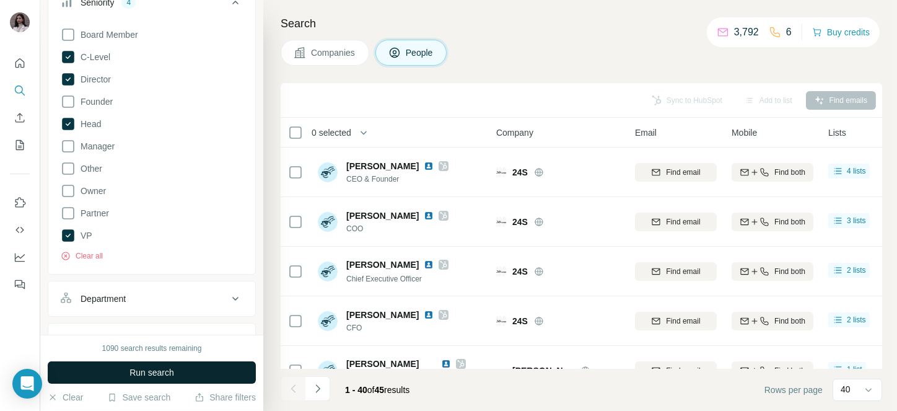
click at [159, 371] on span "Run search" at bounding box center [152, 372] width 45 height 12
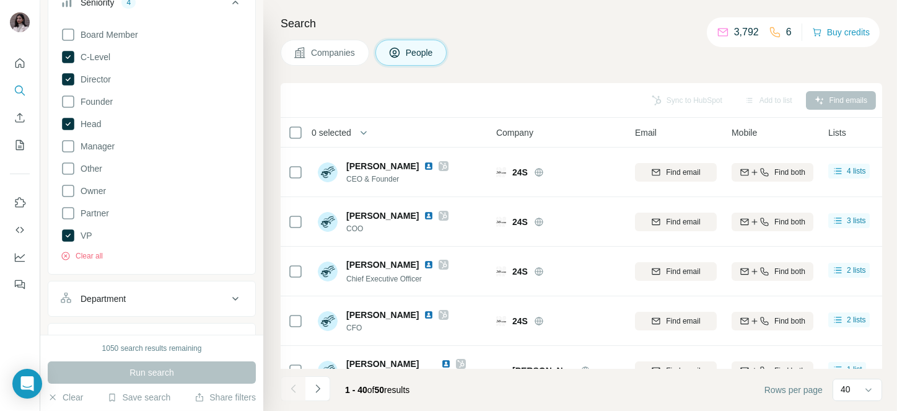
click at [71, 154] on div "Board Member C-Level Director Founder Head Manager Other Owner Partner VP Clear…" at bounding box center [152, 141] width 182 height 239
click at [68, 148] on icon at bounding box center [68, 146] width 15 height 15
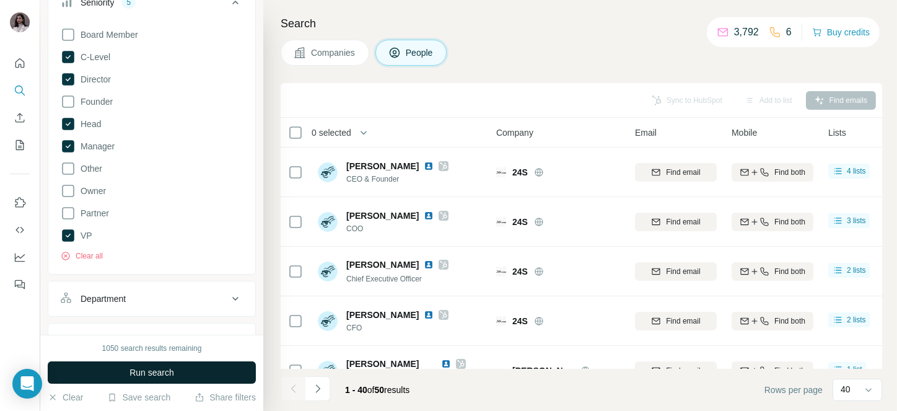
click at [140, 371] on span "Run search" at bounding box center [152, 372] width 45 height 12
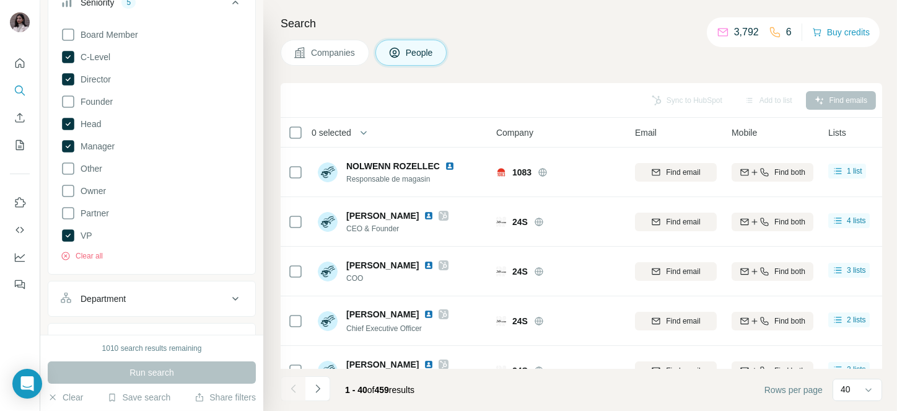
click at [341, 130] on span "0 selected" at bounding box center [332, 132] width 40 height 12
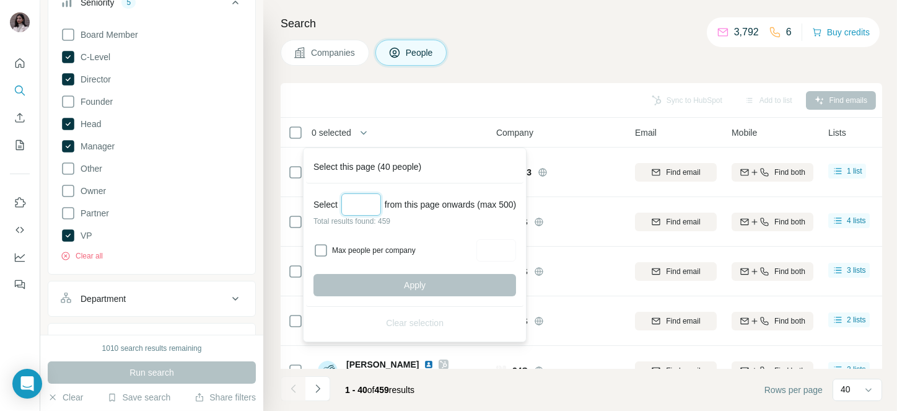
click at [352, 205] on input "Select a number (up to 500)" at bounding box center [361, 204] width 40 height 22
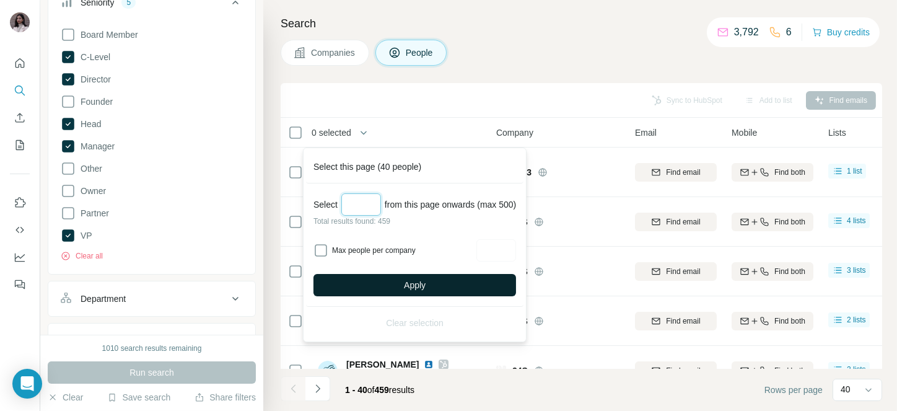
type input "***"
click at [380, 275] on button "Apply" at bounding box center [415, 285] width 203 height 22
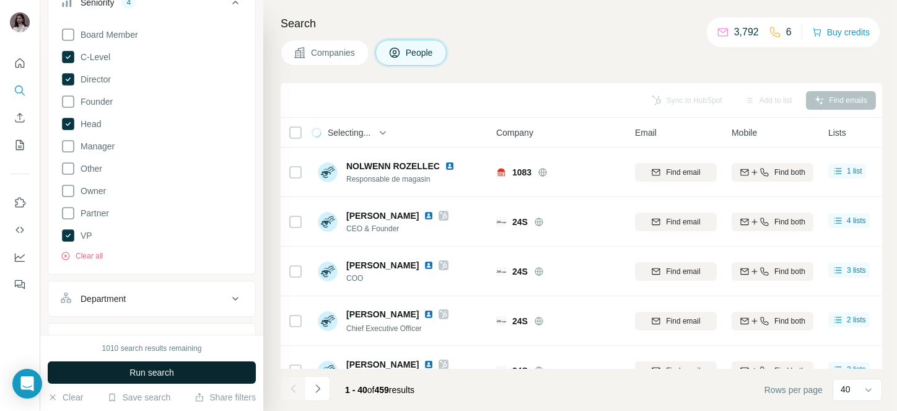
click at [148, 371] on span "Run search" at bounding box center [152, 372] width 45 height 12
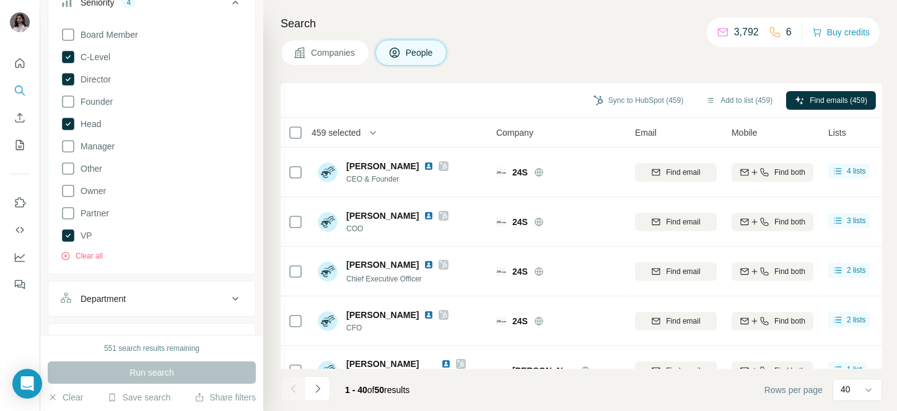
click at [329, 137] on span "459 selected" at bounding box center [336, 132] width 49 height 12
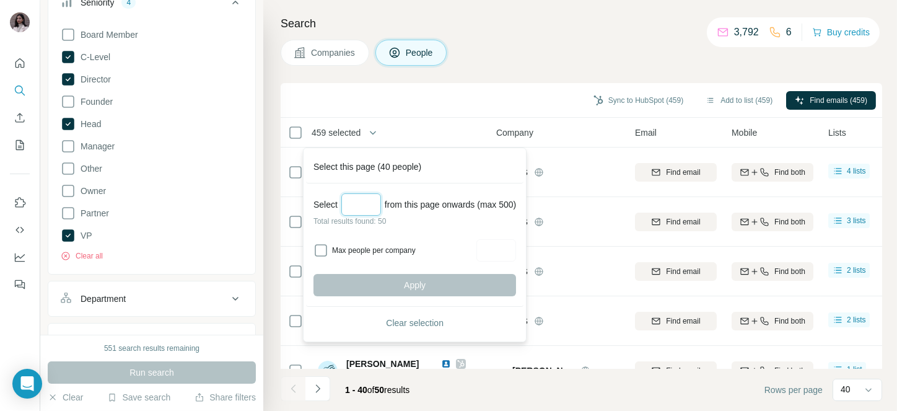
click at [366, 201] on input "Select a number (up to 500)" at bounding box center [361, 204] width 40 height 22
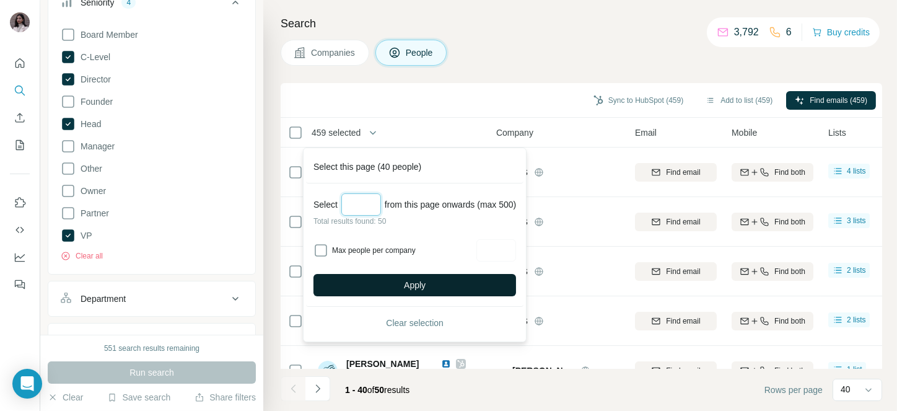
type input "**"
click at [378, 275] on button "Apply" at bounding box center [415, 285] width 203 height 22
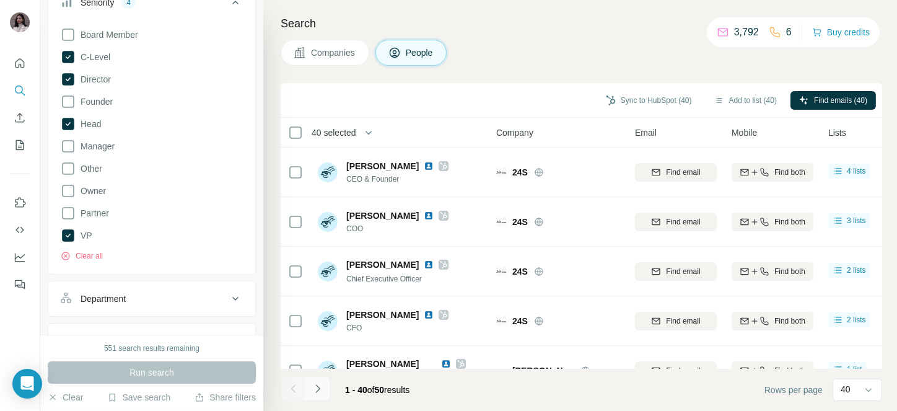
click at [322, 386] on icon "Navigate to next page" at bounding box center [318, 388] width 12 height 12
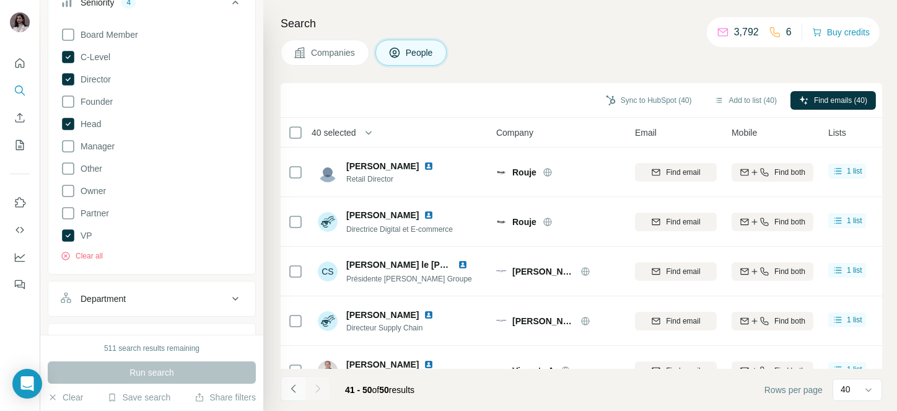
click at [293, 384] on icon "Navigate to previous page" at bounding box center [294, 388] width 12 height 12
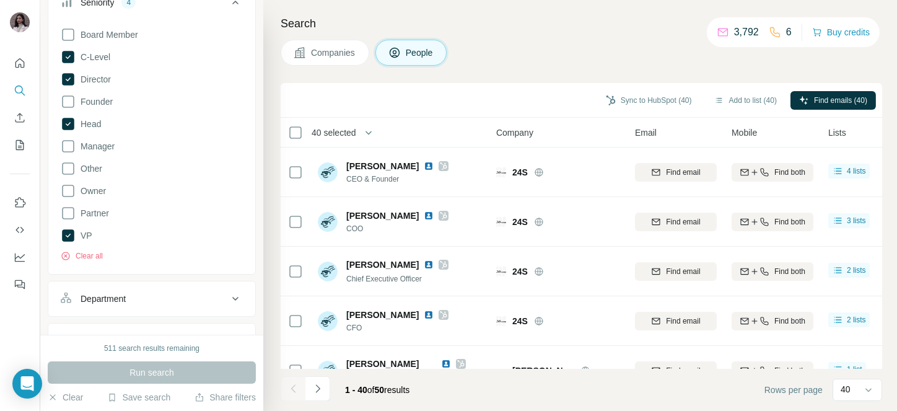
click at [335, 131] on span "40 selected" at bounding box center [334, 132] width 45 height 12
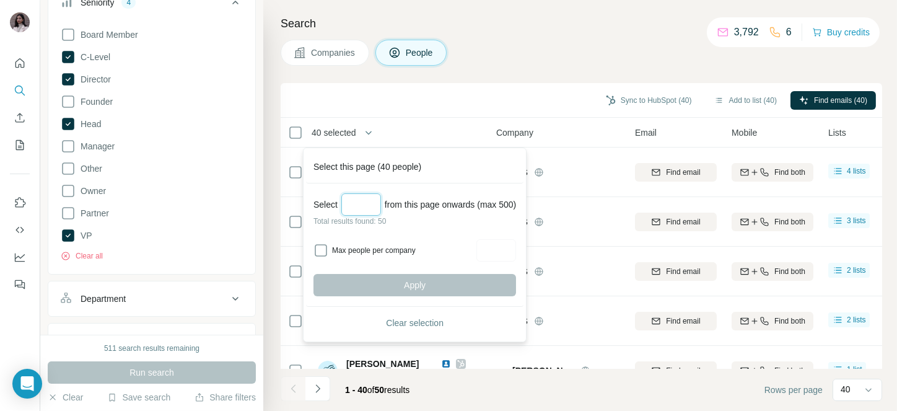
click at [361, 208] on input "Select a number (up to 500)" at bounding box center [361, 204] width 40 height 22
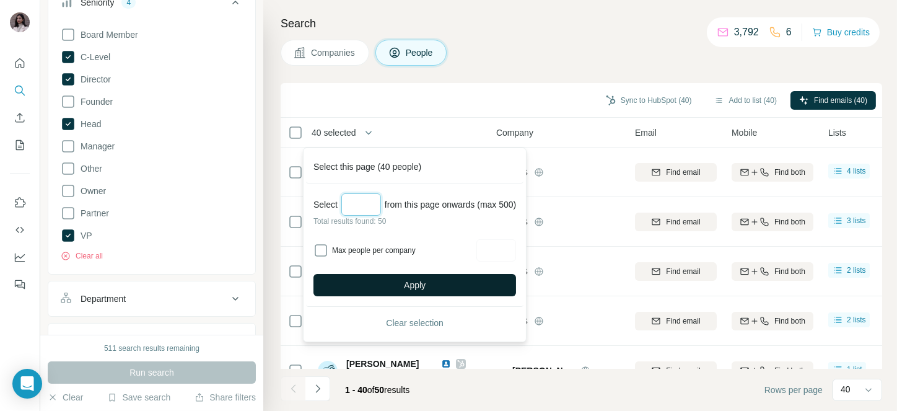
type input "**"
click at [403, 285] on button "Apply" at bounding box center [415, 285] width 203 height 22
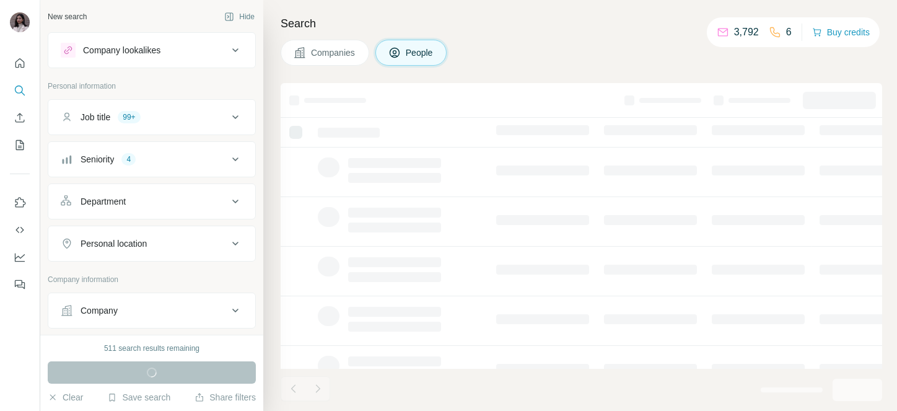
scroll to position [83, 0]
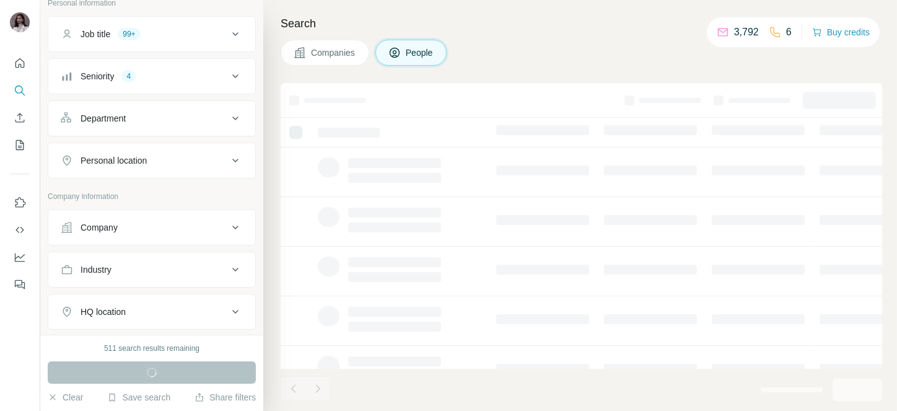
click at [120, 231] on div "Company" at bounding box center [144, 227] width 167 height 12
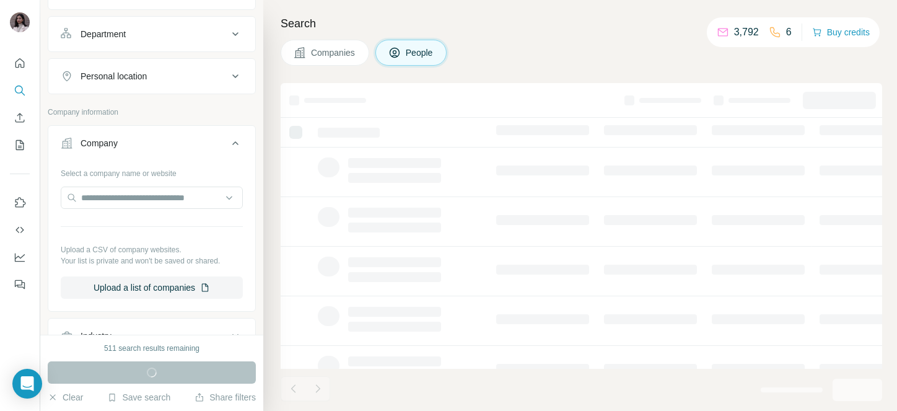
scroll to position [190, 0]
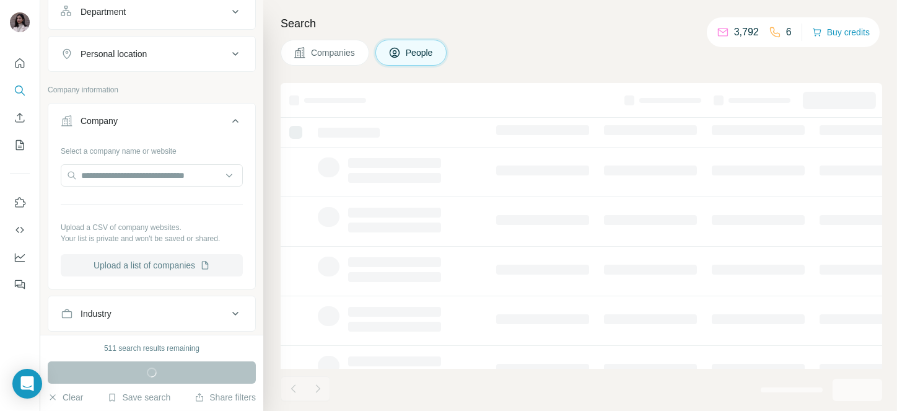
click at [124, 263] on button "Upload a list of companies" at bounding box center [152, 265] width 182 height 22
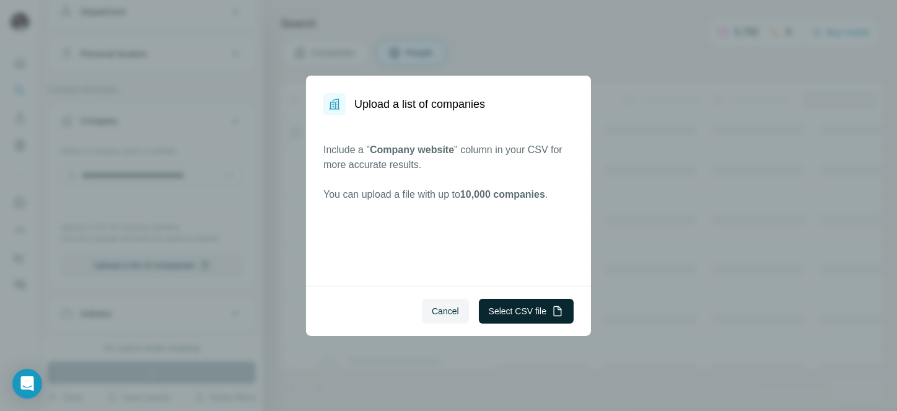
click at [535, 303] on button "Select CSV file" at bounding box center [526, 311] width 95 height 25
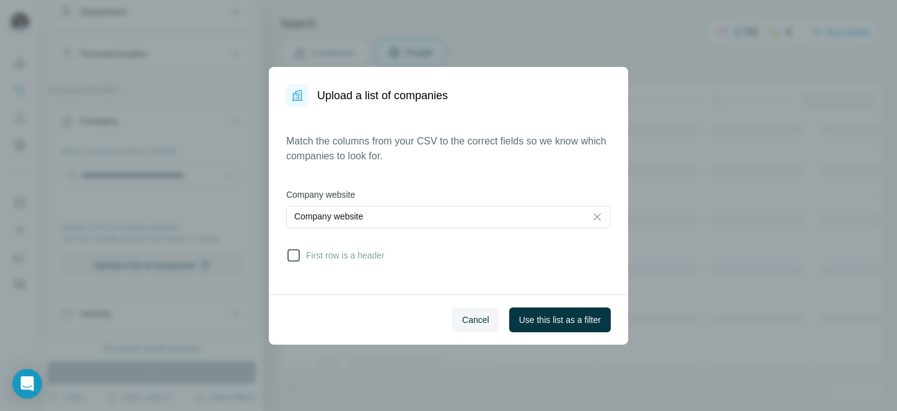
click at [328, 253] on span "First row is a header" at bounding box center [343, 255] width 84 height 12
click at [562, 322] on span "Use this list as a filter" at bounding box center [560, 320] width 82 height 12
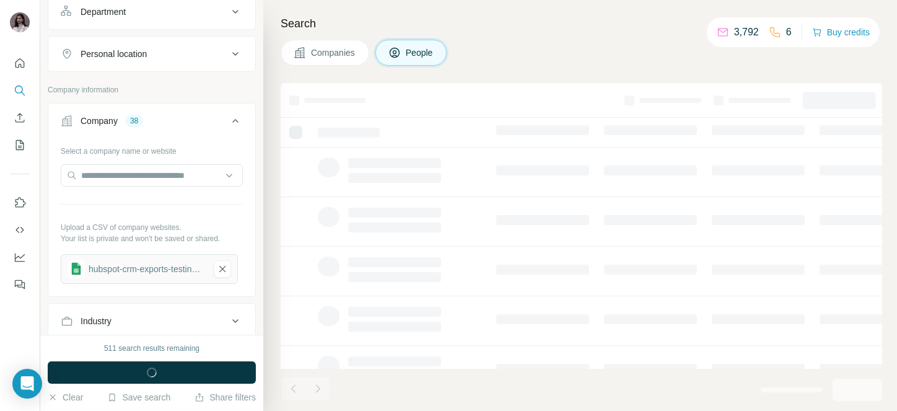
scroll to position [0, 0]
